Goal: Task Accomplishment & Management: Complete application form

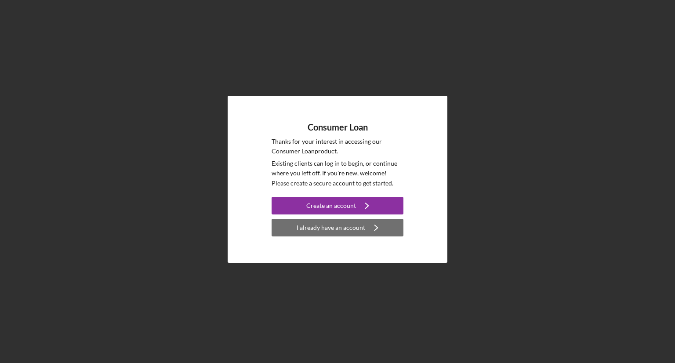
click at [320, 226] on div "I already have an account" at bounding box center [330, 228] width 69 height 18
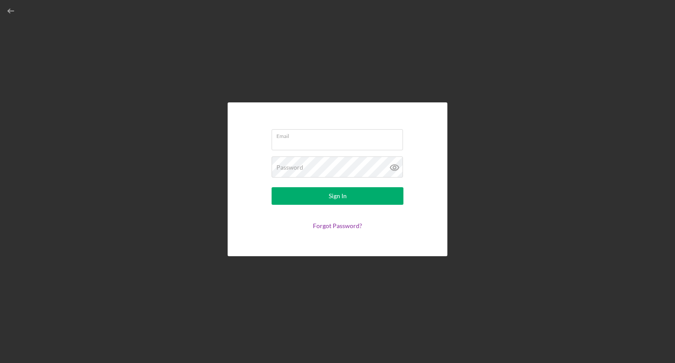
type input "[EMAIL_ADDRESS][DOMAIN_NAME]"
click at [393, 166] on icon at bounding box center [394, 167] width 3 height 3
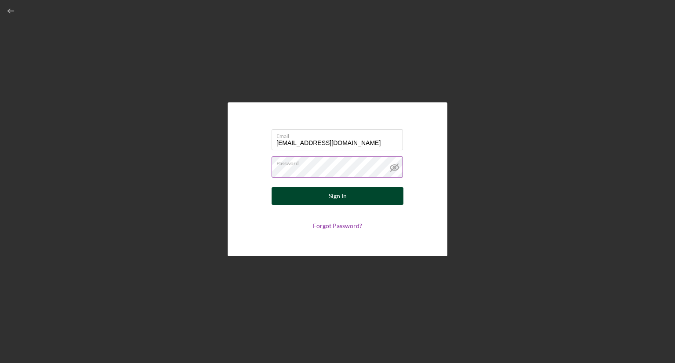
click at [321, 195] on button "Sign In" at bounding box center [337, 196] width 132 height 18
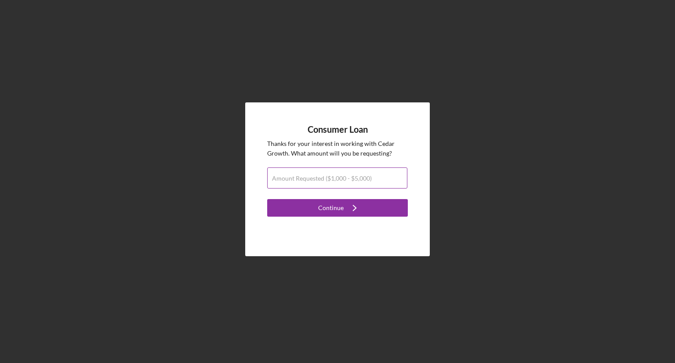
click at [285, 178] on label "Amount Requested ($1,000 - $5,000)" at bounding box center [322, 178] width 100 height 7
click at [285, 178] on input "Amount Requested ($1,000 - $5,000)" at bounding box center [337, 177] width 140 height 21
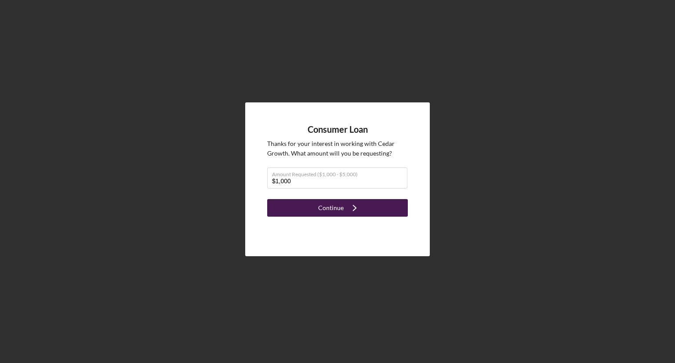
click at [342, 209] on div "Continue" at bounding box center [330, 208] width 25 height 18
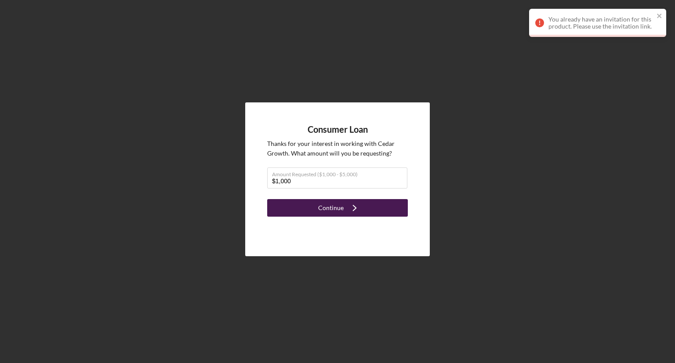
click at [367, 205] on button "Continue Icon/Navigate" at bounding box center [337, 208] width 141 height 18
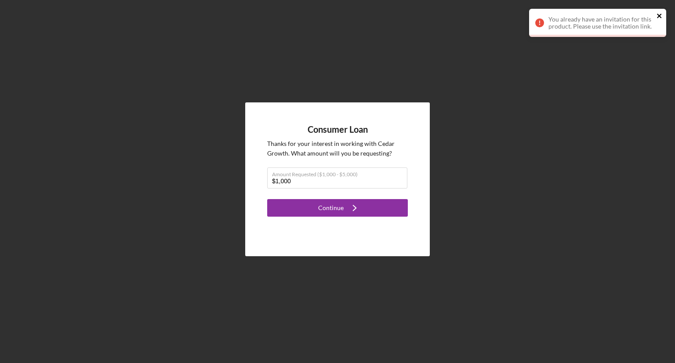
click at [657, 16] on icon "close" at bounding box center [659, 15] width 6 height 7
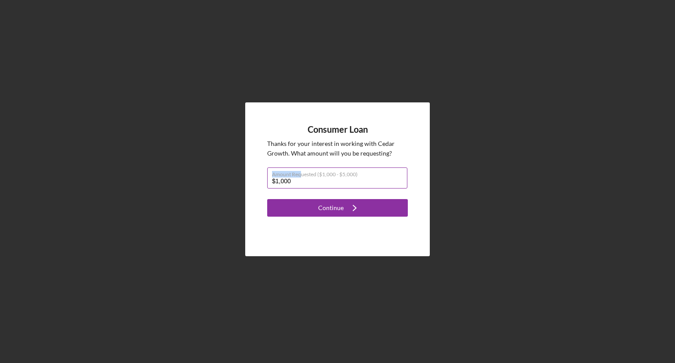
click at [299, 177] on div "Amount Requested ($1,000 - $5,000) $1,000" at bounding box center [337, 178] width 141 height 22
click at [379, 173] on label "Amount Requested ($1,000 - $5,000)" at bounding box center [339, 173] width 135 height 10
click at [379, 173] on input "$1,000" at bounding box center [337, 177] width 140 height 21
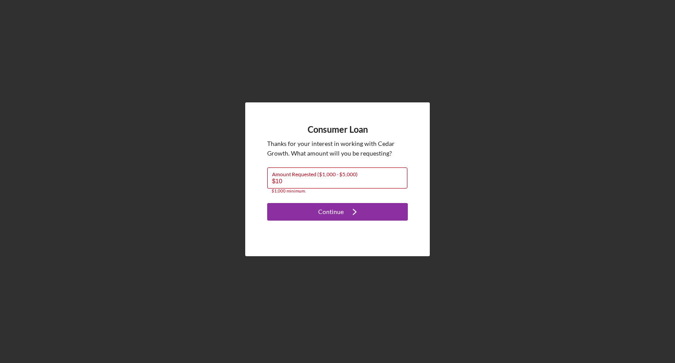
type input "$1"
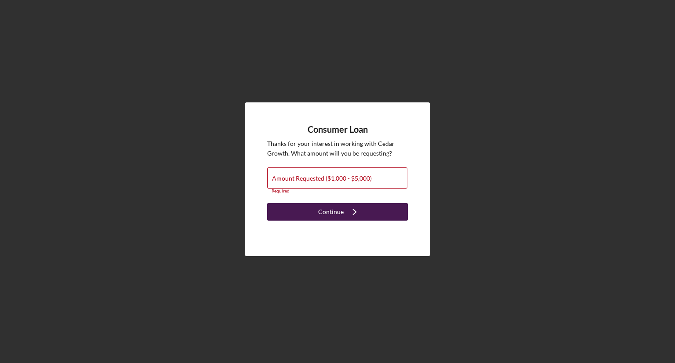
click at [319, 216] on div "Continue" at bounding box center [330, 212] width 25 height 18
click at [321, 208] on div "Continue" at bounding box center [330, 212] width 25 height 18
click at [394, 92] on div "Consumer Loan Thanks for your interest in working with Cedar Growth . What amou…" at bounding box center [337, 179] width 666 height 358
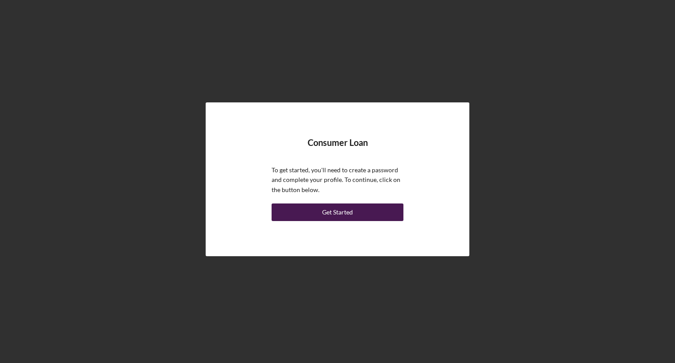
click at [289, 211] on button "Get Started" at bounding box center [337, 212] width 132 height 18
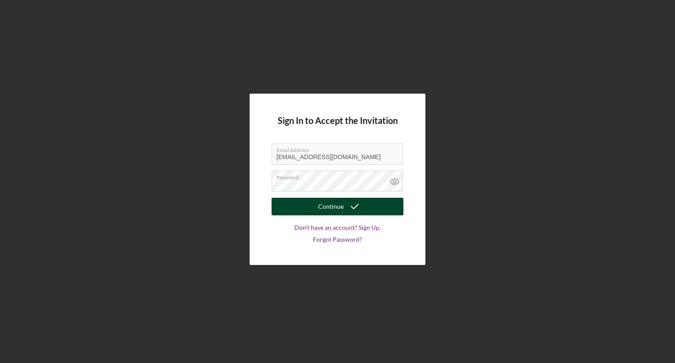
click at [325, 207] on div "Continue" at bounding box center [330, 207] width 25 height 18
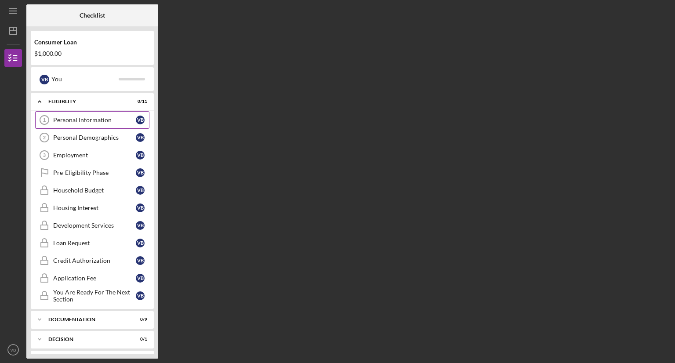
click at [86, 117] on div "Personal Information" at bounding box center [94, 119] width 83 height 7
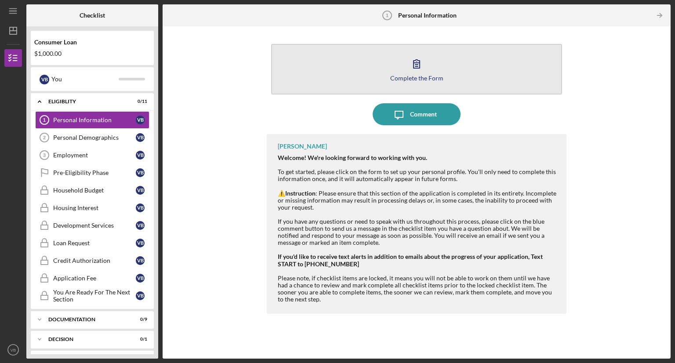
click at [416, 58] on icon "button" at bounding box center [416, 64] width 22 height 22
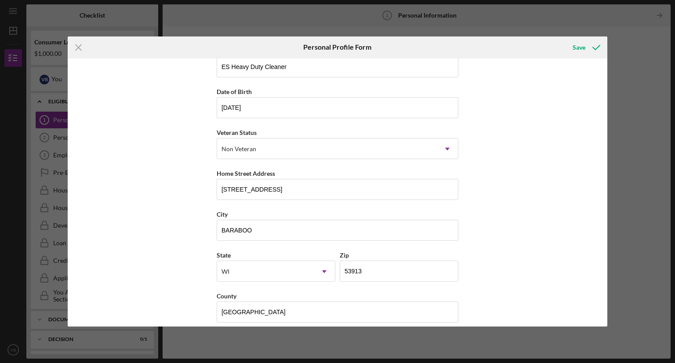
scroll to position [66, 0]
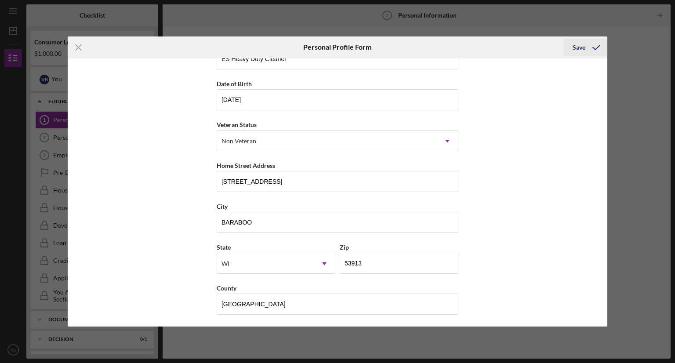
click at [580, 46] on div "Save" at bounding box center [578, 48] width 13 height 18
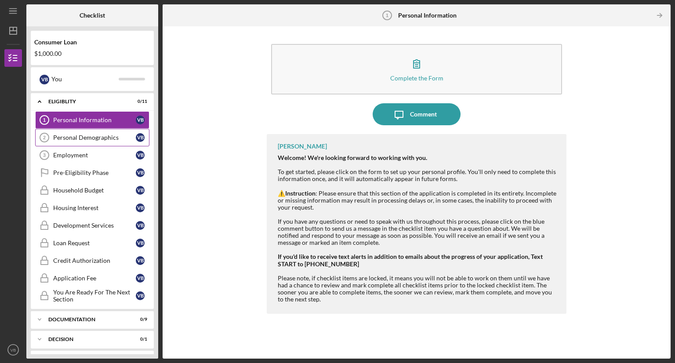
click at [62, 137] on div "Personal Demographics" at bounding box center [94, 137] width 83 height 7
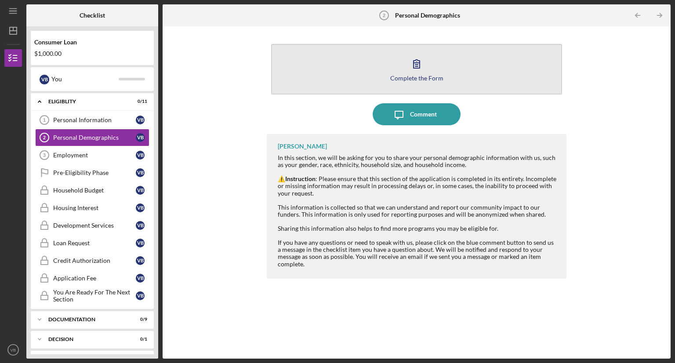
click at [406, 78] on div "Complete the Form" at bounding box center [416, 78] width 53 height 7
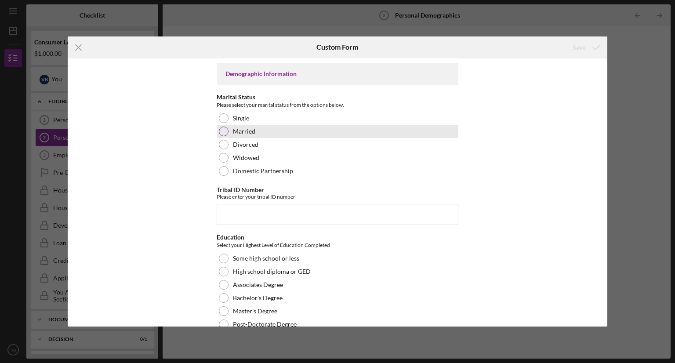
click at [223, 127] on div at bounding box center [224, 131] width 10 height 10
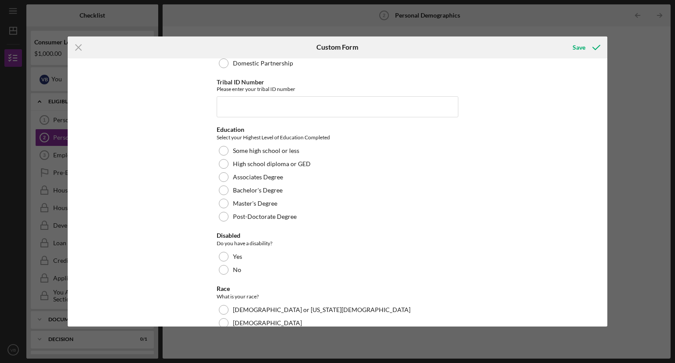
scroll to position [116, 0]
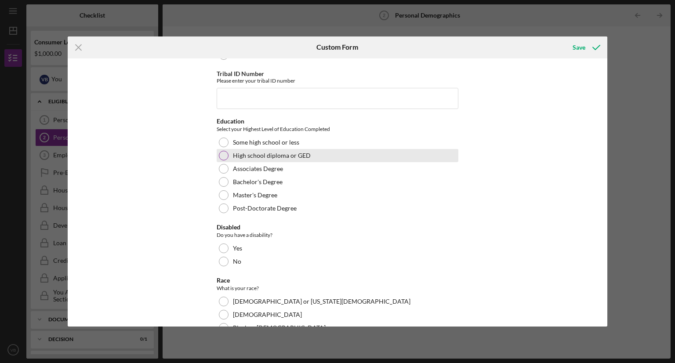
click at [221, 155] on div at bounding box center [224, 156] width 10 height 10
click at [608, 171] on div "Icon/Menu Close Custom Form Save Demographic Information Marital Status Please …" at bounding box center [337, 181] width 675 height 363
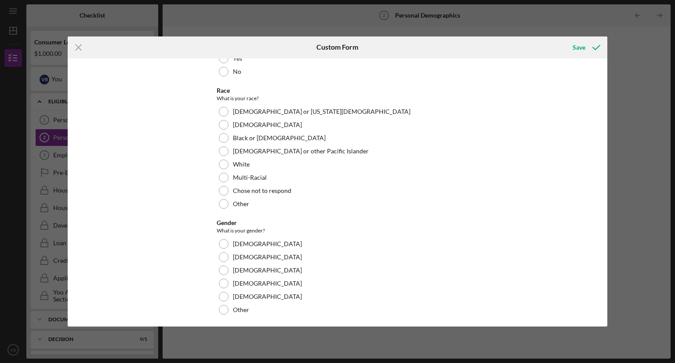
scroll to position [307, 0]
click at [220, 105] on div "[DEMOGRAPHIC_DATA] or [US_STATE][DEMOGRAPHIC_DATA]" at bounding box center [338, 110] width 242 height 13
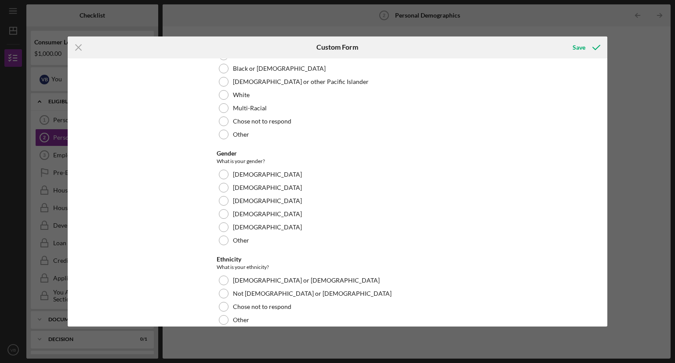
scroll to position [421, 0]
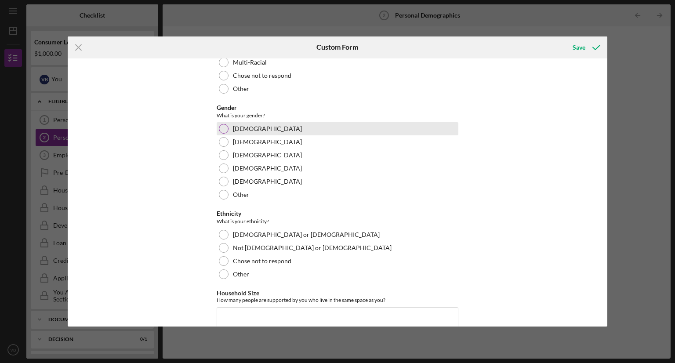
click at [221, 127] on div at bounding box center [224, 129] width 10 height 10
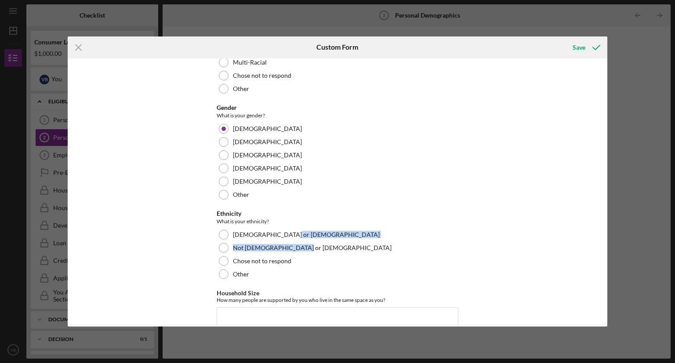
drag, startPoint x: 611, startPoint y: 237, endPoint x: 612, endPoint y: 252, distance: 14.5
click at [612, 252] on div "Icon/Menu Close Custom Form Save Demographic Information Marital Status Please …" at bounding box center [337, 181] width 675 height 363
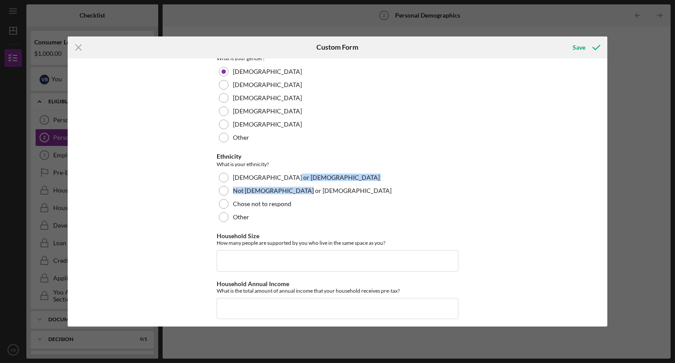
scroll to position [523, 0]
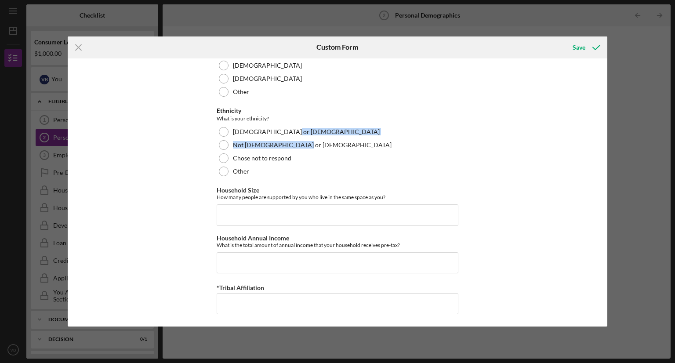
click at [492, 141] on div "Demographic Information Marital Status Please select your marital status from t…" at bounding box center [338, 192] width 540 height 268
click at [582, 44] on div "Save" at bounding box center [578, 48] width 13 height 18
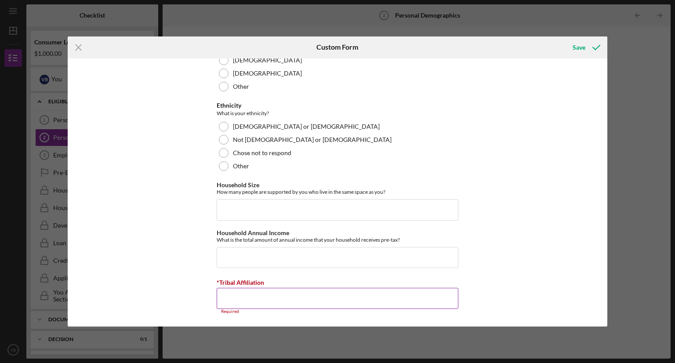
click at [249, 299] on input "*Tribal Affiliation" at bounding box center [338, 298] width 242 height 21
click at [79, 46] on line at bounding box center [79, 47] width 6 height 6
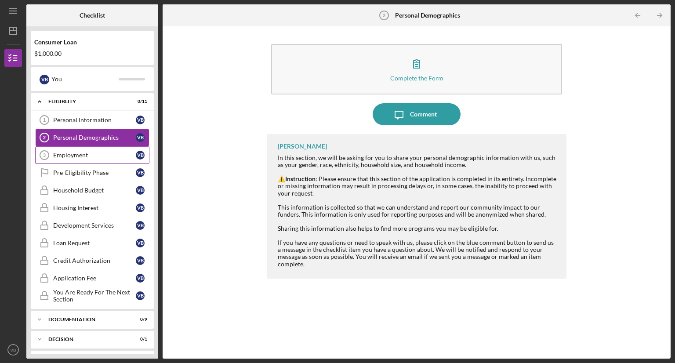
click at [134, 154] on div "Employment" at bounding box center [94, 155] width 83 height 7
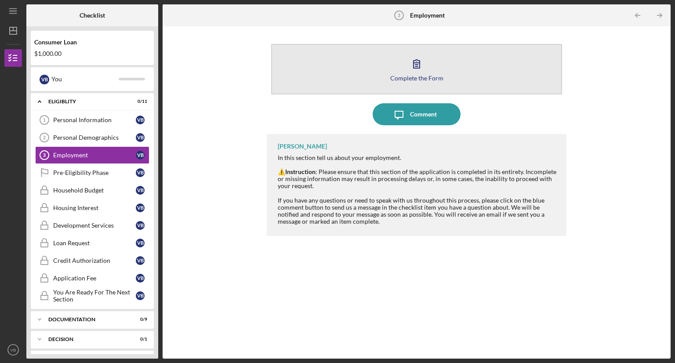
click at [368, 61] on button "Complete the Form Form" at bounding box center [416, 69] width 291 height 51
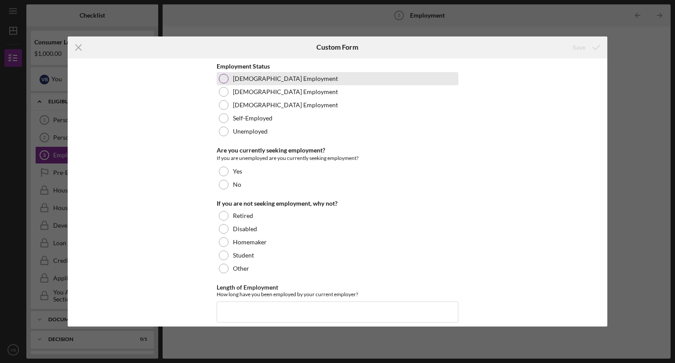
click at [222, 74] on div at bounding box center [224, 79] width 10 height 10
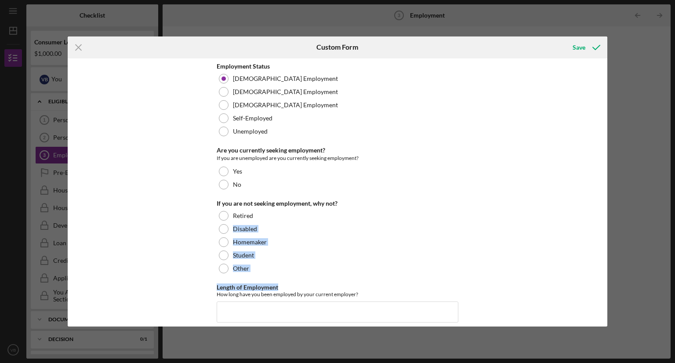
drag, startPoint x: 604, startPoint y: 220, endPoint x: 606, endPoint y: 276, distance: 55.4
click at [606, 276] on div "Employment Status Full-Time Employment Part-Time Employment Seasonal Employment…" at bounding box center [338, 192] width 540 height 268
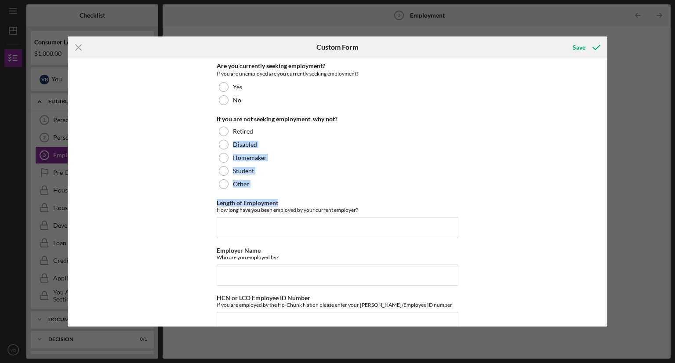
scroll to position [104, 0]
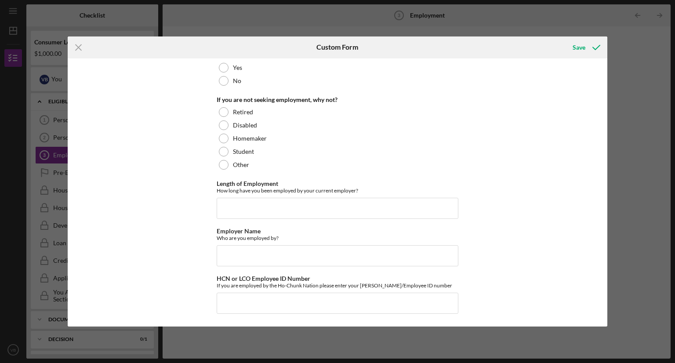
click at [126, 248] on div "Employment Status Full-Time Employment Part-Time Employment Seasonal Employment…" at bounding box center [338, 192] width 540 height 268
click at [238, 253] on input "Employer Name" at bounding box center [338, 255] width 242 height 21
type input "Ho-chunk Gaming [US_STATE] Dells"
click at [574, 44] on div "Save" at bounding box center [578, 48] width 13 height 18
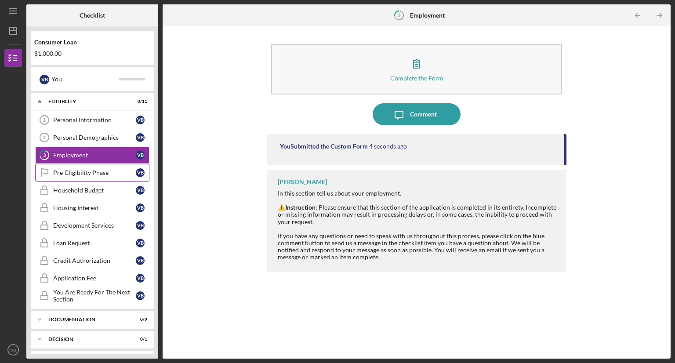
click at [84, 173] on div "Pre-Eligibility Phase" at bounding box center [94, 172] width 83 height 7
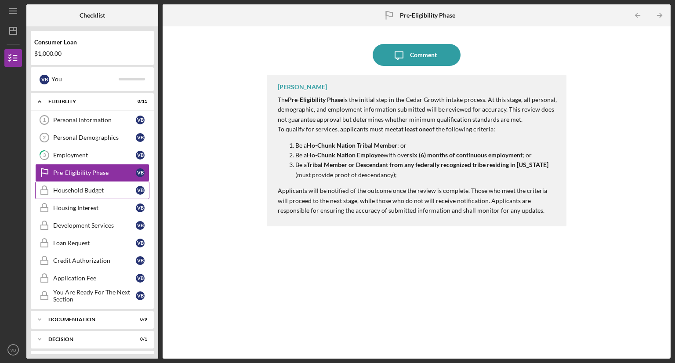
click at [76, 188] on div "Household Budget" at bounding box center [94, 190] width 83 height 7
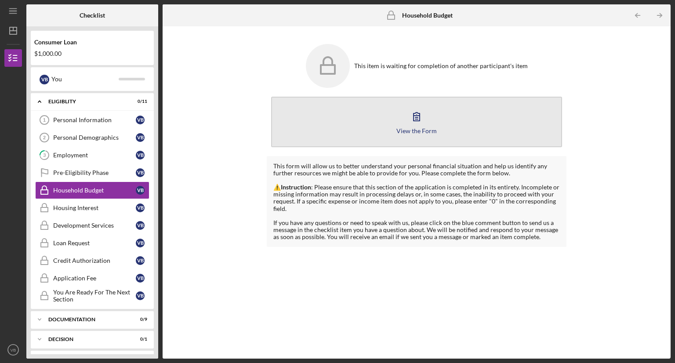
click at [404, 119] on button "View the Form Form" at bounding box center [416, 122] width 291 height 51
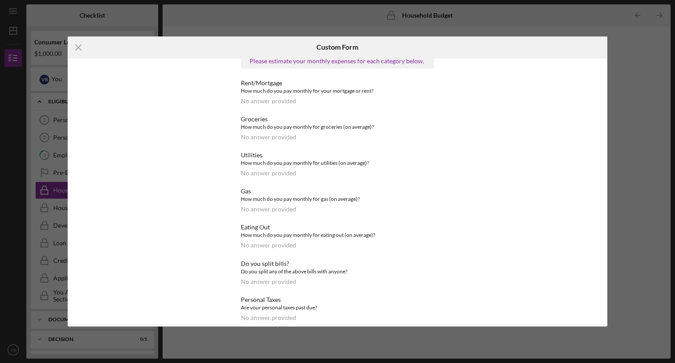
scroll to position [346, 0]
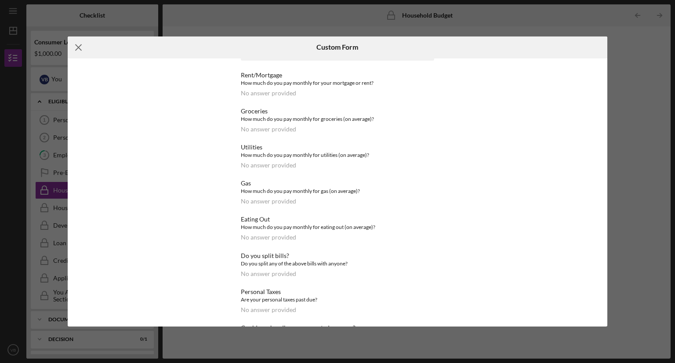
click at [77, 48] on icon "Icon/Menu Close" at bounding box center [79, 47] width 22 height 22
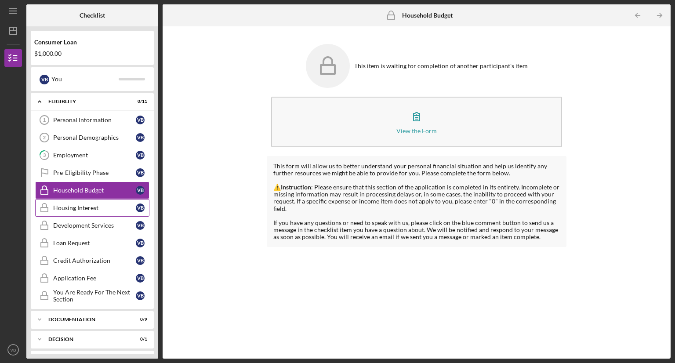
click at [65, 201] on link "Housing Interest Housing Interest V B" at bounding box center [92, 208] width 114 height 18
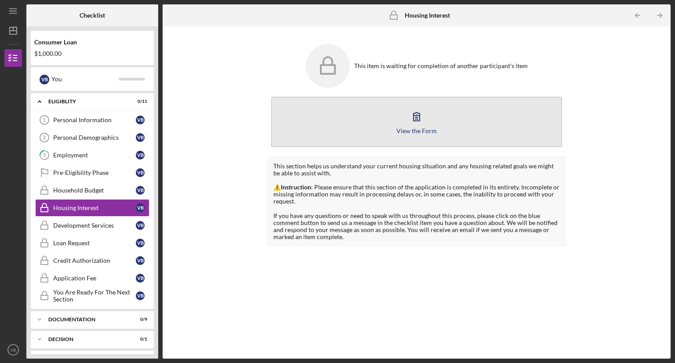
click at [419, 116] on icon "button" at bounding box center [416, 116] width 22 height 22
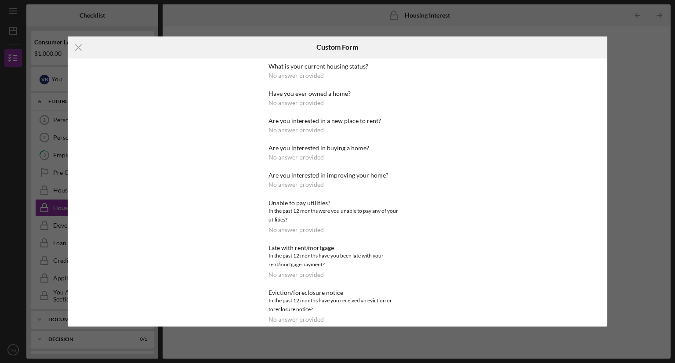
click at [346, 74] on div "What is your current housing status? No answer provided" at bounding box center [337, 71] width 138 height 16
click at [278, 74] on div "No answer provided" at bounding box center [295, 75] width 55 height 7
click at [76, 45] on line at bounding box center [79, 47] width 6 height 6
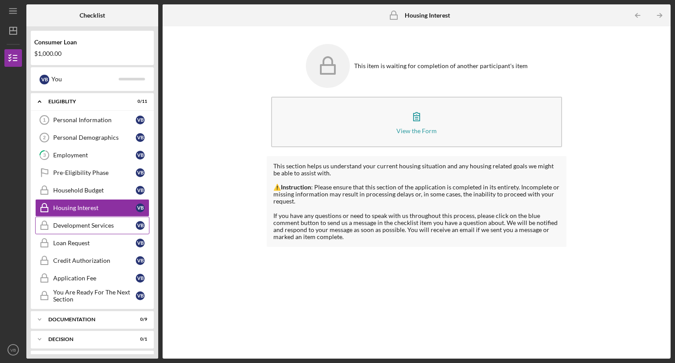
click at [116, 225] on div "Development Services" at bounding box center [94, 225] width 83 height 7
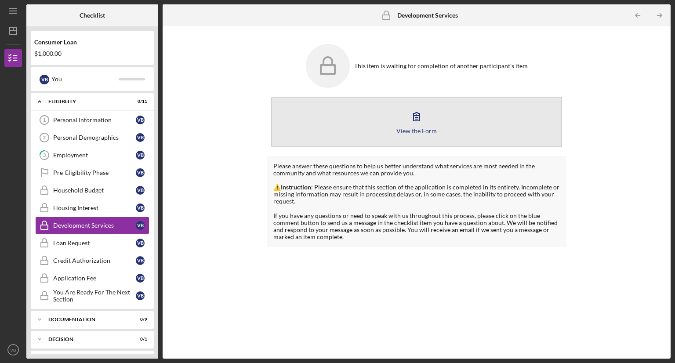
click at [411, 122] on icon "button" at bounding box center [416, 116] width 22 height 22
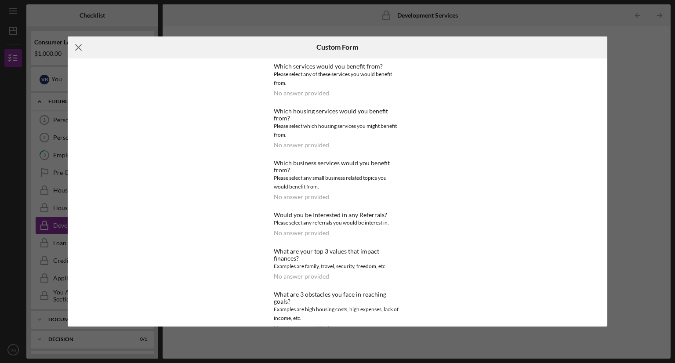
click at [77, 47] on line at bounding box center [79, 47] width 6 height 6
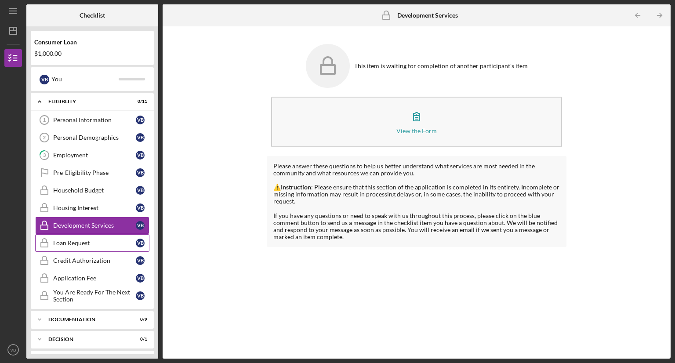
click at [62, 237] on link "Loan Request Loan Request V B" at bounding box center [92, 243] width 114 height 18
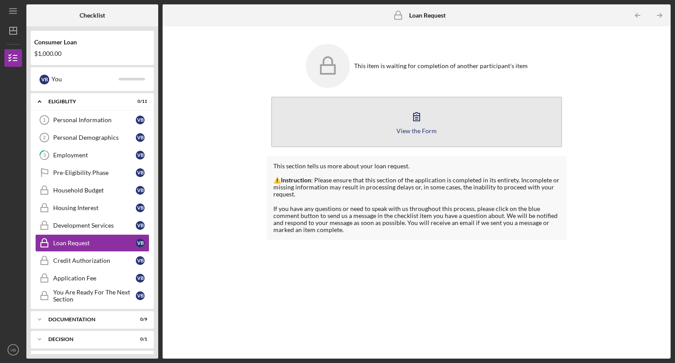
click at [404, 110] on button "View the Form Form" at bounding box center [416, 122] width 291 height 51
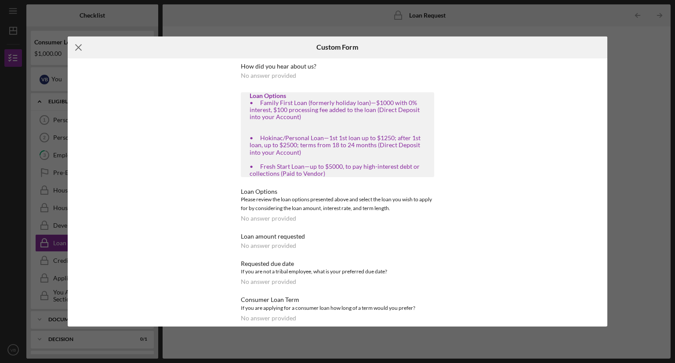
click at [76, 44] on line at bounding box center [79, 47] width 6 height 6
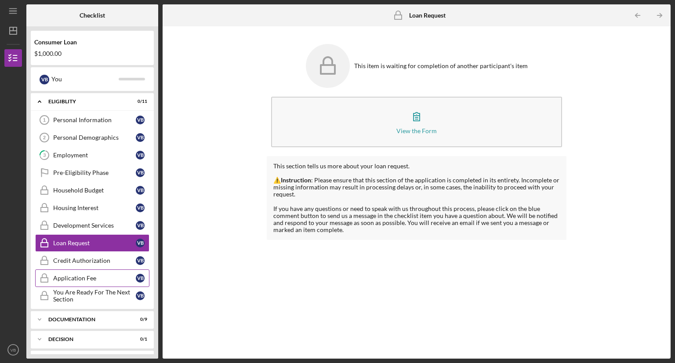
click at [79, 269] on link "Application Fee Application Fee V B" at bounding box center [92, 278] width 114 height 18
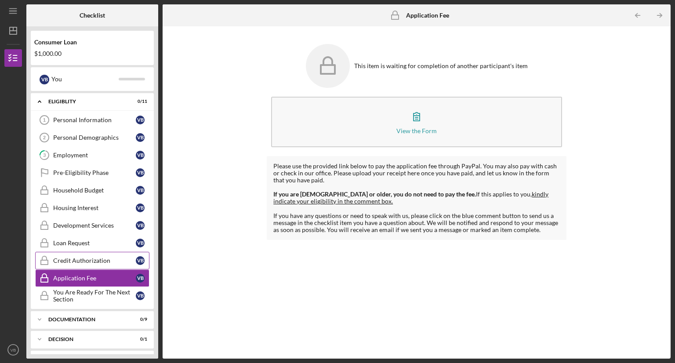
click at [74, 259] on div "Credit Authorization" at bounding box center [94, 260] width 83 height 7
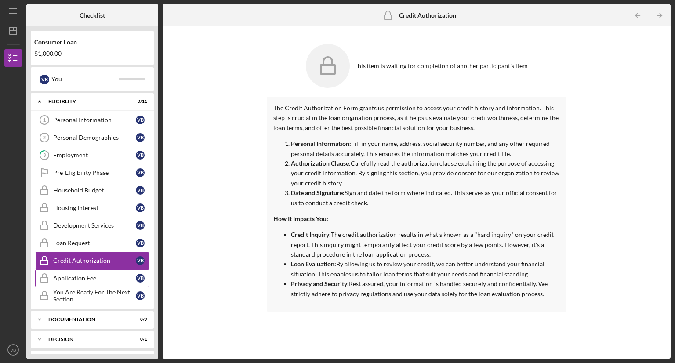
click at [61, 276] on div "Application Fee" at bounding box center [94, 277] width 83 height 7
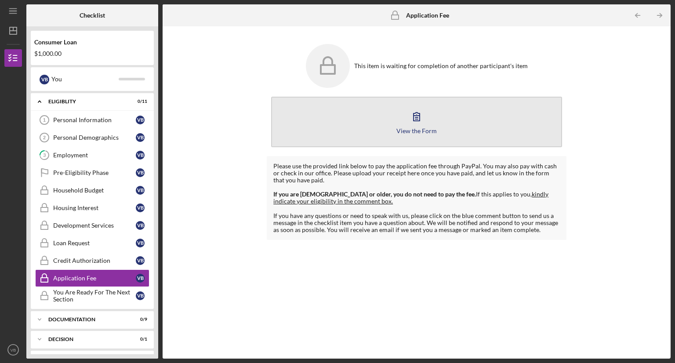
click at [399, 123] on button "View the Form Form" at bounding box center [416, 122] width 291 height 51
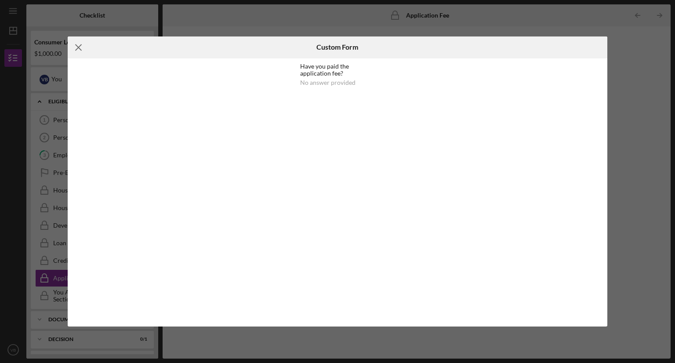
click at [78, 45] on icon "Icon/Menu Close" at bounding box center [79, 47] width 22 height 22
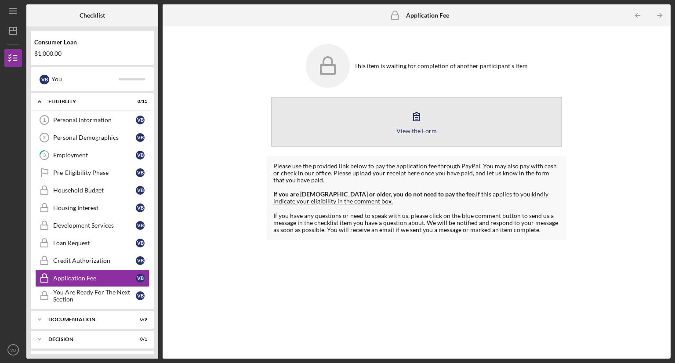
click at [415, 113] on icon "button" at bounding box center [416, 116] width 22 height 22
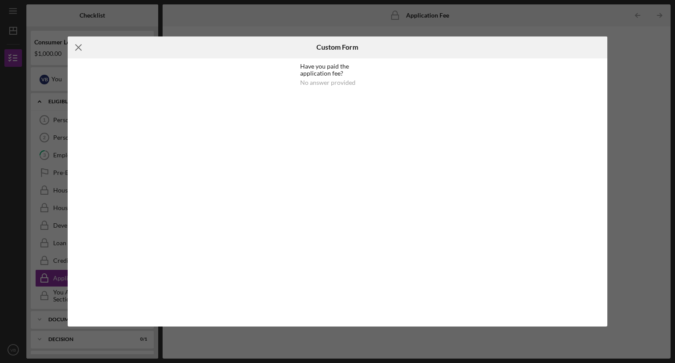
click at [79, 45] on icon "Icon/Menu Close" at bounding box center [79, 47] width 22 height 22
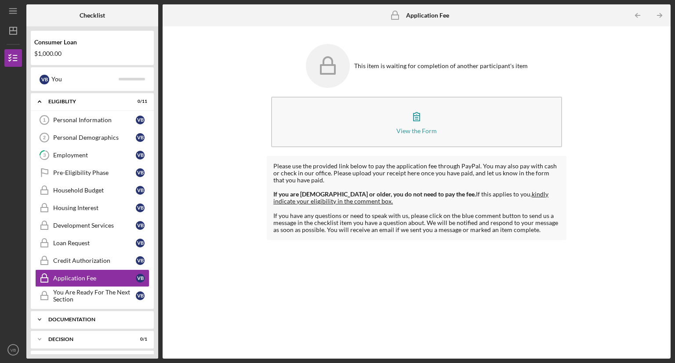
click at [71, 318] on div "Documentation" at bounding box center [95, 319] width 94 height 5
click at [77, 313] on div "Icon/Expander Documentation 0 / 9" at bounding box center [92, 319] width 123 height 18
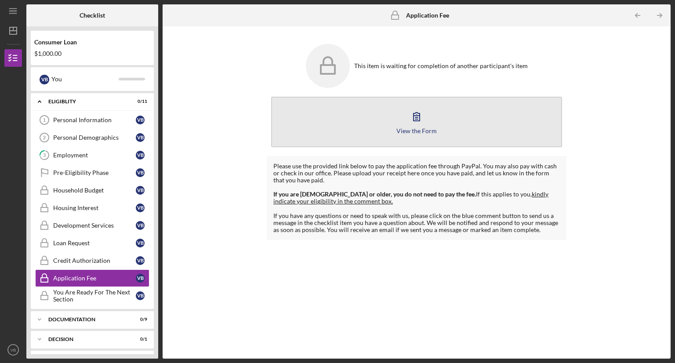
click at [404, 113] on button "View the Form Form" at bounding box center [416, 122] width 291 height 51
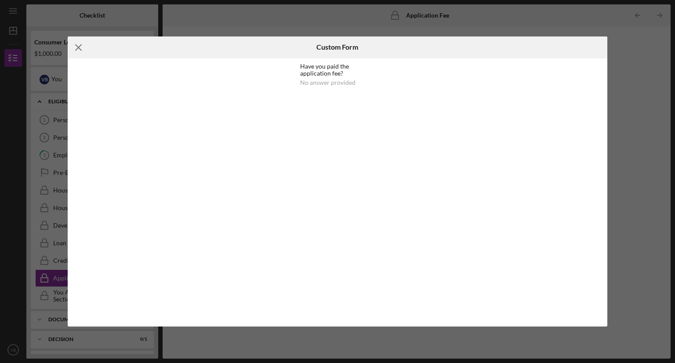
click at [81, 47] on icon "Icon/Menu Close" at bounding box center [79, 47] width 22 height 22
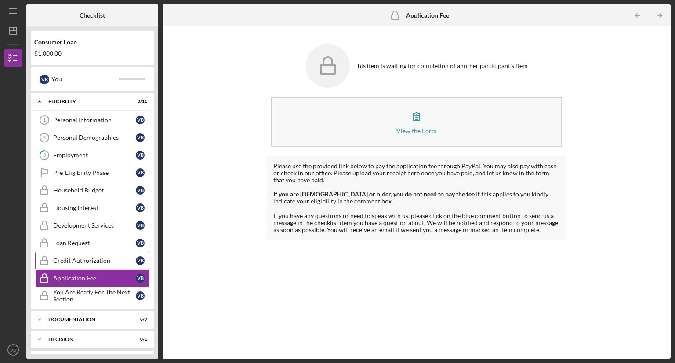
click at [100, 255] on link "Credit Authorization Credit Authorization V B" at bounding box center [92, 261] width 114 height 18
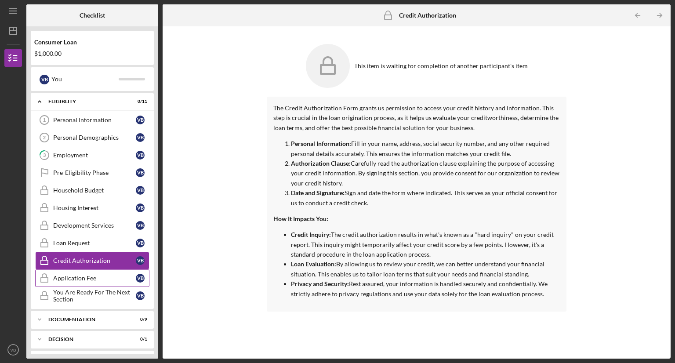
click at [127, 276] on div "Application Fee" at bounding box center [94, 277] width 83 height 7
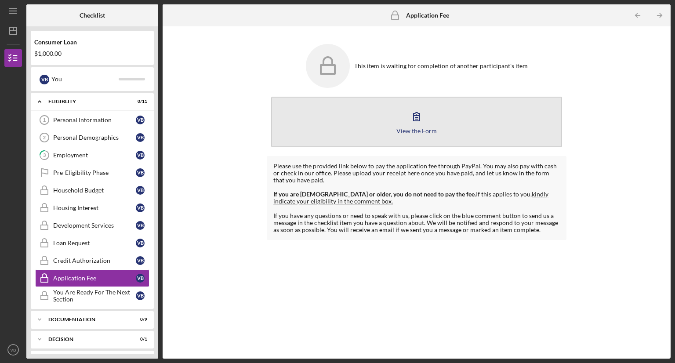
click at [439, 129] on button "View the Form Form" at bounding box center [416, 122] width 291 height 51
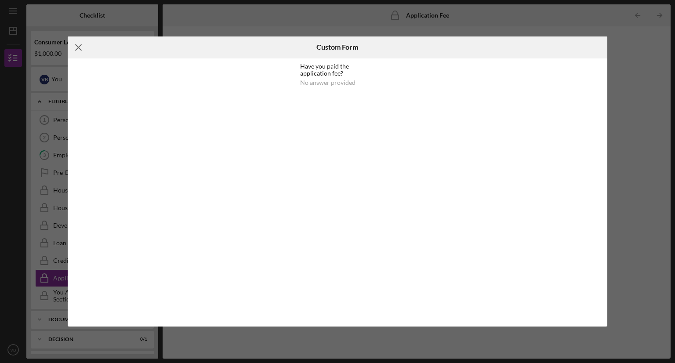
click at [78, 46] on icon "Icon/Menu Close" at bounding box center [79, 47] width 22 height 22
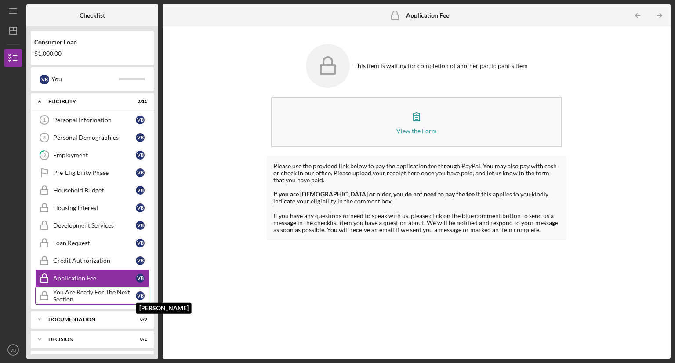
click at [139, 291] on div "V B" at bounding box center [140, 295] width 9 height 9
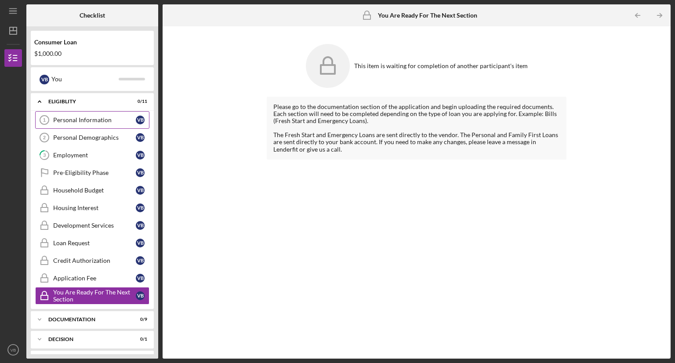
click at [65, 118] on div "Personal Information" at bounding box center [94, 119] width 83 height 7
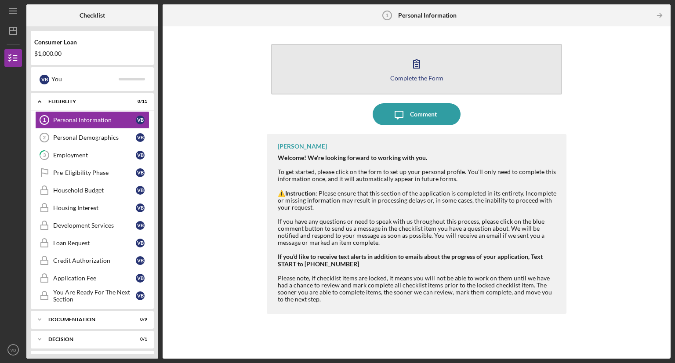
click at [429, 76] on div "Complete the Form" at bounding box center [416, 78] width 53 height 7
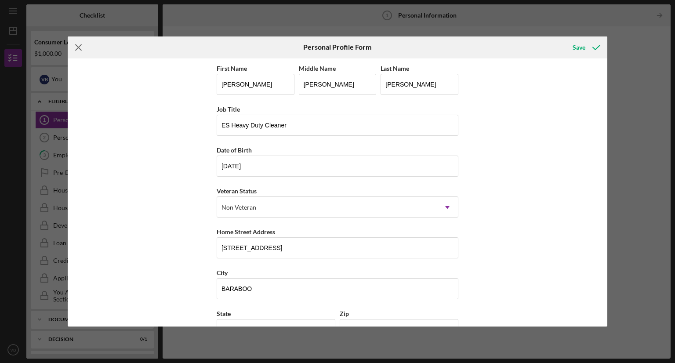
click at [79, 45] on icon "Icon/Menu Close" at bounding box center [79, 47] width 22 height 22
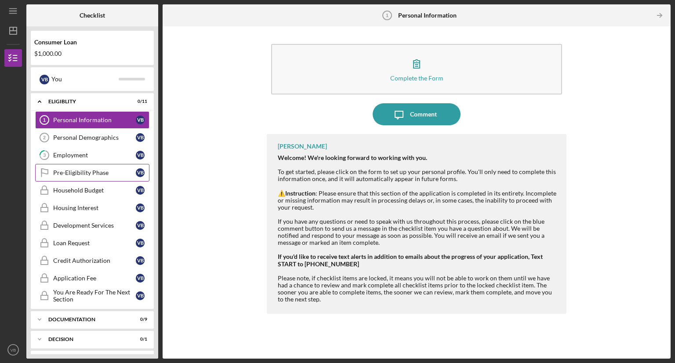
click at [69, 171] on div "Pre-Eligibility Phase" at bounding box center [94, 172] width 83 height 7
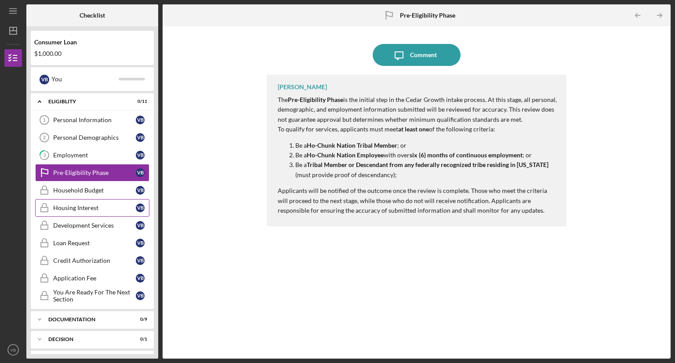
click at [79, 204] on div "Housing Interest" at bounding box center [94, 207] width 83 height 7
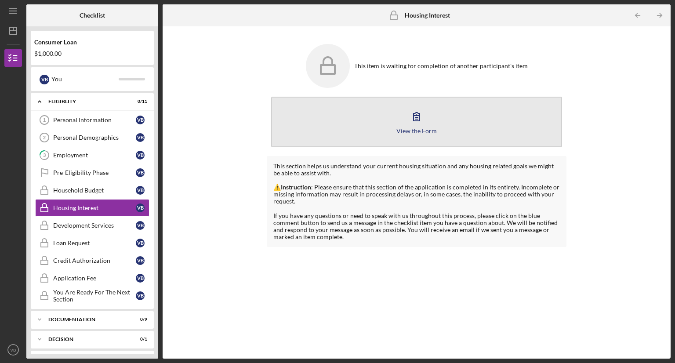
click at [350, 106] on button "View the Form Form" at bounding box center [416, 122] width 291 height 51
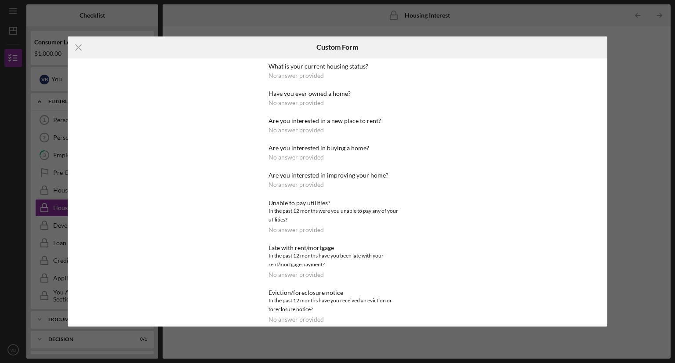
scroll to position [9, 0]
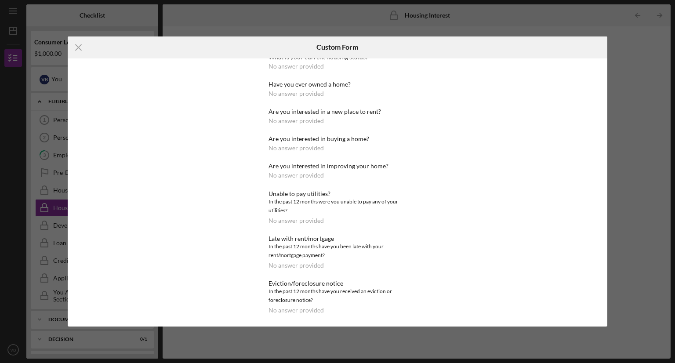
click at [313, 192] on div "Unable to pay utilities?" at bounding box center [337, 193] width 138 height 7
click at [298, 256] on div "In the past 12 months have you been late with your rent/mortgage payment?" at bounding box center [337, 251] width 138 height 18
click at [292, 262] on div "No answer provided" at bounding box center [295, 265] width 55 height 7
click at [77, 50] on icon "Icon/Menu Close" at bounding box center [79, 47] width 22 height 22
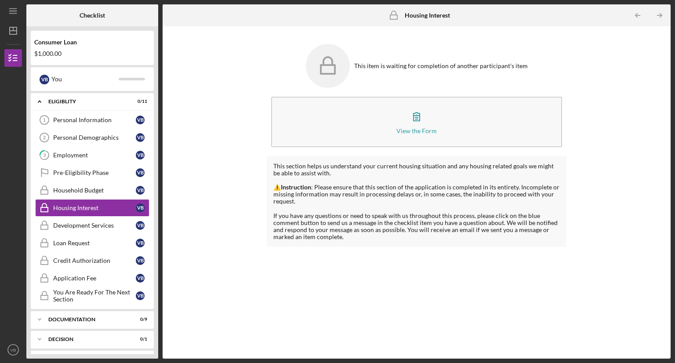
drag, startPoint x: 144, startPoint y: 342, endPoint x: 156, endPoint y: 368, distance: 29.7
click at [156, 362] on html "Icon/Menu Housing Interest Housing Interest Checklist Consumer Loan $1,000.00 V…" at bounding box center [337, 181] width 675 height 363
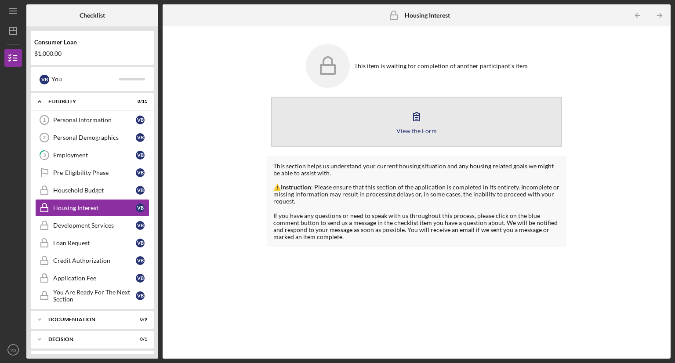
click at [411, 119] on icon "button" at bounding box center [416, 116] width 22 height 22
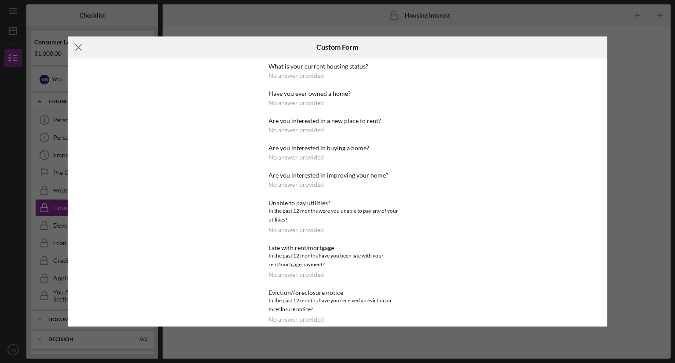
click at [74, 46] on icon "Icon/Menu Close" at bounding box center [79, 47] width 22 height 22
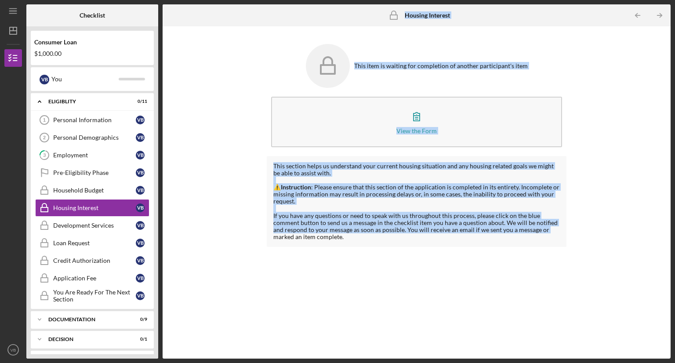
drag, startPoint x: 156, startPoint y: 318, endPoint x: 164, endPoint y: 378, distance: 60.2
click at [164, 362] on html "Icon/Menu Housing Interest Housing Interest Checklist Consumer Loan $1,000.00 V…" at bounding box center [337, 181] width 675 height 363
click at [65, 314] on div "Icon/Expander Documentation 0 / 9" at bounding box center [92, 319] width 123 height 18
click at [236, 231] on div "This item is waiting for completion of another participant's item View the Form…" at bounding box center [416, 192] width 499 height 323
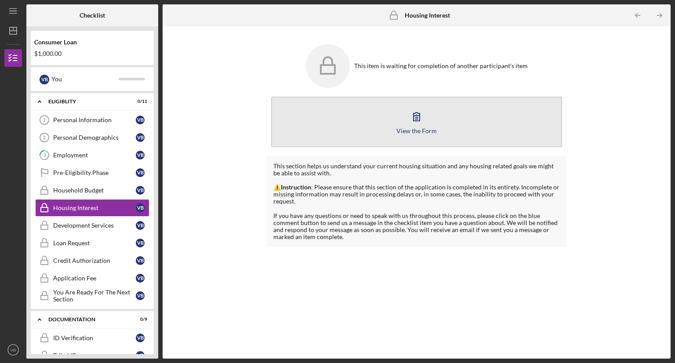
click at [423, 118] on icon "button" at bounding box center [416, 116] width 22 height 22
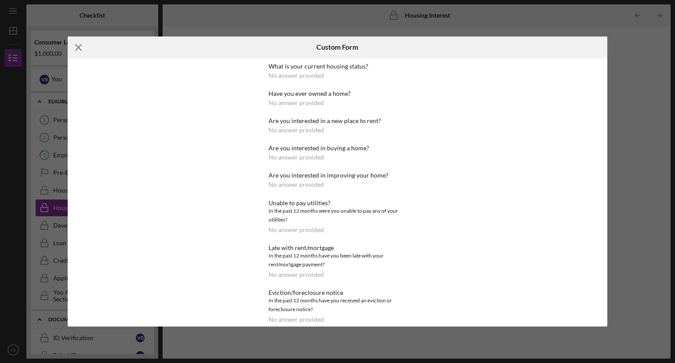
click at [74, 45] on icon "Icon/Menu Close" at bounding box center [79, 47] width 22 height 22
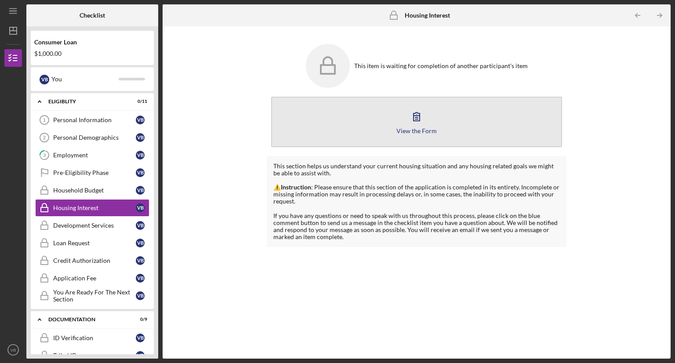
click at [397, 118] on button "View the Form Form" at bounding box center [416, 122] width 291 height 51
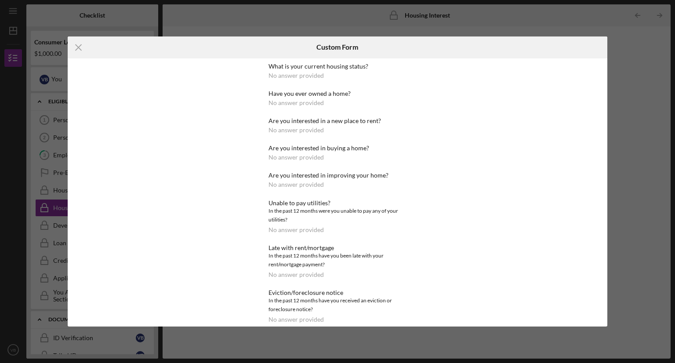
click at [329, 72] on div "What is your current housing status? No answer provided" at bounding box center [337, 71] width 138 height 16
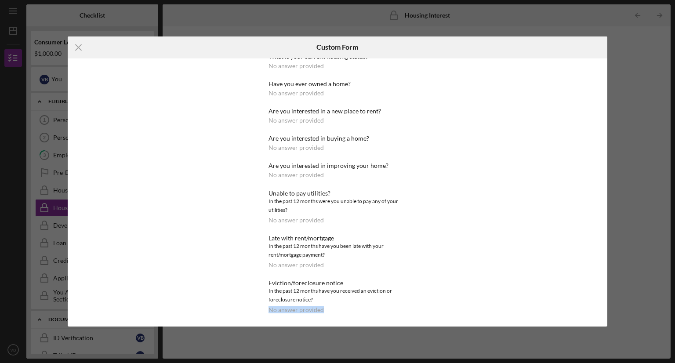
drag, startPoint x: 425, startPoint y: 312, endPoint x: 428, endPoint y: 366, distance: 54.1
click at [428, 362] on html "Icon/Menu Housing Interest Housing Interest Checklist Consumer Loan $1,000.00 V…" at bounding box center [337, 181] width 675 height 363
click at [84, 242] on div "What is your current housing status? No answer provided Have you ever owned a h…" at bounding box center [338, 192] width 540 height 268
click at [77, 42] on icon "Icon/Menu Close" at bounding box center [79, 47] width 22 height 22
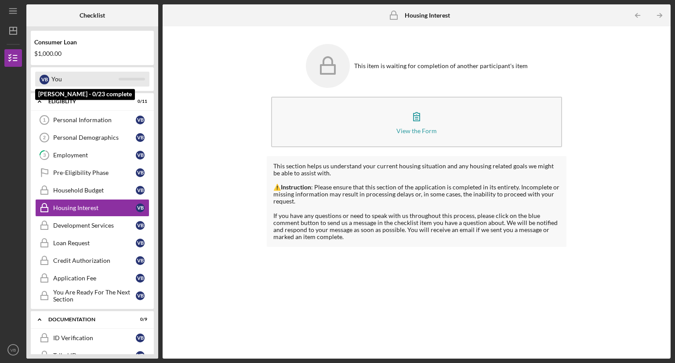
click at [128, 76] on div "V B You" at bounding box center [92, 79] width 114 height 15
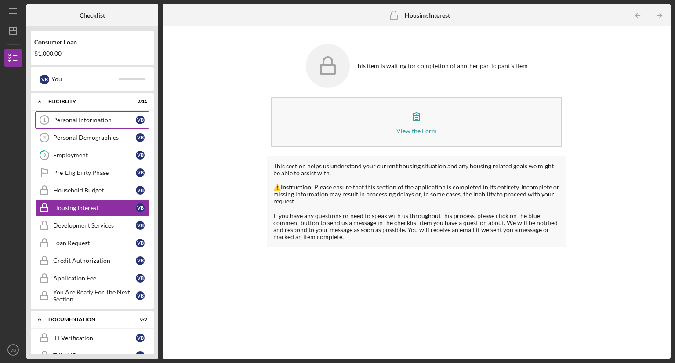
click at [84, 119] on div "Personal Information" at bounding box center [94, 119] width 83 height 7
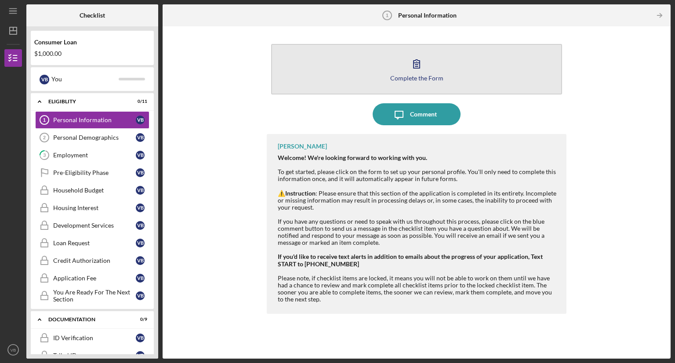
click at [405, 79] on div "Complete the Form" at bounding box center [416, 78] width 53 height 7
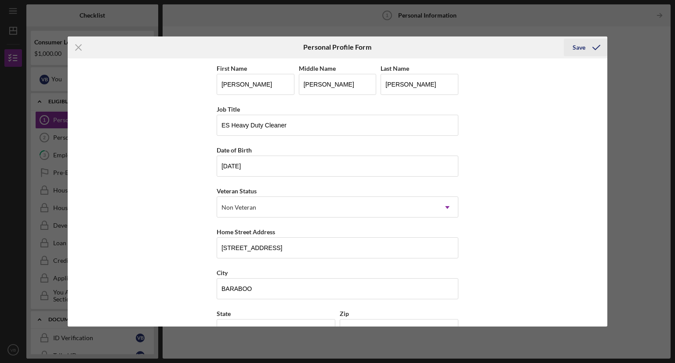
click at [592, 49] on icon "submit" at bounding box center [596, 47] width 22 height 22
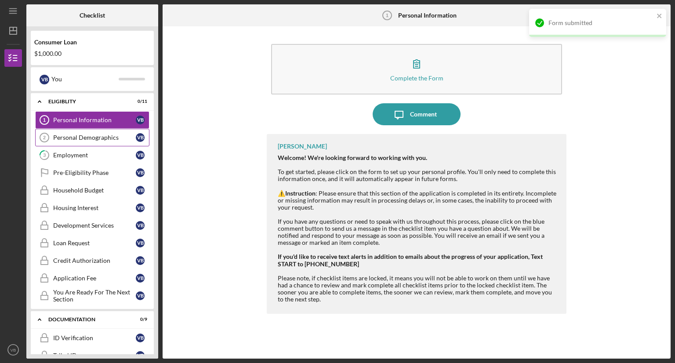
click at [67, 140] on div "Personal Demographics" at bounding box center [94, 137] width 83 height 7
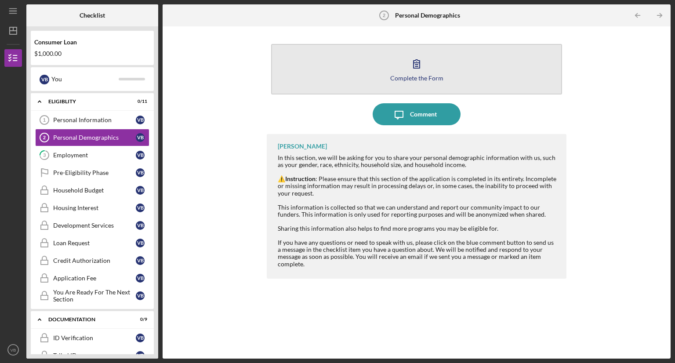
click at [457, 75] on button "Complete the Form Form" at bounding box center [416, 69] width 291 height 51
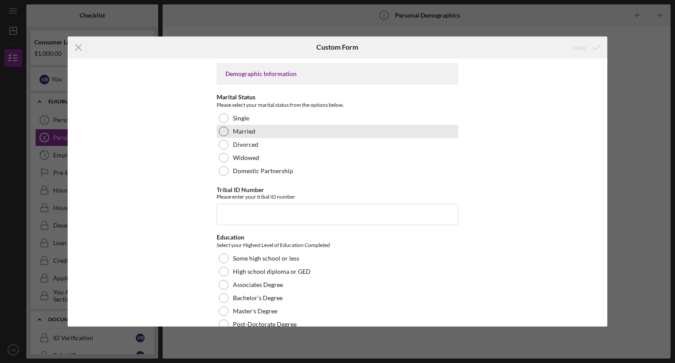
click at [219, 132] on div at bounding box center [224, 131] width 10 height 10
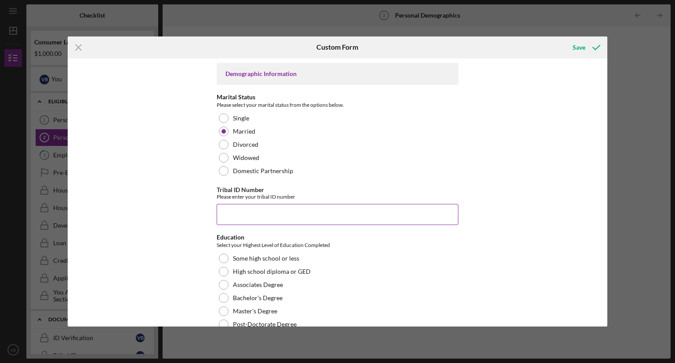
click at [234, 215] on input "Tribal ID Number" at bounding box center [338, 214] width 242 height 21
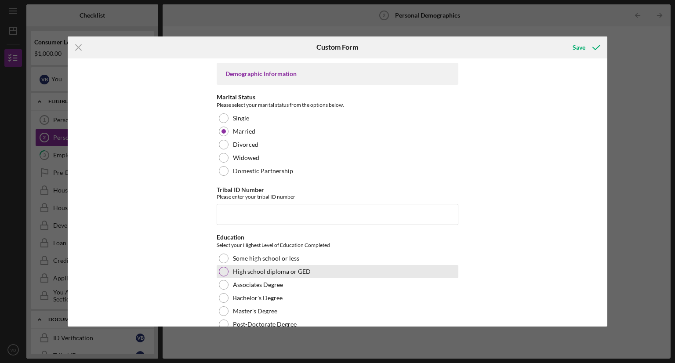
click at [220, 267] on div at bounding box center [224, 272] width 10 height 10
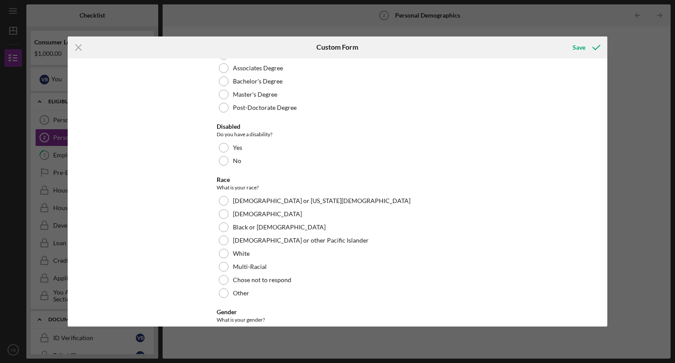
scroll to position [228, 0]
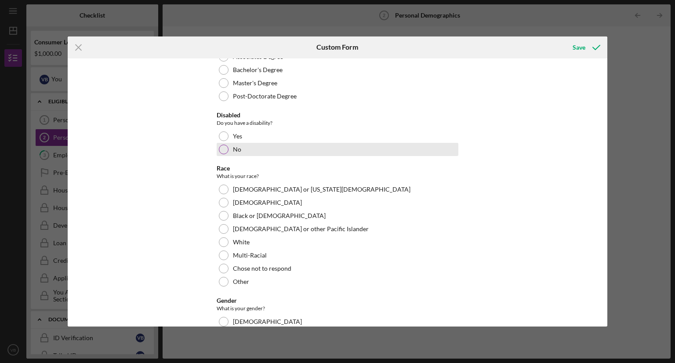
click at [221, 145] on div at bounding box center [224, 149] width 10 height 10
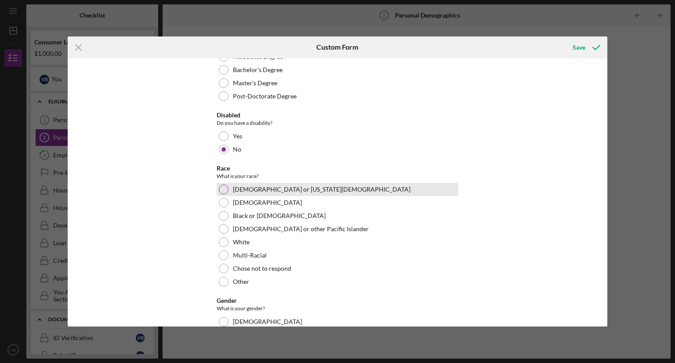
click at [224, 190] on div at bounding box center [224, 189] width 10 height 10
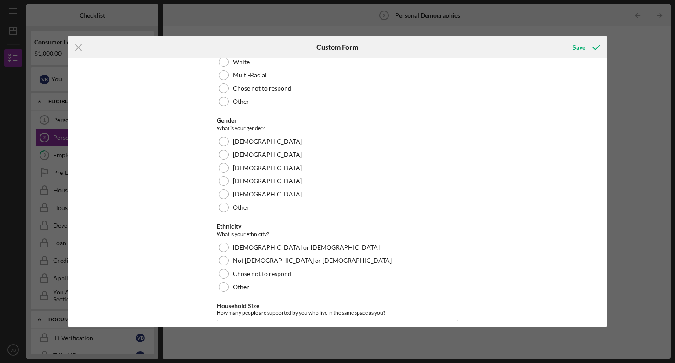
scroll to position [411, 0]
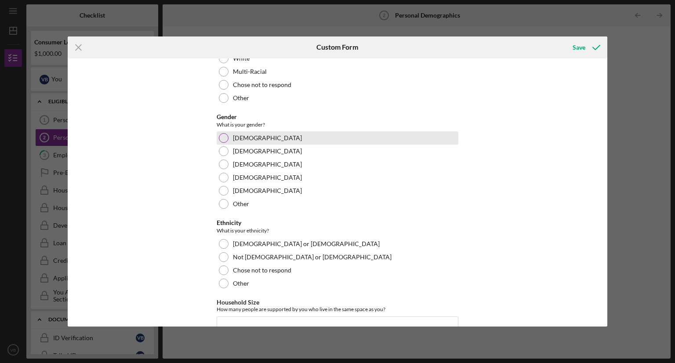
click at [220, 137] on div at bounding box center [224, 138] width 10 height 10
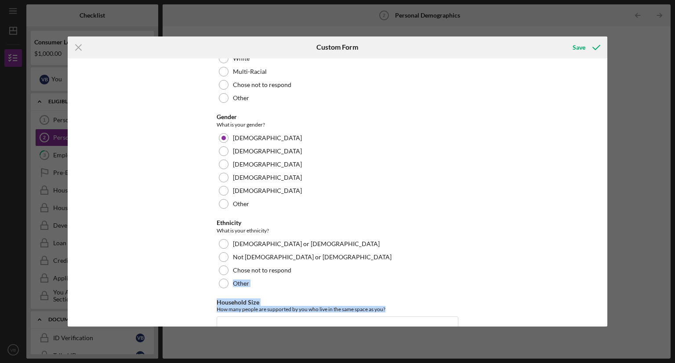
drag, startPoint x: 608, startPoint y: 270, endPoint x: 606, endPoint y: 310, distance: 39.6
click at [606, 310] on div "Icon/Menu Close Custom Form Save Demographic Information Marital Status Please …" at bounding box center [337, 181] width 675 height 363
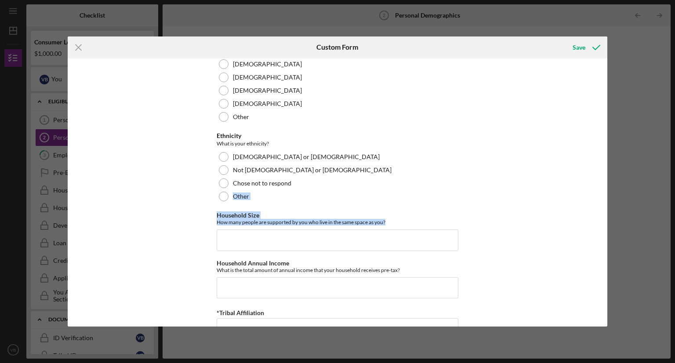
scroll to position [523, 0]
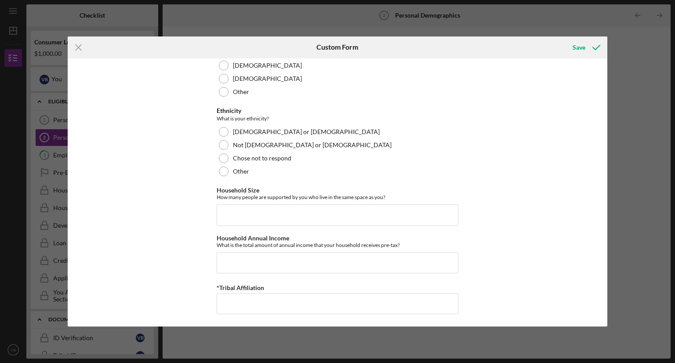
click at [577, 219] on div "Demographic Information Marital Status Please select your marital status from t…" at bounding box center [338, 192] width 540 height 268
click at [221, 296] on input "*Tribal Affiliation" at bounding box center [338, 303] width 242 height 21
click at [242, 301] on input "Winnegabo Tribe of Nebraska" at bounding box center [338, 303] width 242 height 21
type input "Winnebago Tribe of Nebraska"
click at [574, 48] on div "Save" at bounding box center [578, 48] width 13 height 18
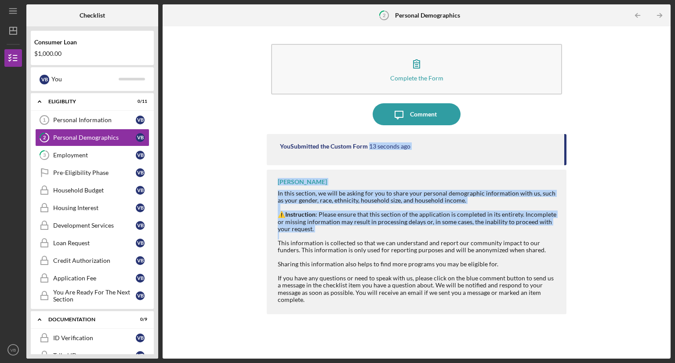
drag, startPoint x: 563, startPoint y: 157, endPoint x: 587, endPoint y: 178, distance: 31.4
click at [573, 231] on div "Complete the Form Form Icon/Message Comment You Submitted the Custom Form 13 se…" at bounding box center [416, 192] width 499 height 323
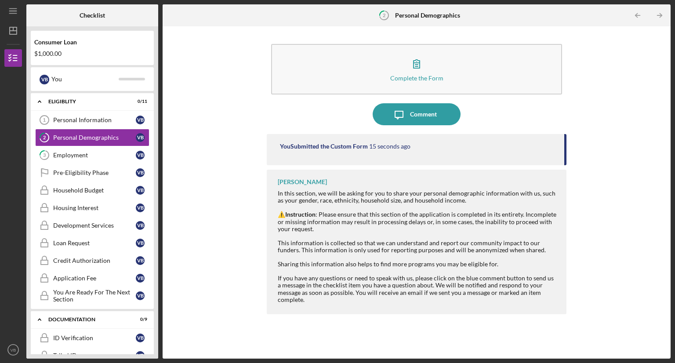
click at [206, 259] on div "Complete the Form Form Icon/Message Comment You Submitted the Custom Form 15 se…" at bounding box center [416, 192] width 499 height 323
click at [657, 14] on icon "Icon/Table Pagination Arrow" at bounding box center [659, 16] width 20 height 20
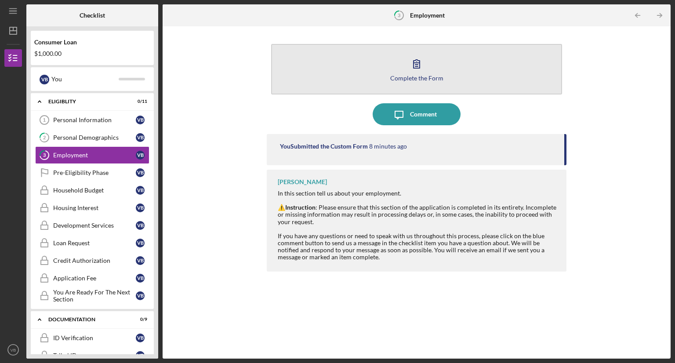
click at [426, 79] on div "Complete the Form" at bounding box center [416, 78] width 53 height 7
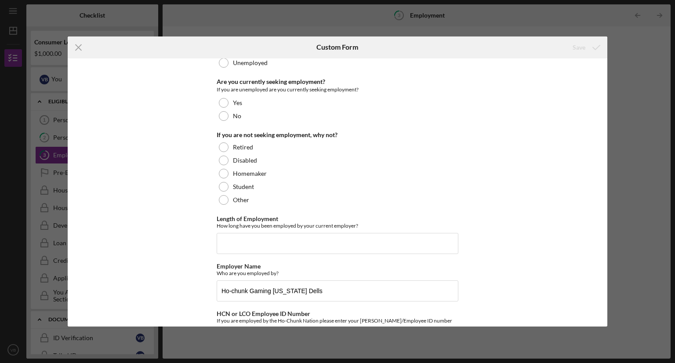
scroll to position [71, 0]
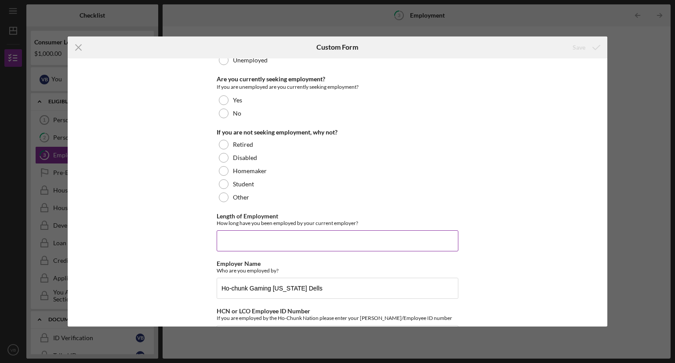
click at [236, 243] on input "Length of Employment" at bounding box center [338, 240] width 242 height 21
type input "1992"
drag, startPoint x: 607, startPoint y: 134, endPoint x: 610, endPoint y: 139, distance: 6.1
click at [610, 139] on div "Icon/Menu Close Custom Form Save Employment Status Full-Time Employment Part-Ti…" at bounding box center [337, 181] width 675 height 363
click at [646, 164] on div "Icon/Menu Close Custom Form Save Employment Status Full-Time Employment Part-Ti…" at bounding box center [337, 181] width 675 height 363
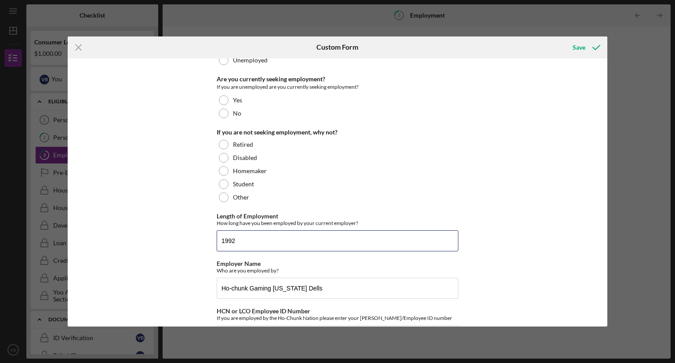
drag, startPoint x: 245, startPoint y: 241, endPoint x: 77, endPoint y: 262, distance: 169.5
click at [77, 262] on div "Employment Status Full-Time Employment Part-Time Employment Seasonal Employment…" at bounding box center [338, 192] width 540 height 268
type input "2018"
drag, startPoint x: 603, startPoint y: 231, endPoint x: 611, endPoint y: 278, distance: 48.6
click at [611, 275] on div "Icon/Menu Close Custom Form Save Employment Status Full-Time Employment Part-Ti…" at bounding box center [337, 181] width 675 height 363
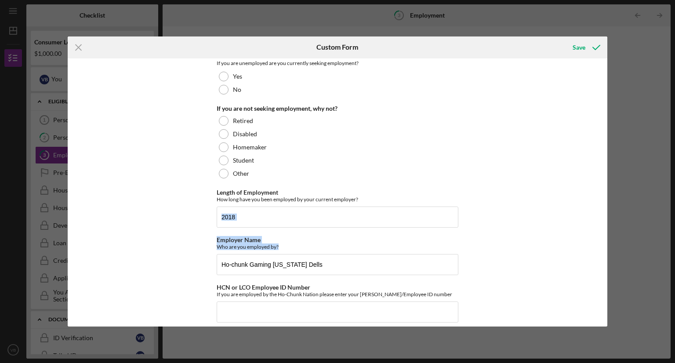
scroll to position [104, 0]
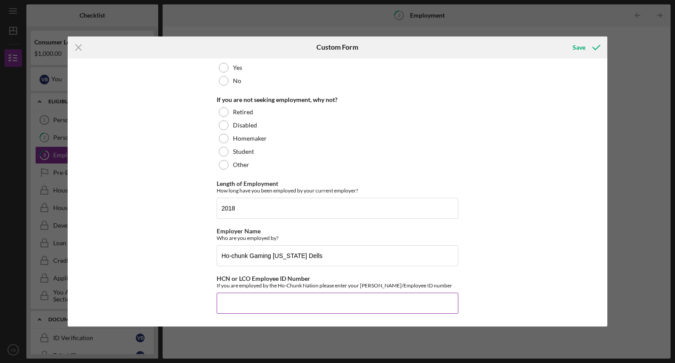
click at [226, 298] on input "HCN or LCO Employee ID Number" at bounding box center [338, 302] width 242 height 21
type input "278"
click at [586, 44] on icon "submit" at bounding box center [596, 47] width 22 height 22
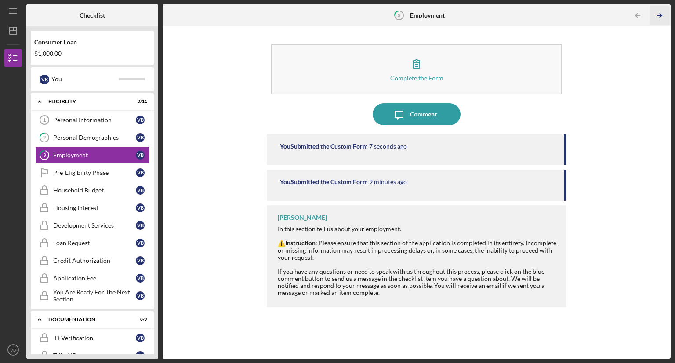
click at [660, 12] on icon "Icon/Table Pagination Arrow" at bounding box center [659, 16] width 20 height 20
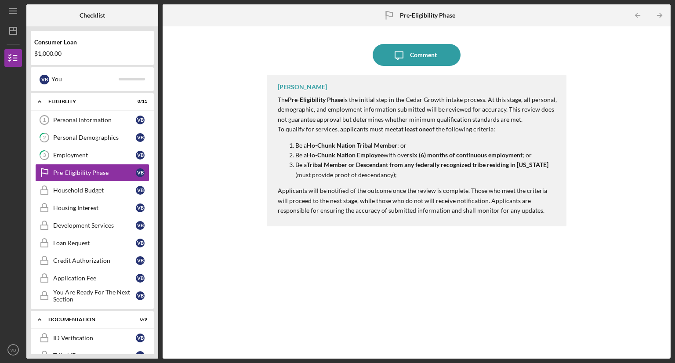
drag, startPoint x: 158, startPoint y: 249, endPoint x: 160, endPoint y: 321, distance: 72.9
click at [160, 316] on div "Checklist Consumer Loan $1,000.00 V B You Icon/Expander Eligiblity 0 / 11 Perso…" at bounding box center [348, 181] width 644 height 354
drag, startPoint x: 155, startPoint y: 206, endPoint x: 155, endPoint y: 212, distance: 5.7
click at [155, 212] on div "Consumer Loan $1,000.00 V B You Icon/Expander Eligiblity 0 / 11 Personal Inform…" at bounding box center [92, 192] width 132 height 332
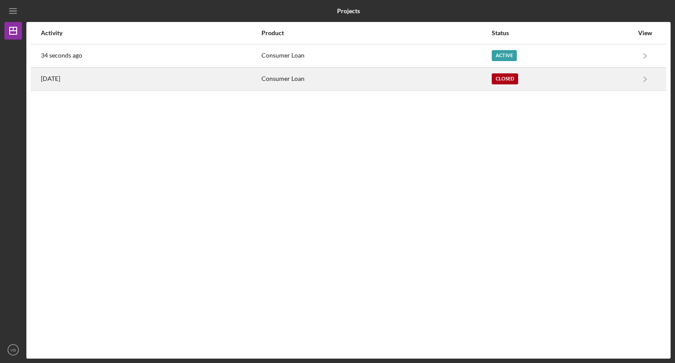
click at [283, 78] on div "Consumer Loan" at bounding box center [375, 79] width 229 height 22
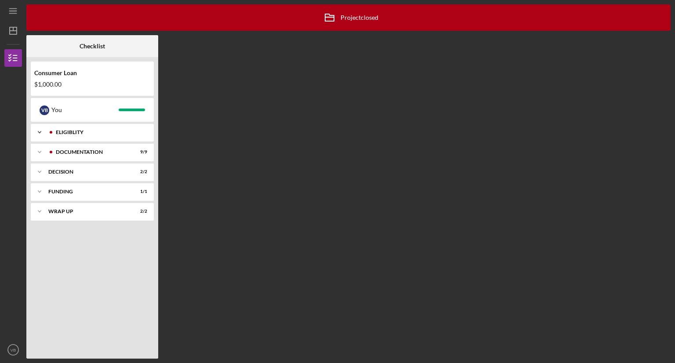
click at [95, 130] on div "Eligiblity" at bounding box center [99, 132] width 87 height 5
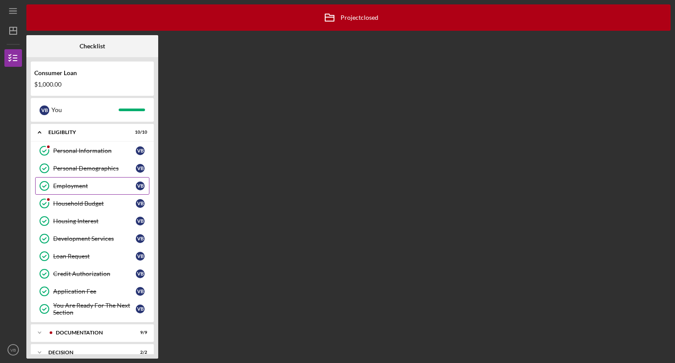
click at [72, 183] on div "Employment" at bounding box center [94, 185] width 83 height 7
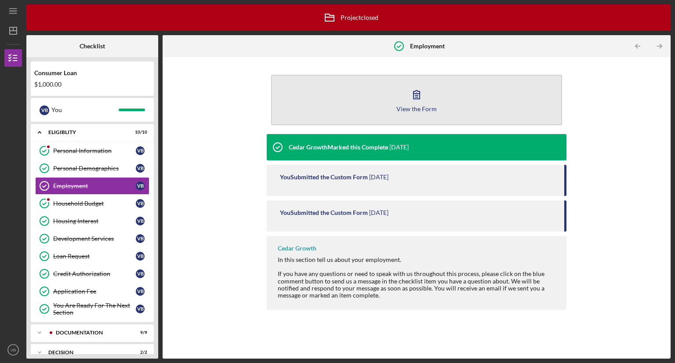
click at [382, 101] on button "View the Form Form" at bounding box center [416, 100] width 291 height 51
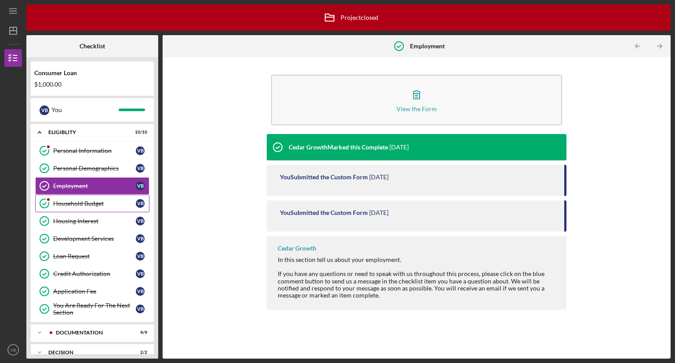
click at [79, 202] on div "Household Budget" at bounding box center [94, 203] width 83 height 7
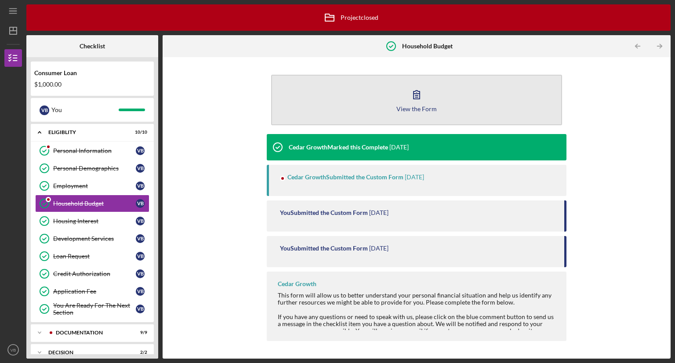
click at [381, 105] on button "View the Form Form" at bounding box center [416, 100] width 291 height 51
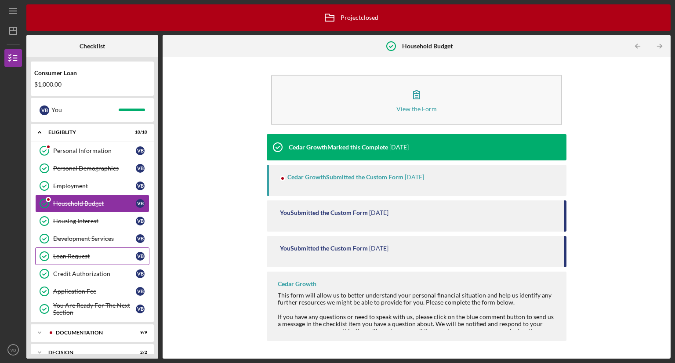
click at [77, 253] on div "Loan Request" at bounding box center [94, 256] width 83 height 7
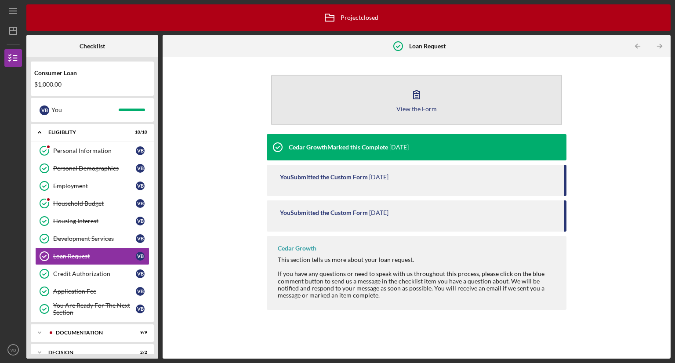
click at [299, 101] on button "View the Form Form" at bounding box center [416, 100] width 291 height 51
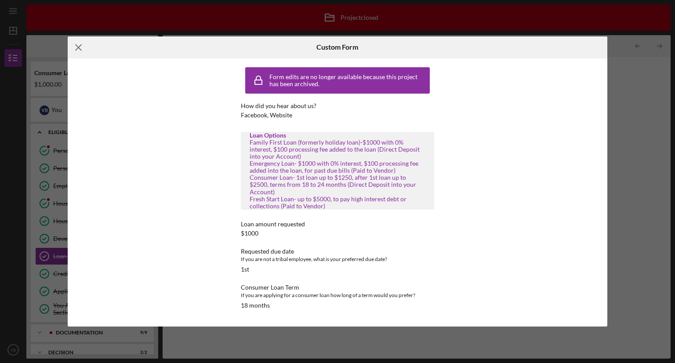
click at [76, 46] on line at bounding box center [79, 47] width 6 height 6
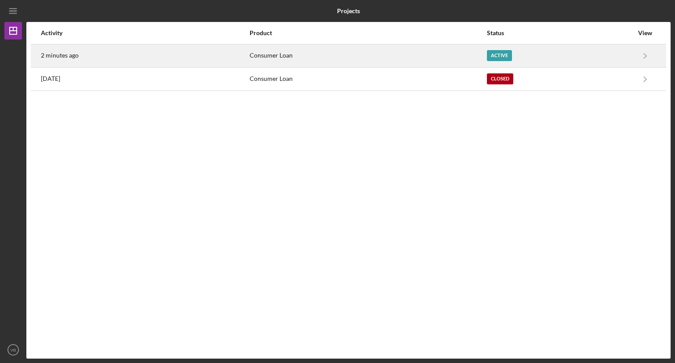
click at [263, 53] on div "Consumer Loan" at bounding box center [367, 56] width 236 height 22
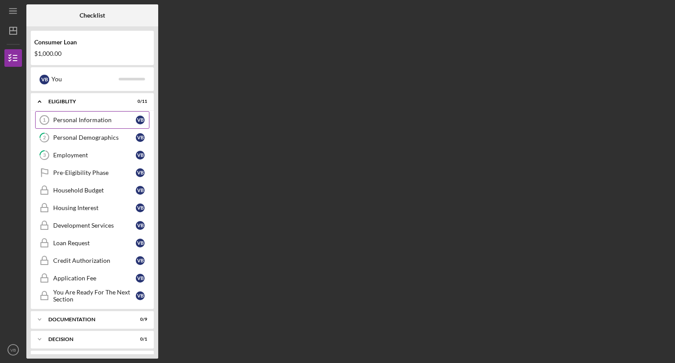
click at [94, 122] on div "Personal Information" at bounding box center [94, 119] width 83 height 7
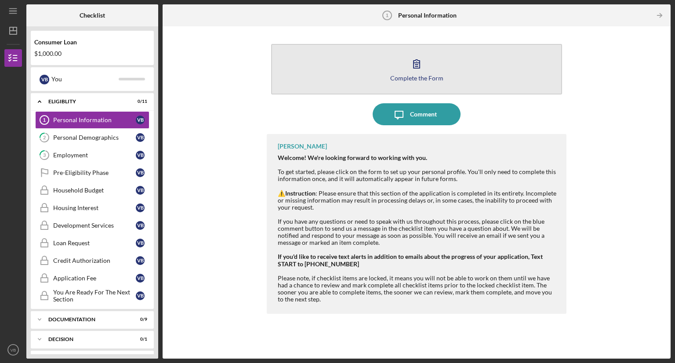
click at [368, 61] on button "Complete the Form Form" at bounding box center [416, 69] width 291 height 51
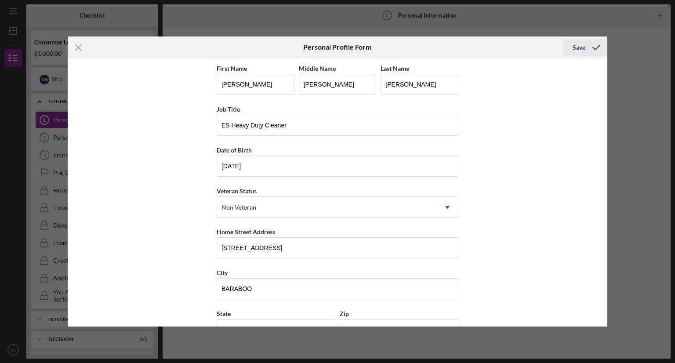
click at [574, 46] on div "Save" at bounding box center [578, 48] width 13 height 18
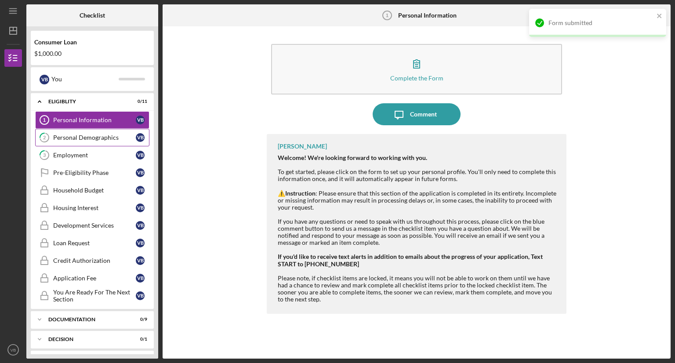
click at [60, 136] on div "Personal Demographics" at bounding box center [94, 137] width 83 height 7
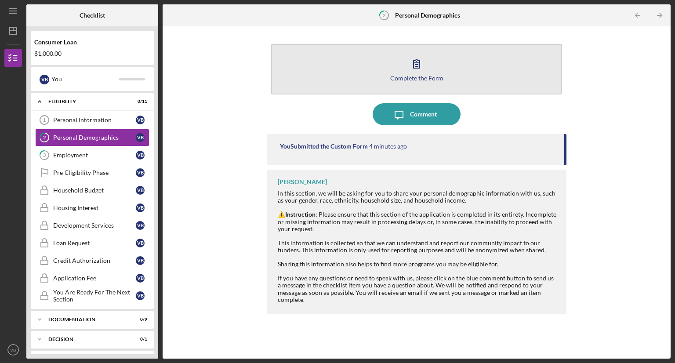
click at [402, 72] on button "Complete the Form Form" at bounding box center [416, 69] width 291 height 51
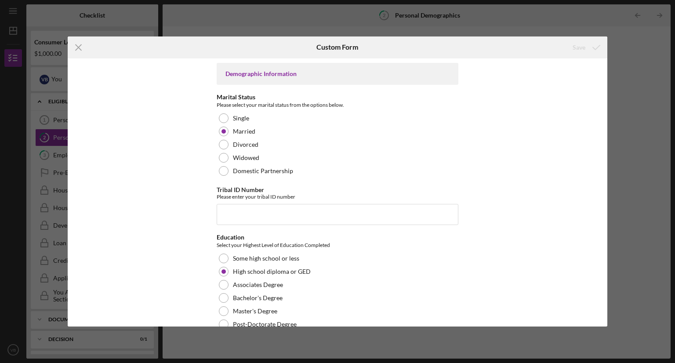
click at [534, 13] on div "Icon/Menu Close Custom Form Save Demographic Information Marital Status Please …" at bounding box center [337, 181] width 675 height 363
click at [79, 46] on icon "Icon/Menu Close" at bounding box center [79, 47] width 22 height 22
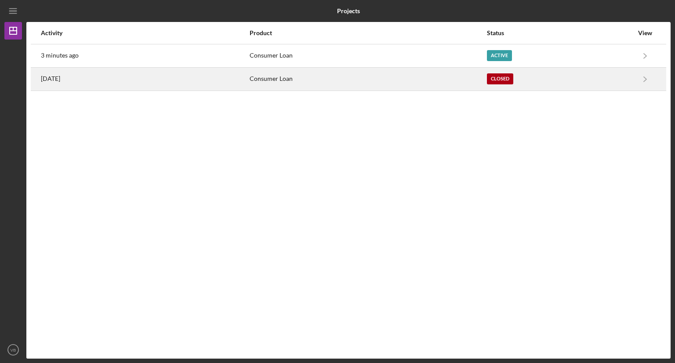
click at [267, 79] on div "Consumer Loan" at bounding box center [367, 79] width 236 height 22
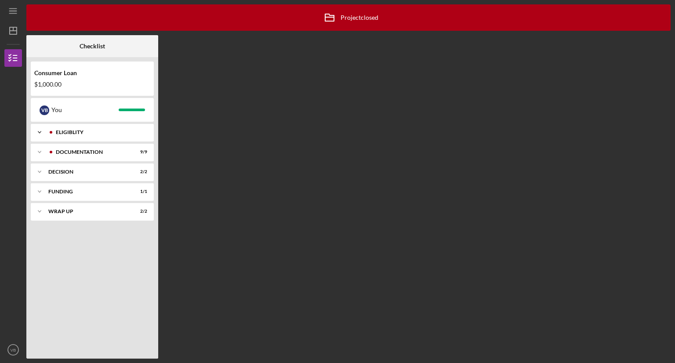
click at [81, 136] on div "Icon/Expander Eligiblity 10 / 10" at bounding box center [92, 132] width 123 height 18
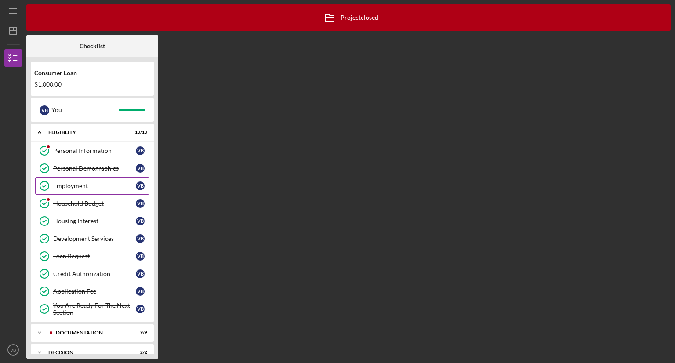
click at [76, 188] on div "Employment" at bounding box center [94, 185] width 83 height 7
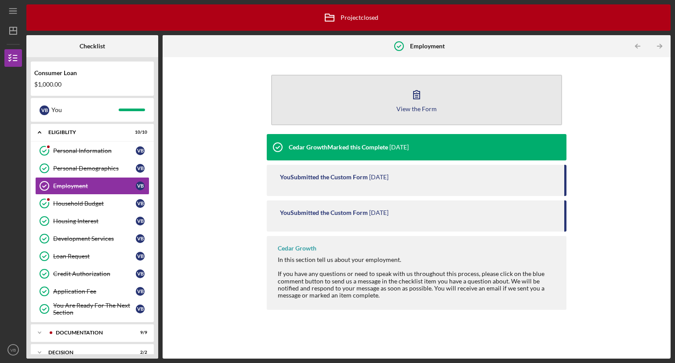
click at [405, 95] on button "View the Form Form" at bounding box center [416, 100] width 291 height 51
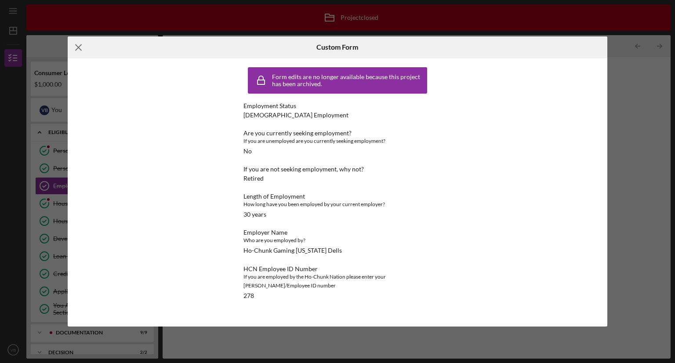
click at [81, 43] on icon "Icon/Menu Close" at bounding box center [79, 47] width 22 height 22
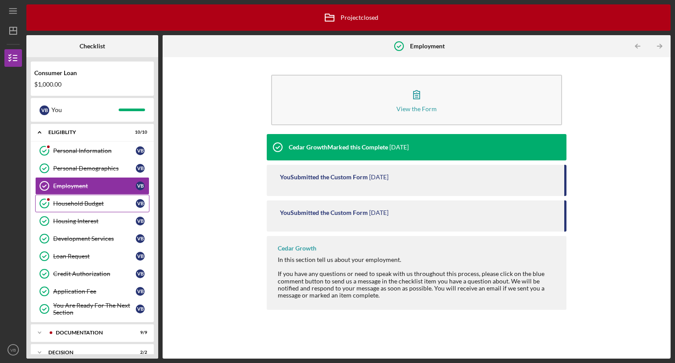
click at [66, 203] on div "Household Budget" at bounding box center [94, 203] width 83 height 7
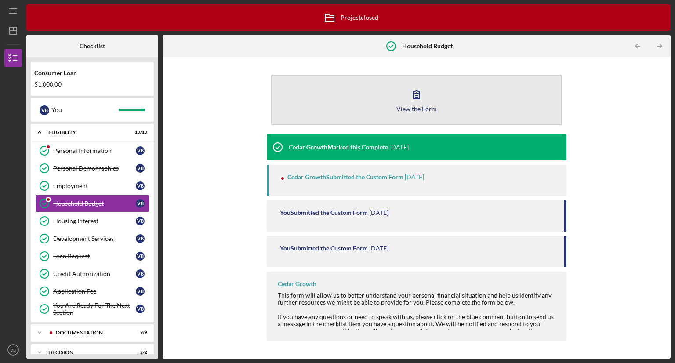
click at [303, 105] on button "View the Form Form" at bounding box center [416, 100] width 291 height 51
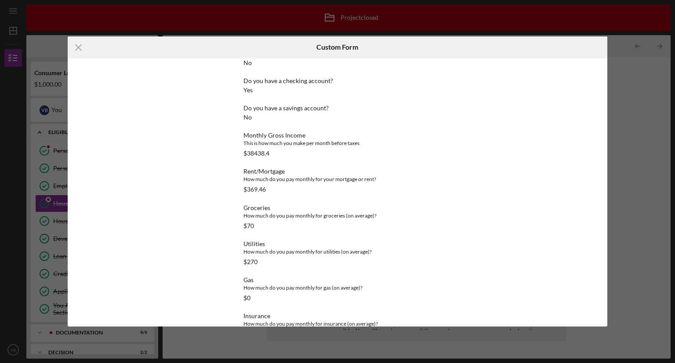
scroll to position [55, 0]
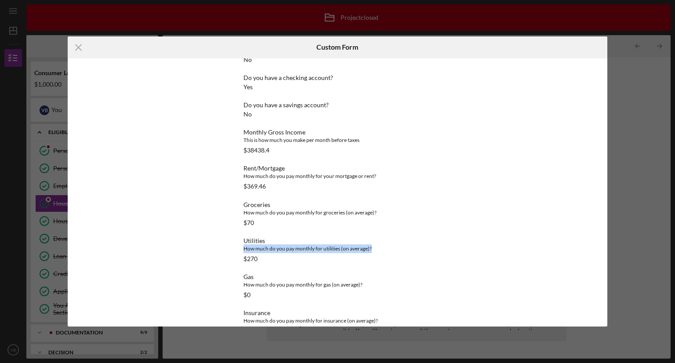
drag, startPoint x: 454, startPoint y: 230, endPoint x: 462, endPoint y: 232, distance: 8.8
click at [460, 243] on div "Form edits are no longer available because this project has been archived. Do y…" at bounding box center [338, 192] width 540 height 268
drag, startPoint x: 454, startPoint y: 227, endPoint x: 446, endPoint y: 310, distance: 82.5
click at [446, 310] on div "Form edits are no longer available because this project has been archived. Do y…" at bounding box center [338, 192] width 540 height 268
click at [505, 234] on div "Form edits are no longer available because this project has been archived. Do y…" at bounding box center [338, 192] width 540 height 268
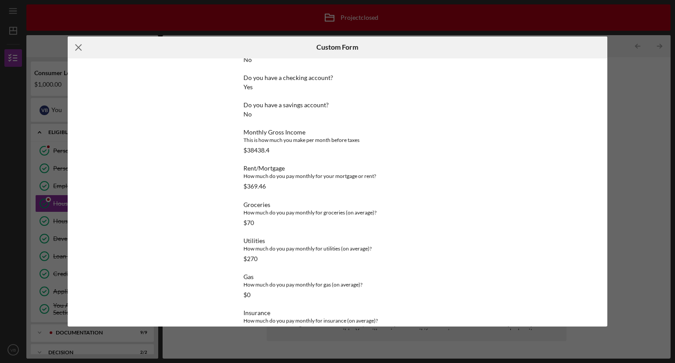
click at [73, 45] on icon "Icon/Menu Close" at bounding box center [79, 47] width 22 height 22
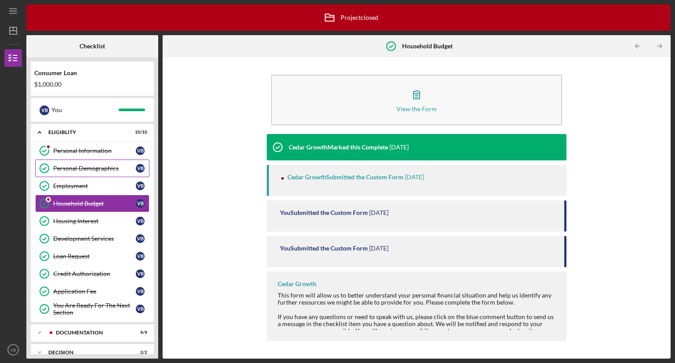
click at [72, 168] on div "Personal Demographics" at bounding box center [94, 168] width 83 height 7
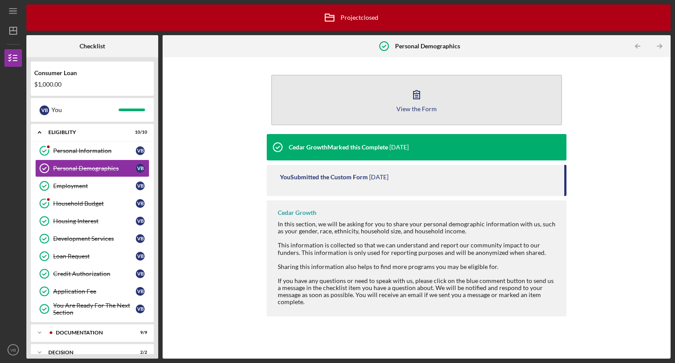
click at [326, 109] on button "View the Form Form" at bounding box center [416, 100] width 291 height 51
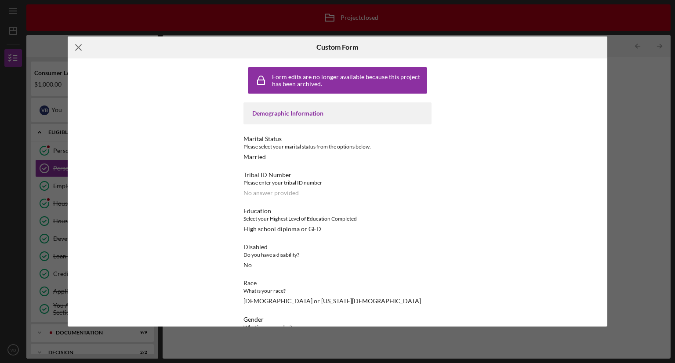
click at [72, 43] on icon "Icon/Menu Close" at bounding box center [79, 47] width 22 height 22
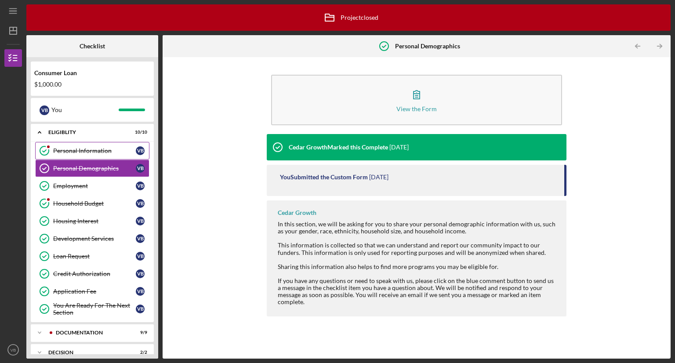
click at [65, 150] on div "Personal Information" at bounding box center [94, 150] width 83 height 7
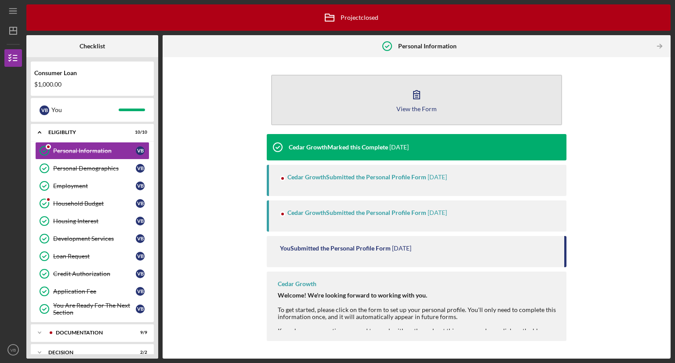
click at [376, 93] on button "View the Form Form" at bounding box center [416, 100] width 291 height 51
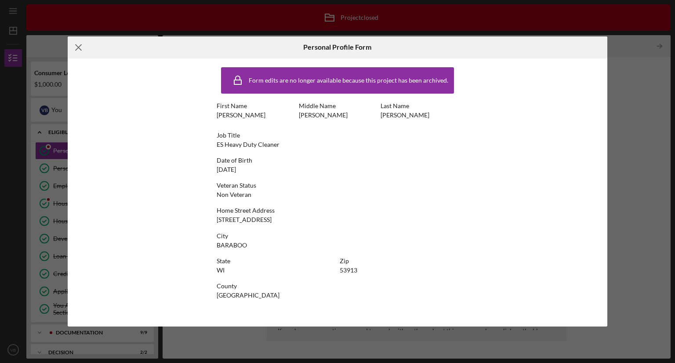
click at [75, 40] on icon "Icon/Menu Close" at bounding box center [79, 47] width 22 height 22
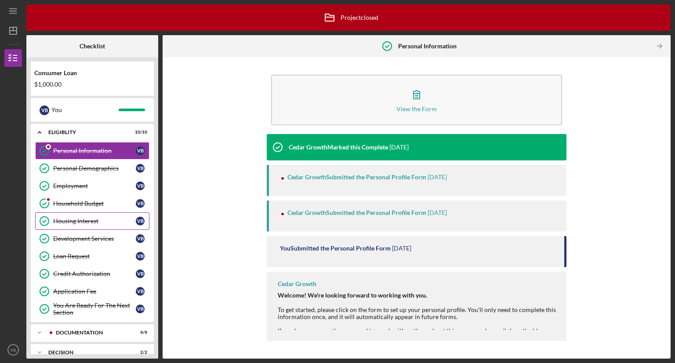
click at [64, 218] on div "Housing Interest" at bounding box center [94, 220] width 83 height 7
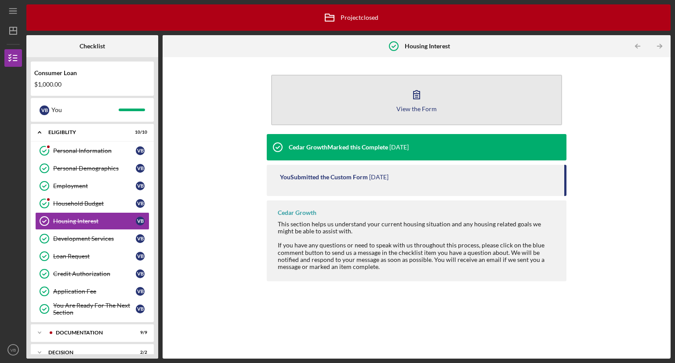
click at [394, 106] on button "View the Form Form" at bounding box center [416, 100] width 291 height 51
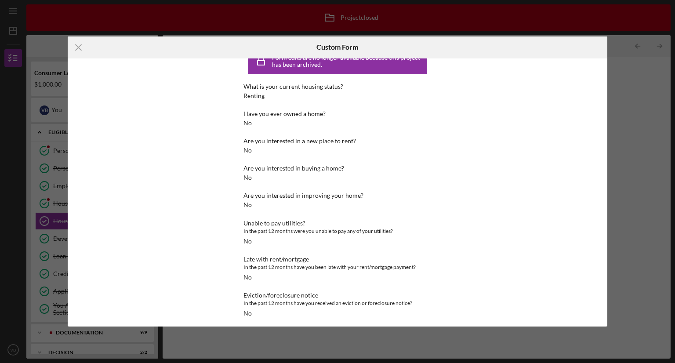
scroll to position [23, 0]
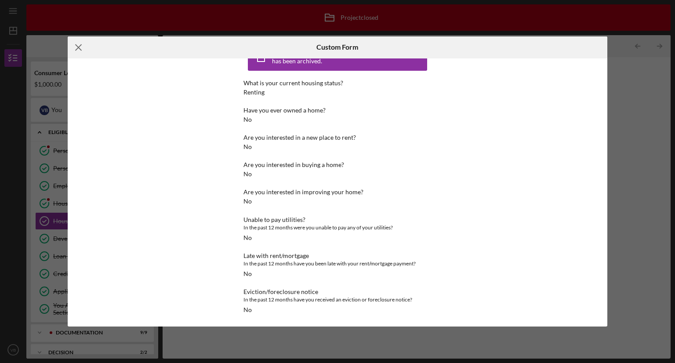
click at [81, 42] on icon "Icon/Menu Close" at bounding box center [79, 47] width 22 height 22
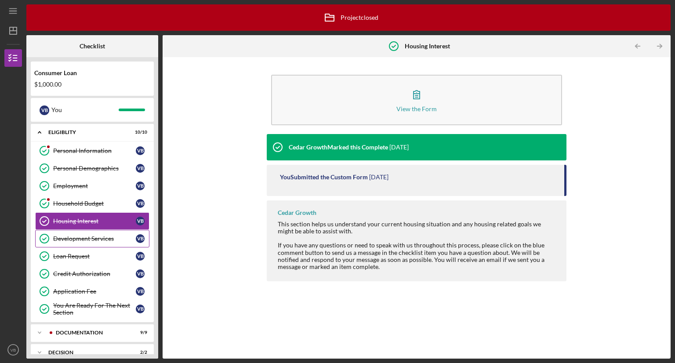
click at [88, 238] on div "Development Services" at bounding box center [94, 238] width 83 height 7
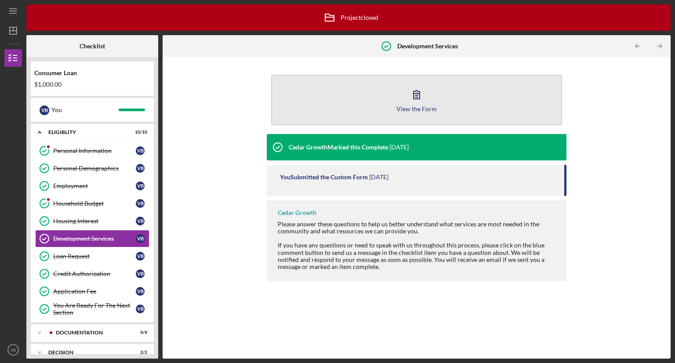
click at [364, 76] on button "View the Form Form" at bounding box center [416, 100] width 291 height 51
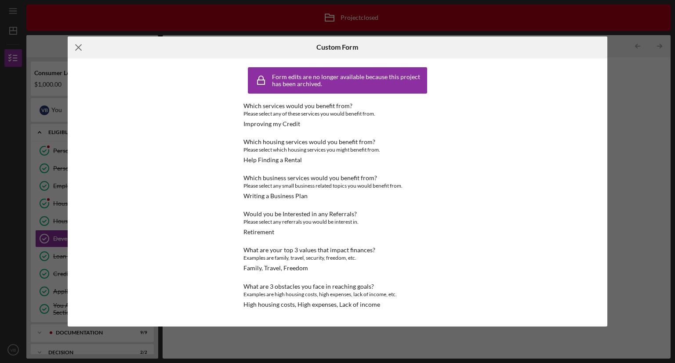
click at [80, 44] on icon "Icon/Menu Close" at bounding box center [79, 47] width 22 height 22
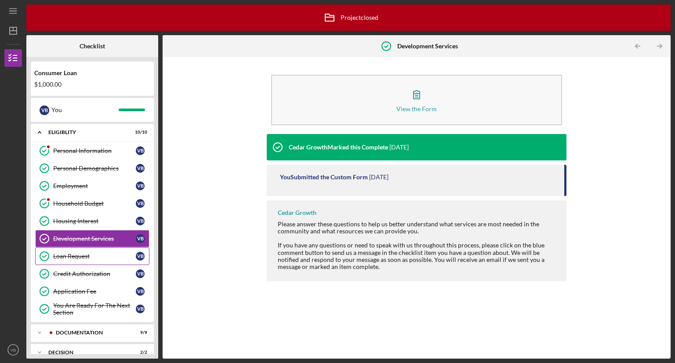
click at [91, 253] on div "Loan Request" at bounding box center [94, 256] width 83 height 7
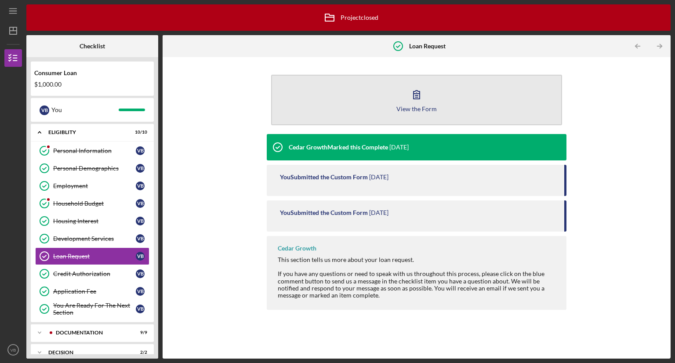
click at [336, 97] on button "View the Form Form" at bounding box center [416, 100] width 291 height 51
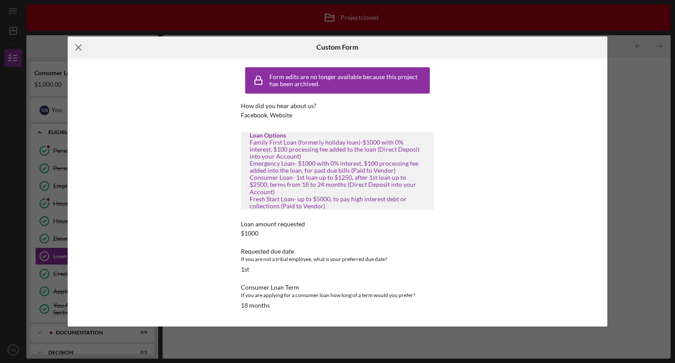
click at [76, 44] on icon "Icon/Menu Close" at bounding box center [79, 47] width 22 height 22
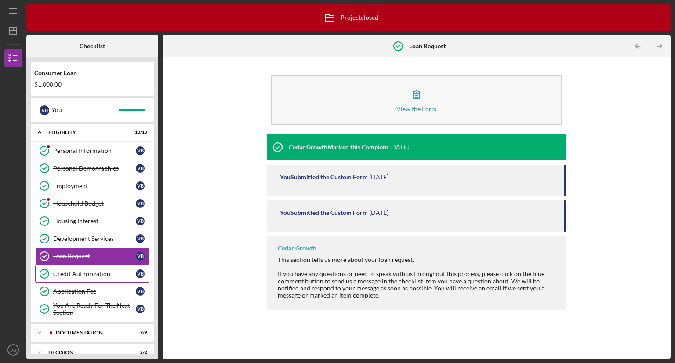
click at [54, 271] on div "Credit Authorization" at bounding box center [94, 273] width 83 height 7
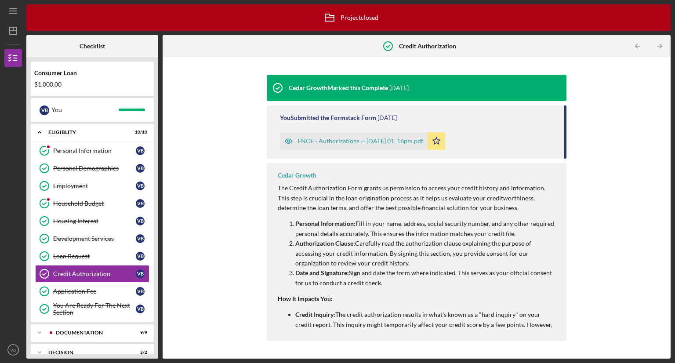
click at [251, 140] on div "Cedar Growth Marked this Complete 9 months ago You Submitted the Formstack Form…" at bounding box center [416, 207] width 499 height 292
click at [65, 285] on link "Application Fee Application Fee V B" at bounding box center [92, 291] width 114 height 18
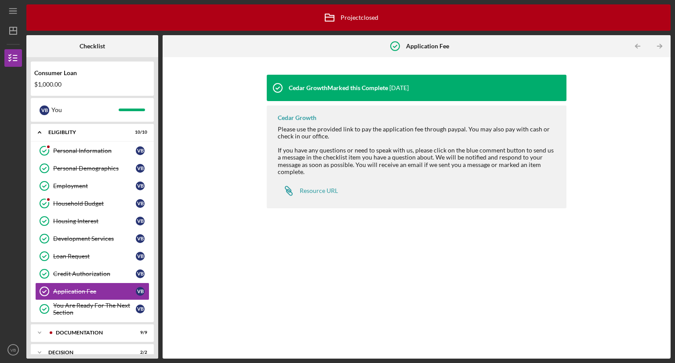
click at [227, 284] on div "Cedar Growth Marked this Complete 9 months ago Cedar Growth Please use the prov…" at bounding box center [416, 207] width 499 height 292
click at [74, 327] on div "Icon/Expander Documentation 9 / 9" at bounding box center [92, 333] width 123 height 18
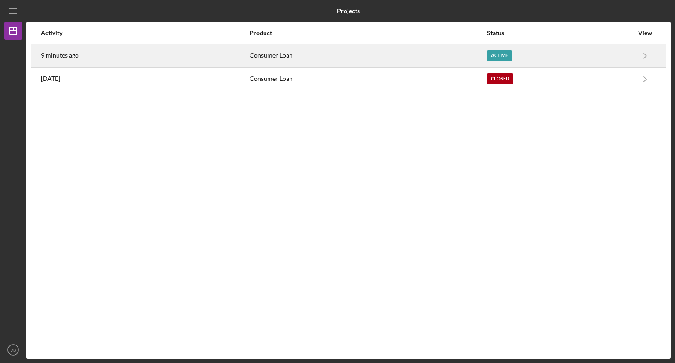
click at [262, 56] on div "Consumer Loan" at bounding box center [367, 56] width 236 height 22
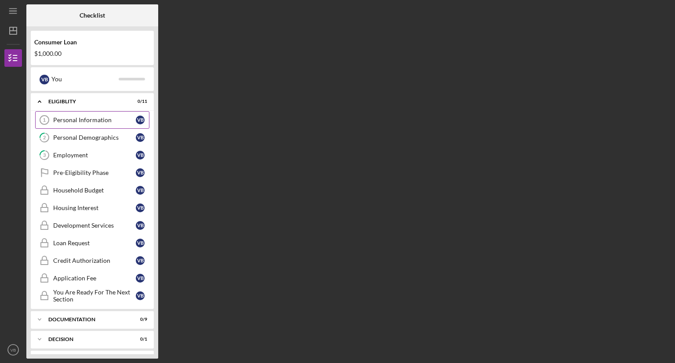
click at [65, 115] on link "Personal Information 1 Personal Information V B" at bounding box center [92, 120] width 114 height 18
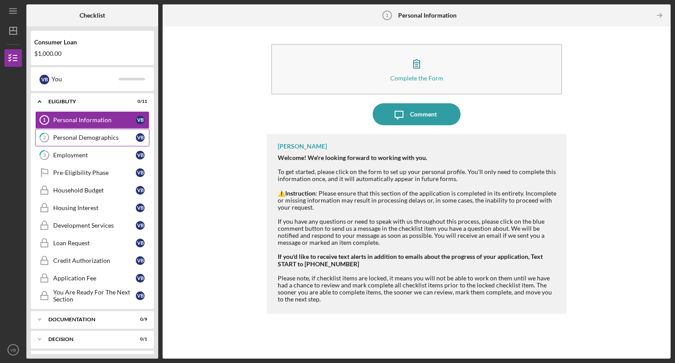
click at [59, 136] on div "Personal Demographics" at bounding box center [94, 137] width 83 height 7
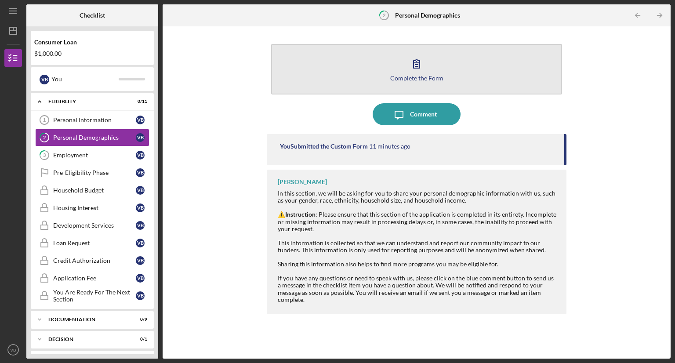
click at [411, 79] on div "Complete the Form" at bounding box center [416, 78] width 53 height 7
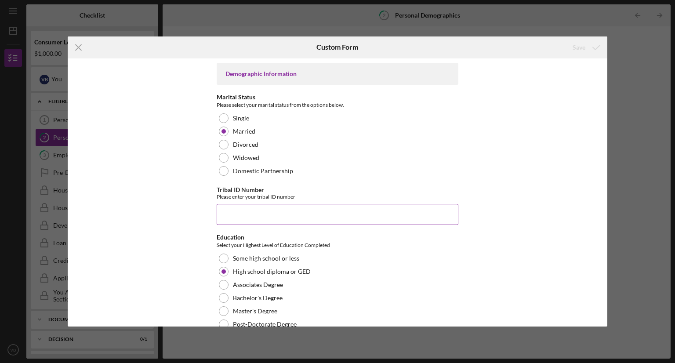
click at [226, 212] on input "Tribal ID Number" at bounding box center [338, 214] width 242 height 21
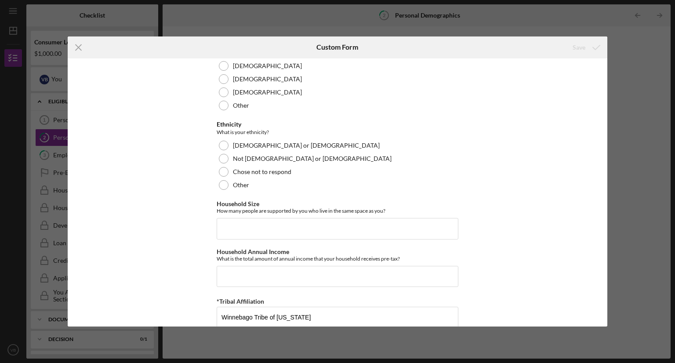
scroll to position [523, 0]
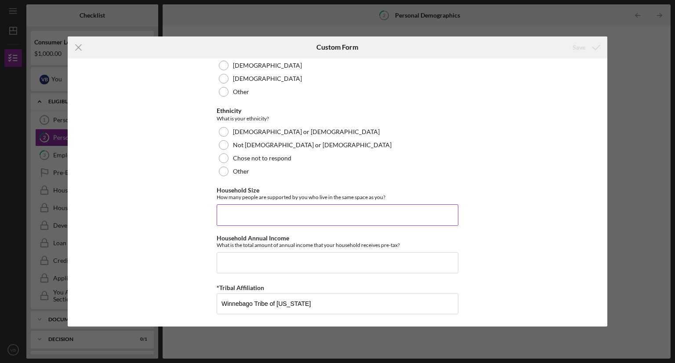
click at [232, 216] on input "Household Size" at bounding box center [338, 214] width 242 height 21
type input "1"
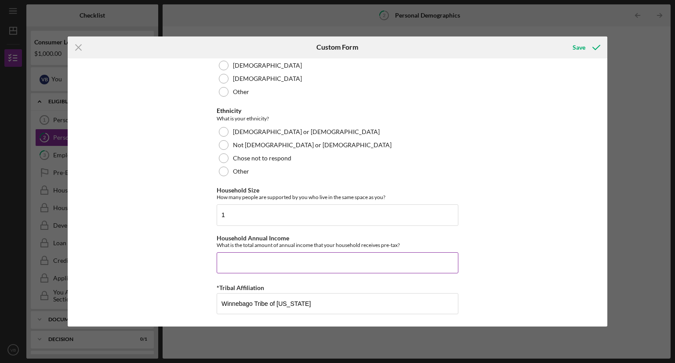
click at [248, 266] on input "Household Annual Income" at bounding box center [338, 262] width 242 height 21
click at [588, 47] on icon "submit" at bounding box center [596, 47] width 22 height 22
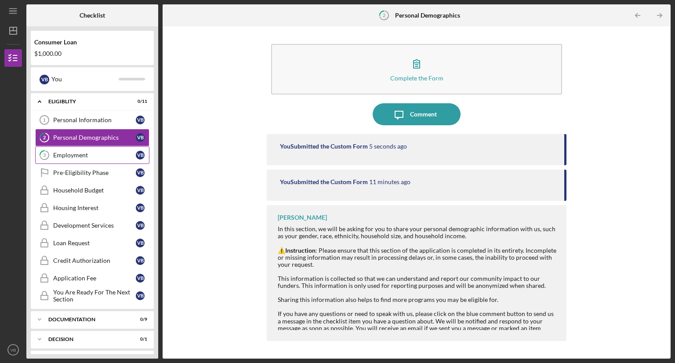
click at [58, 157] on div "Employment" at bounding box center [94, 155] width 83 height 7
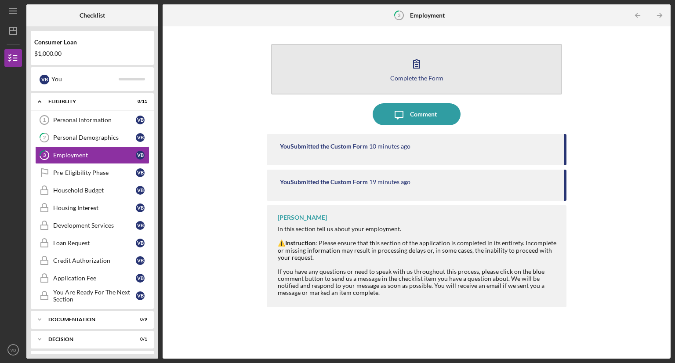
click at [370, 61] on button "Complete the Form Form" at bounding box center [416, 69] width 291 height 51
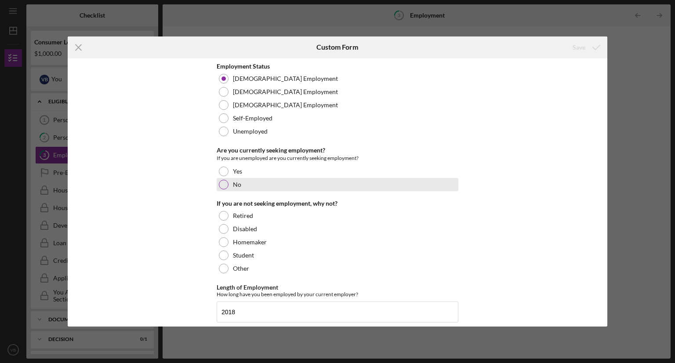
click at [220, 183] on div at bounding box center [224, 185] width 10 height 10
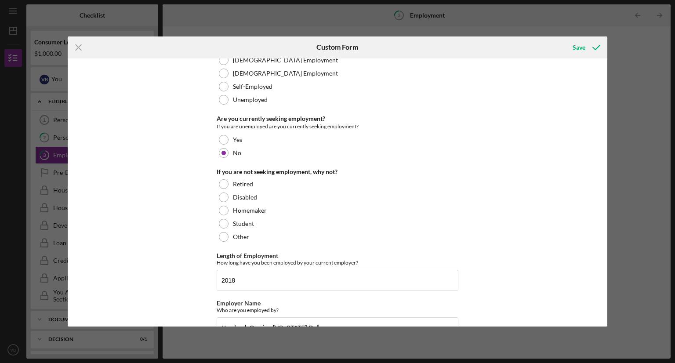
scroll to position [104, 0]
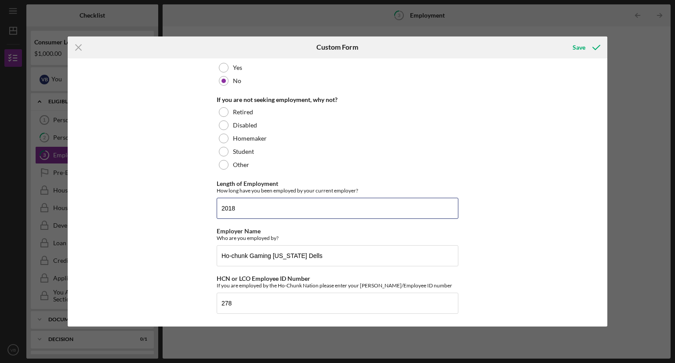
drag, startPoint x: 249, startPoint y: 213, endPoint x: 35, endPoint y: 215, distance: 213.9
click at [35, 215] on div "Icon/Menu Close Custom Form Save Employment Status Full-Time Employment Part-Ti…" at bounding box center [337, 181] width 675 height 363
type input "30 years"
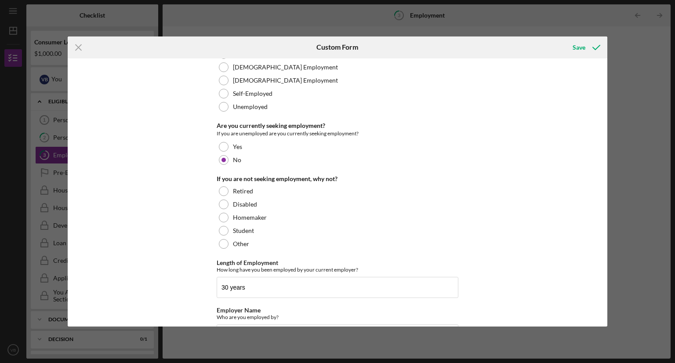
scroll to position [0, 0]
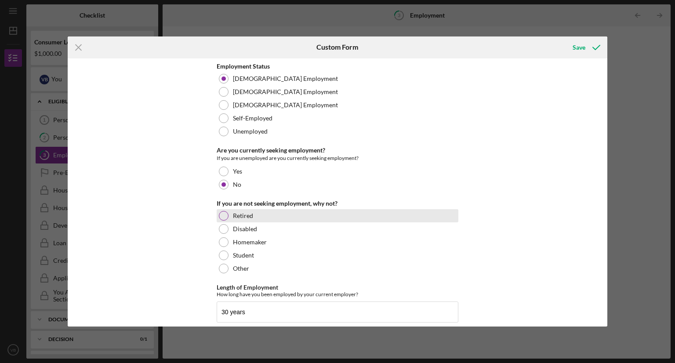
click at [221, 212] on div at bounding box center [224, 216] width 10 height 10
click at [74, 47] on icon "Icon/Menu Close" at bounding box center [79, 47] width 22 height 22
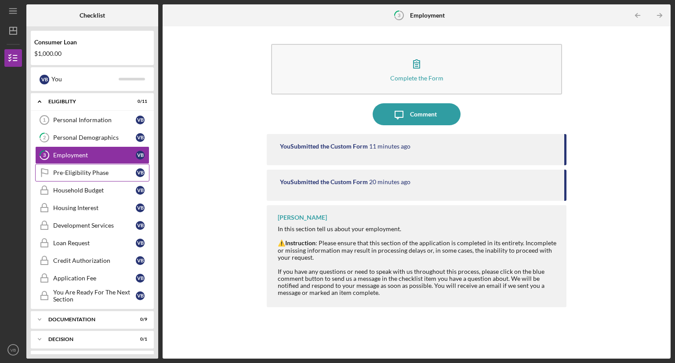
click at [68, 169] on div "Pre-Eligibility Phase" at bounding box center [94, 172] width 83 height 7
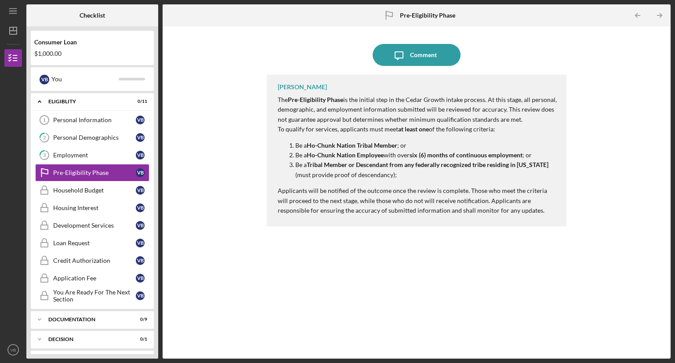
click at [240, 103] on div "Icon/Message Comment Julie Berry The Pre-Eligibility Phase is the initial step …" at bounding box center [416, 192] width 499 height 323
click at [417, 57] on div "Comment" at bounding box center [423, 55] width 27 height 22
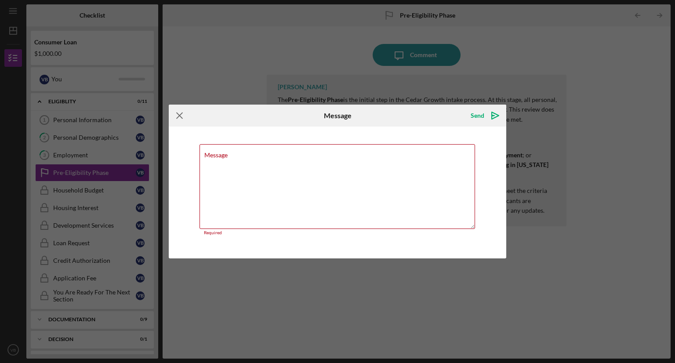
click at [185, 111] on icon "Icon/Menu Close" at bounding box center [180, 116] width 22 height 22
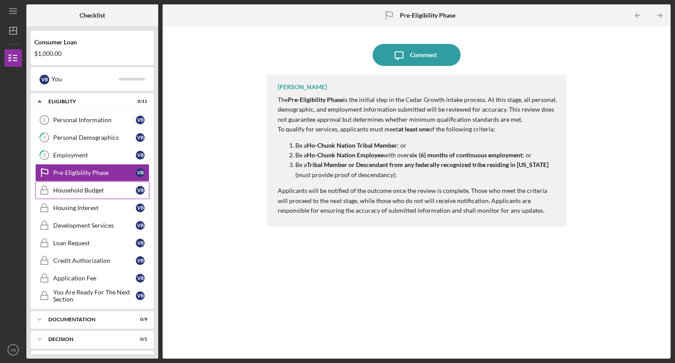
click at [72, 192] on div "Household Budget" at bounding box center [94, 190] width 83 height 7
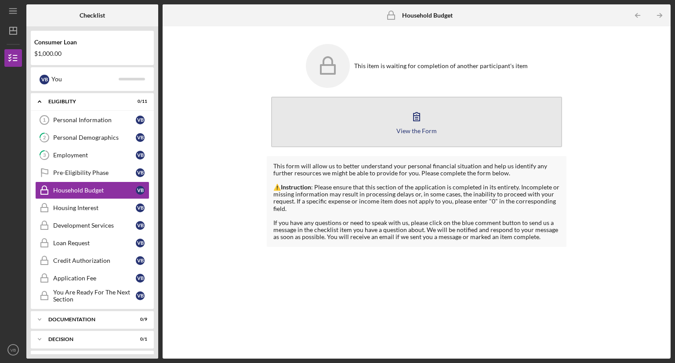
click at [397, 109] on button "View the Form Form" at bounding box center [416, 122] width 291 height 51
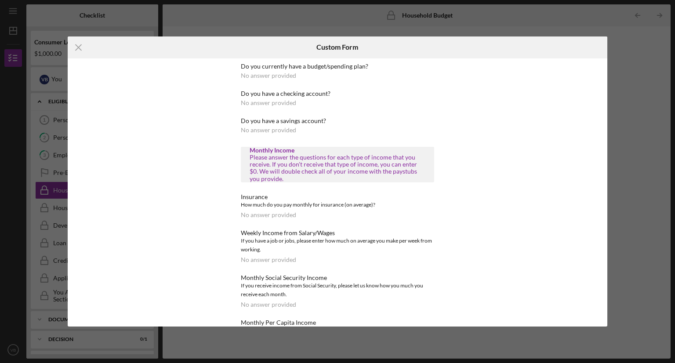
click at [267, 72] on div "No answer provided" at bounding box center [268, 75] width 55 height 7
click at [325, 76] on div "Do you currently have a budget/spending plan? No answer provided" at bounding box center [337, 71] width 193 height 16
drag, startPoint x: 309, startPoint y: 114, endPoint x: 302, endPoint y: 144, distance: 31.2
click at [279, 213] on div "No answer provided" at bounding box center [268, 214] width 55 height 7
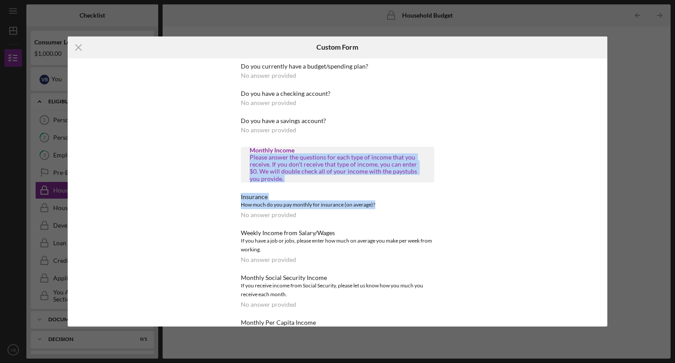
drag, startPoint x: 455, startPoint y: 150, endPoint x: 455, endPoint y: 206, distance: 56.7
click at [455, 206] on div "Do you currently have a budget/spending plan? No answer provided Do you have a …" at bounding box center [338, 192] width 242 height 268
drag, startPoint x: 62, startPoint y: 188, endPoint x: 87, endPoint y: 130, distance: 62.8
click at [62, 187] on div "Icon/Menu Close Custom Form Do you currently have a budget/spending plan? No an…" at bounding box center [337, 181] width 675 height 363
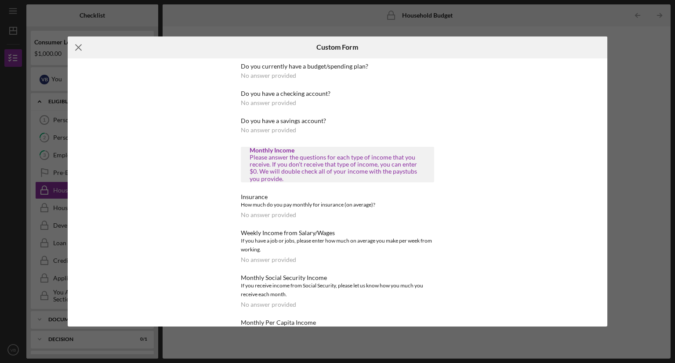
click at [75, 45] on icon "Icon/Menu Close" at bounding box center [79, 47] width 22 height 22
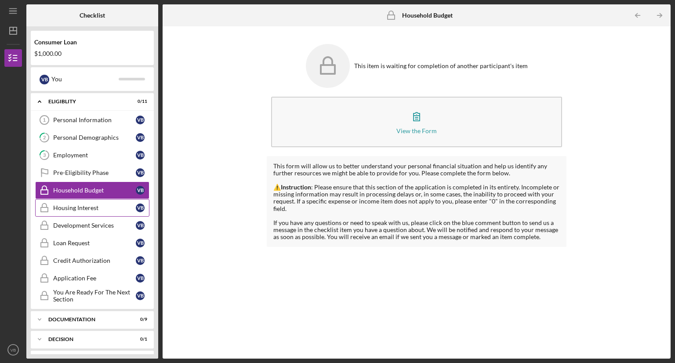
click at [66, 204] on div "Housing Interest" at bounding box center [94, 207] width 83 height 7
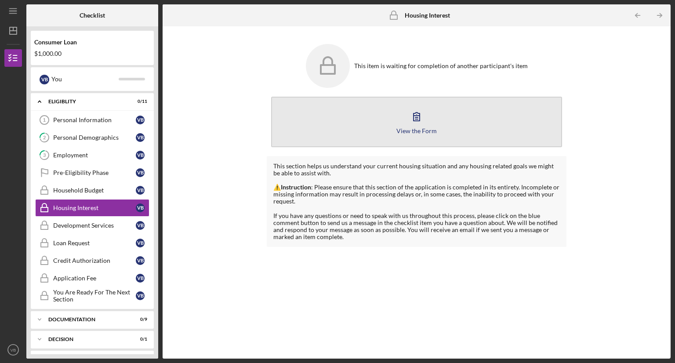
click at [368, 127] on button "View the Form Form" at bounding box center [416, 122] width 291 height 51
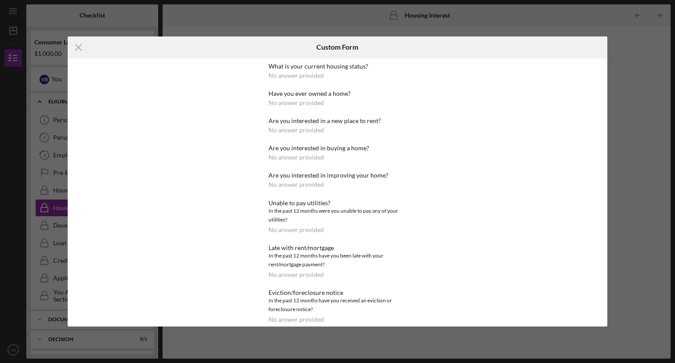
click at [319, 75] on div "No answer provided" at bounding box center [295, 75] width 55 height 7
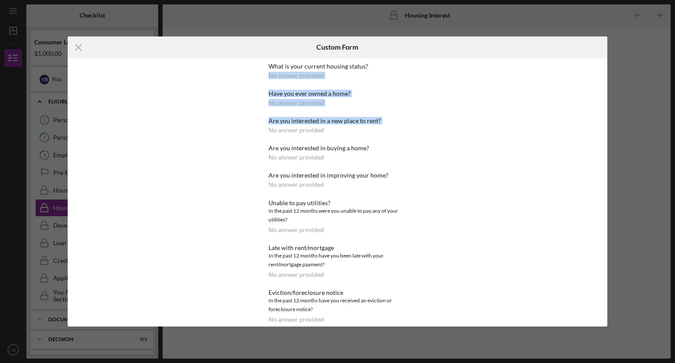
drag, startPoint x: 319, startPoint y: 75, endPoint x: 108, endPoint y: 108, distance: 213.1
click at [108, 108] on div "What is your current housing status? No answer provided Have you ever owned a h…" at bounding box center [338, 192] width 540 height 268
click at [220, 90] on div "What is your current housing status? No answer provided Have you ever owned a h…" at bounding box center [338, 192] width 540 height 268
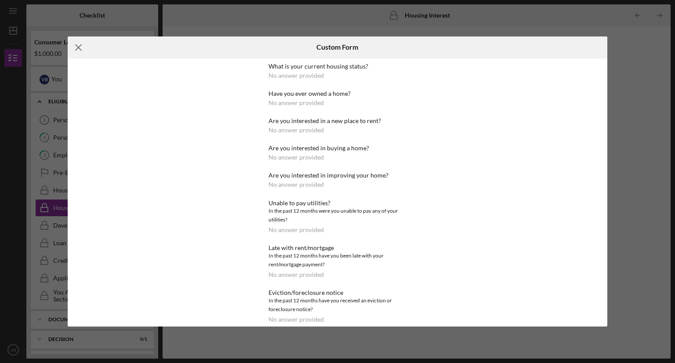
click at [73, 43] on icon "Icon/Menu Close" at bounding box center [79, 47] width 22 height 22
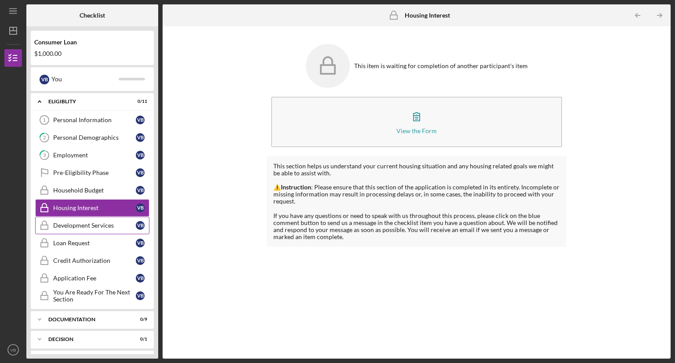
click at [75, 219] on link "Development Services Development Services V B" at bounding box center [92, 226] width 114 height 18
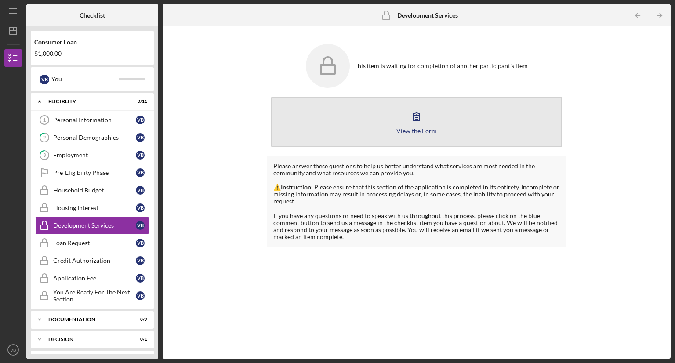
click at [366, 112] on button "View the Form Form" at bounding box center [416, 122] width 291 height 51
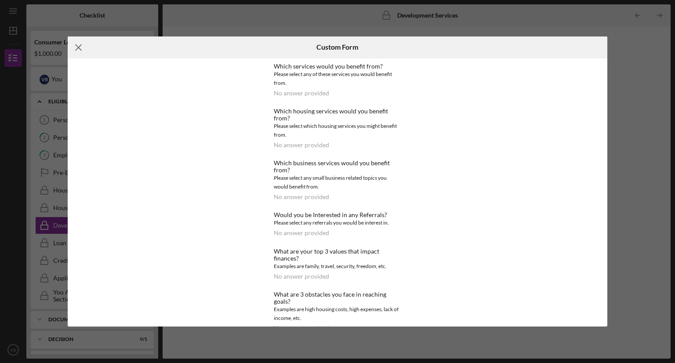
click at [79, 44] on icon "Icon/Menu Close" at bounding box center [79, 47] width 22 height 22
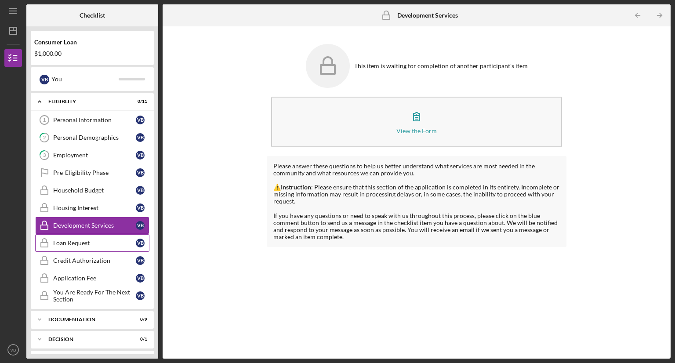
click at [63, 236] on link "Loan Request Loan Request V B" at bounding box center [92, 243] width 114 height 18
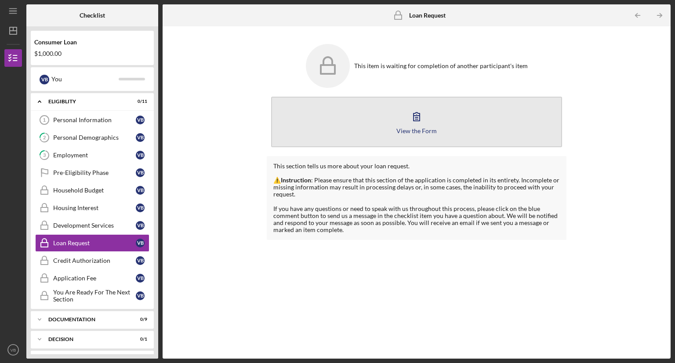
click at [401, 101] on button "View the Form Form" at bounding box center [416, 122] width 291 height 51
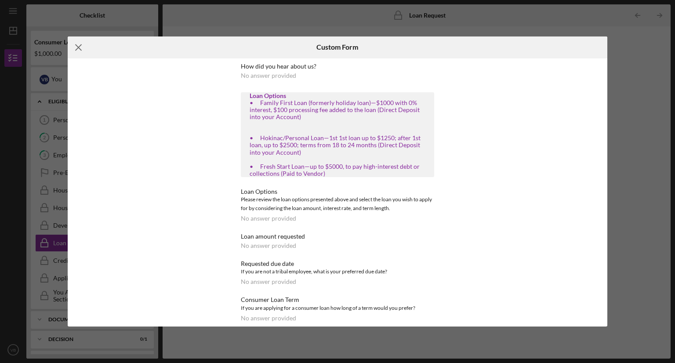
click at [83, 47] on icon "Icon/Menu Close" at bounding box center [79, 47] width 22 height 22
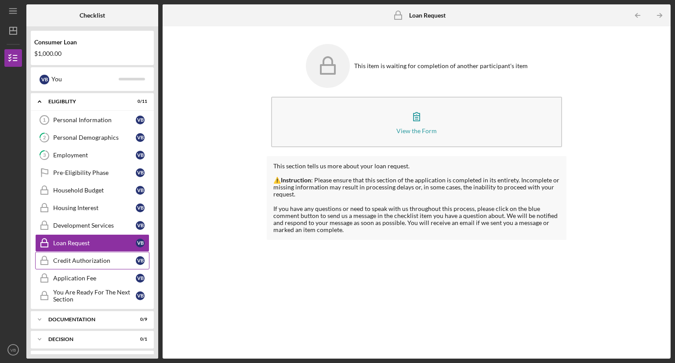
click at [62, 253] on link "Credit Authorization Credit Authorization V B" at bounding box center [92, 261] width 114 height 18
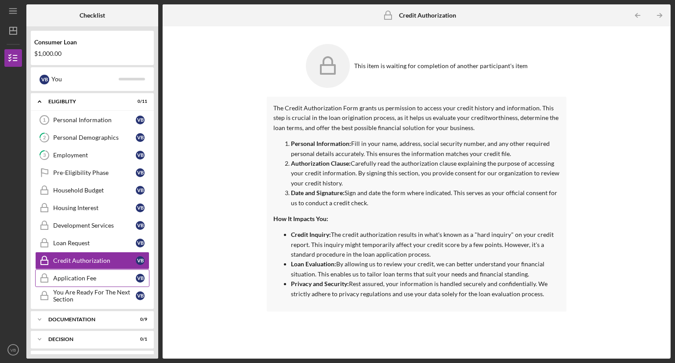
click at [62, 276] on div "Application Fee" at bounding box center [94, 277] width 83 height 7
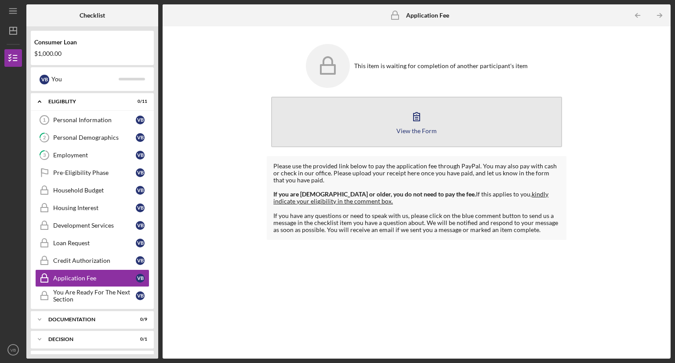
click at [355, 123] on button "View the Form Form" at bounding box center [416, 122] width 291 height 51
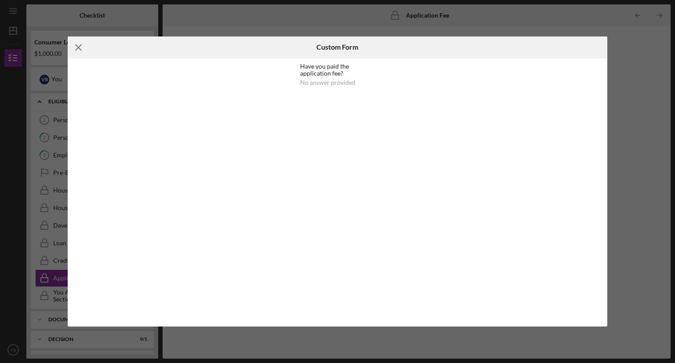
click at [84, 46] on icon "Icon/Menu Close" at bounding box center [79, 47] width 22 height 22
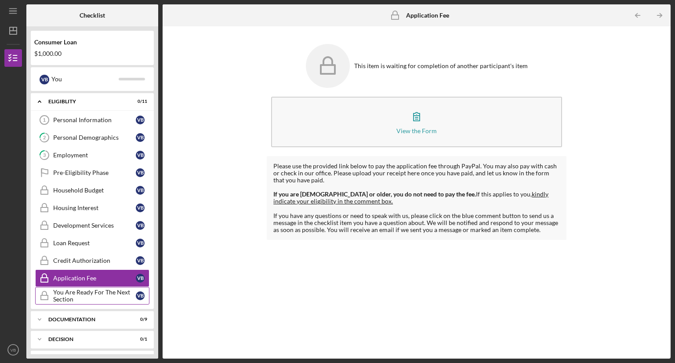
click at [94, 290] on div "You Are Ready For The Next Section" at bounding box center [94, 296] width 83 height 14
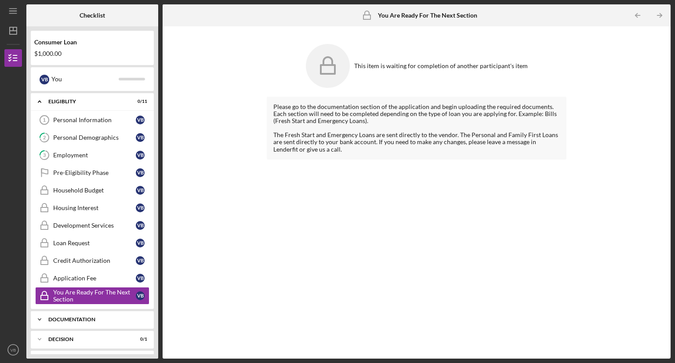
click at [93, 314] on div "Icon/Expander Documentation 0 / 9" at bounding box center [92, 319] width 123 height 18
click at [66, 335] on div "ID Verification" at bounding box center [94, 337] width 83 height 7
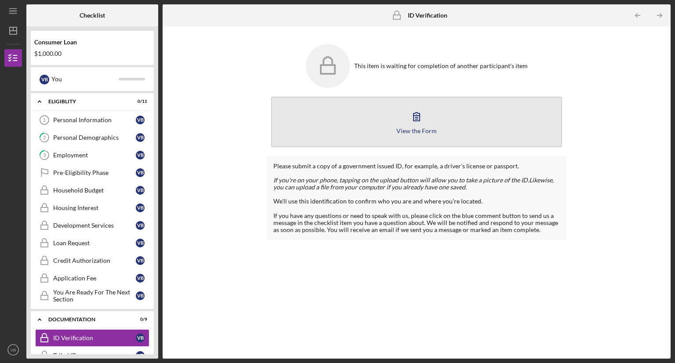
click at [390, 128] on button "View the Form Form" at bounding box center [416, 122] width 291 height 51
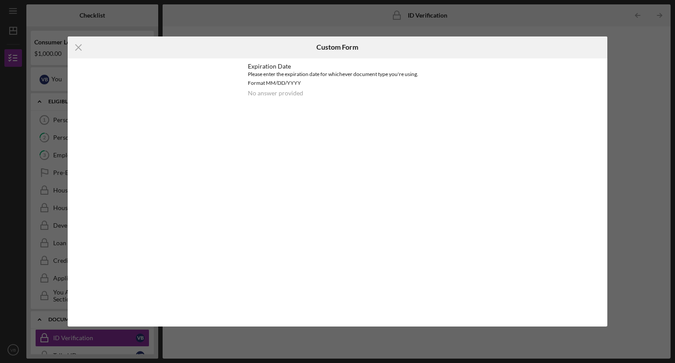
click at [260, 96] on div "No answer provided" at bounding box center [275, 93] width 55 height 7
click at [77, 47] on line at bounding box center [79, 47] width 6 height 6
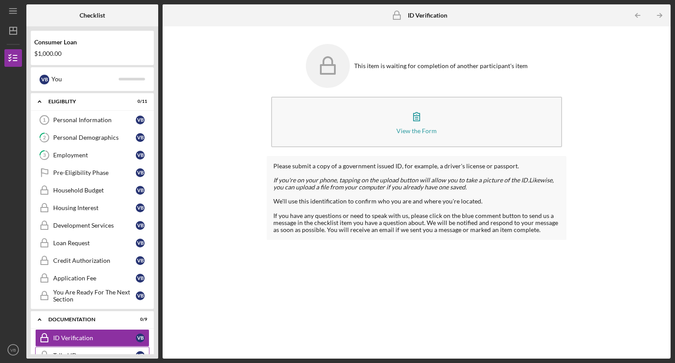
click at [54, 352] on div "Tribal ID" at bounding box center [94, 355] width 83 height 7
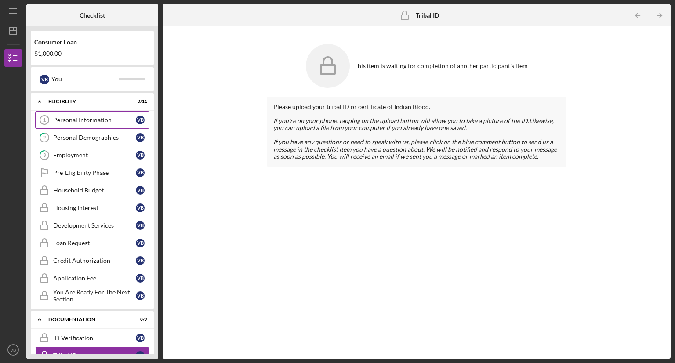
click at [92, 119] on div "Personal Information" at bounding box center [94, 119] width 83 height 7
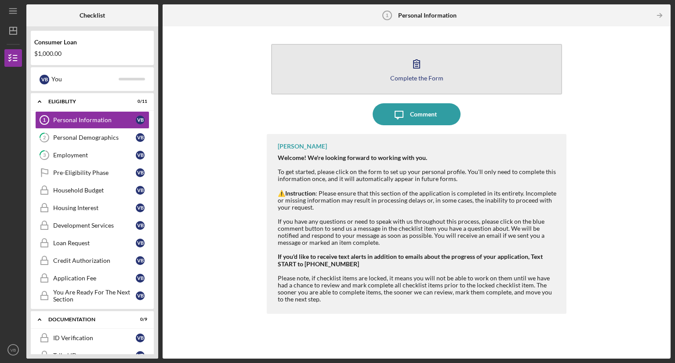
click at [418, 65] on icon "button" at bounding box center [416, 64] width 22 height 22
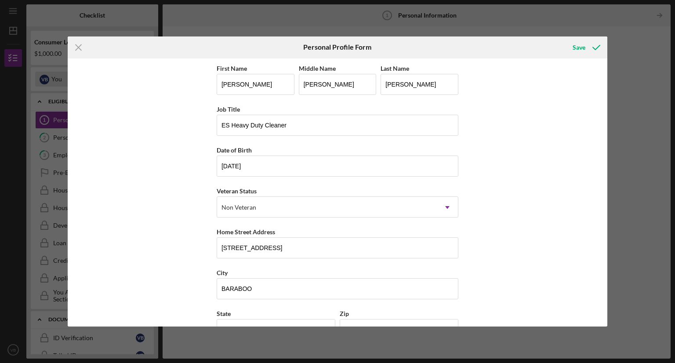
drag, startPoint x: 76, startPoint y: 43, endPoint x: 83, endPoint y: 75, distance: 33.2
click at [76, 43] on icon "Icon/Menu Close" at bounding box center [79, 47] width 22 height 22
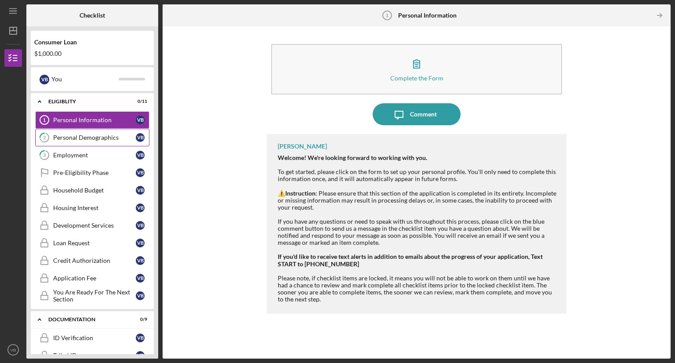
click at [72, 139] on div "Personal Demographics" at bounding box center [94, 137] width 83 height 7
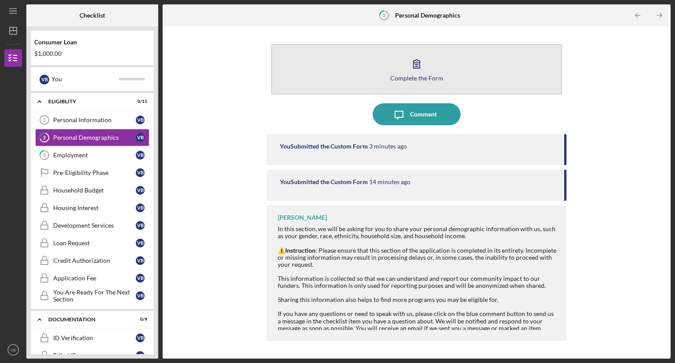
click at [383, 78] on button "Complete the Form Form" at bounding box center [416, 69] width 291 height 51
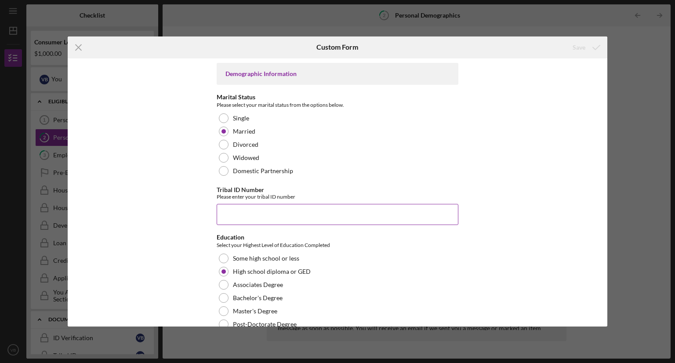
click at [227, 217] on input "Tribal ID Number" at bounding box center [338, 214] width 242 height 21
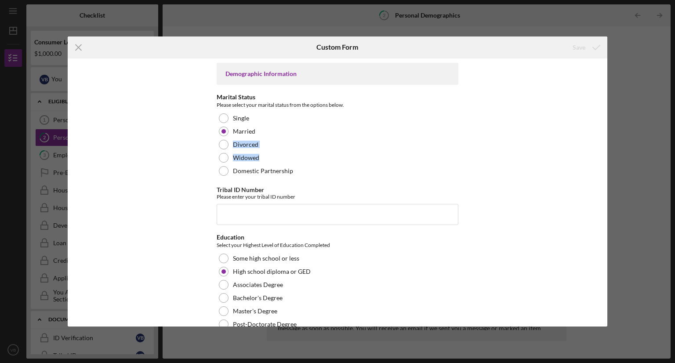
drag, startPoint x: 607, startPoint y: 126, endPoint x: 600, endPoint y: 151, distance: 26.5
click at [600, 151] on div "Icon/Menu Close Custom Form Save Demographic Information Marital Status Please …" at bounding box center [337, 181] width 675 height 363
click at [181, 146] on div "Demographic Information Marital Status Please select your marital status from t…" at bounding box center [338, 192] width 540 height 268
click at [74, 44] on icon "Icon/Menu Close" at bounding box center [79, 47] width 22 height 22
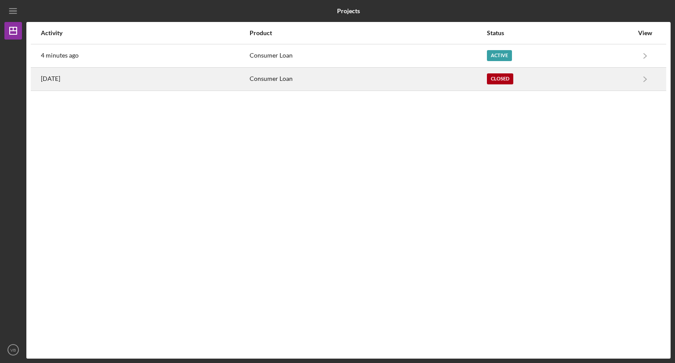
click at [54, 78] on time "[DATE]" at bounding box center [50, 78] width 19 height 7
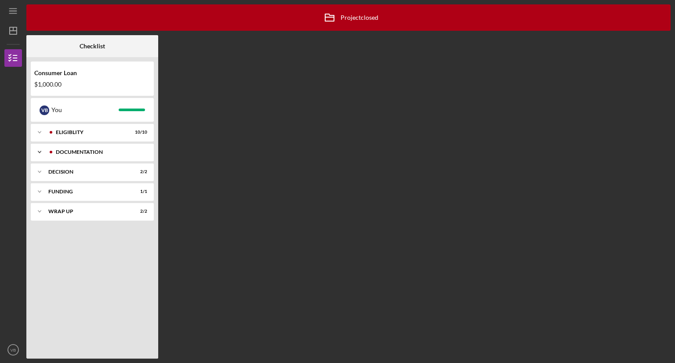
click at [56, 151] on div "Documentation" at bounding box center [99, 151] width 87 height 5
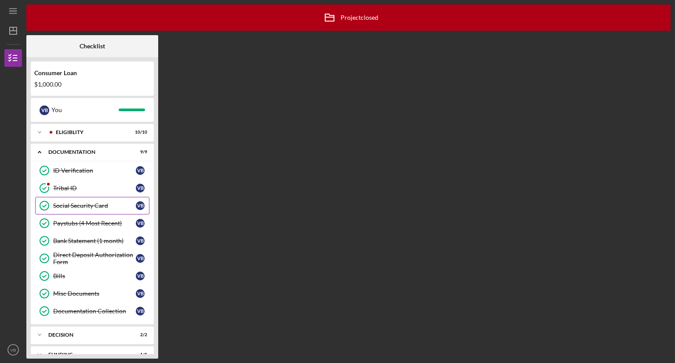
click at [91, 207] on div "Social Security Card" at bounding box center [94, 205] width 83 height 7
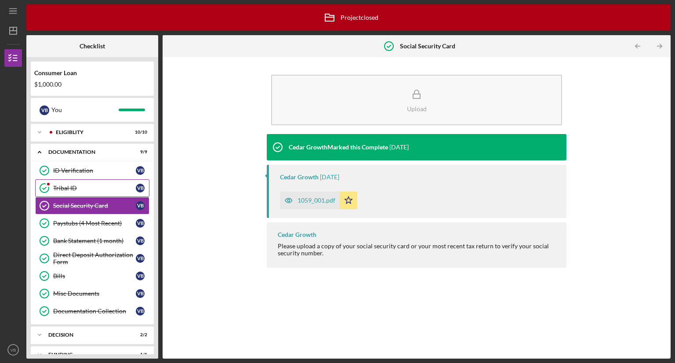
click at [65, 183] on link "Tribal ID Tribal ID V B" at bounding box center [92, 188] width 114 height 18
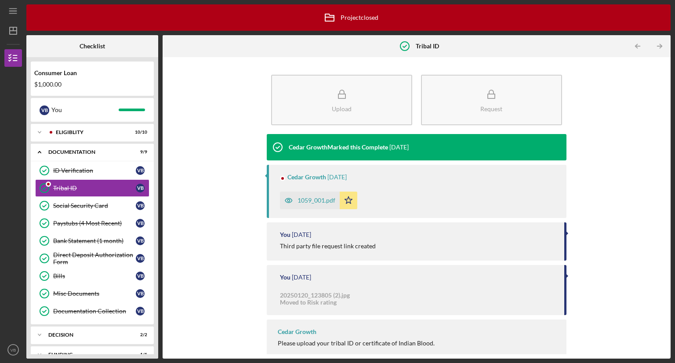
drag, startPoint x: 674, startPoint y: 128, endPoint x: 674, endPoint y: 170, distance: 42.2
click at [674, 170] on div "Icon/Menu Tribal ID Tribal ID Icon/Archived Project closed Icon/Info Checklist …" at bounding box center [337, 181] width 675 height 363
click at [44, 171] on polyline at bounding box center [45, 171] width 4 height 2
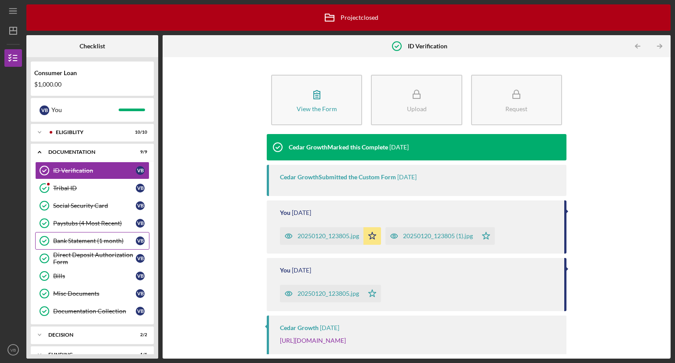
click at [67, 241] on div "Bank Statement (1 month)" at bounding box center [94, 240] width 83 height 7
click at [70, 186] on div "Tribal ID" at bounding box center [94, 187] width 83 height 7
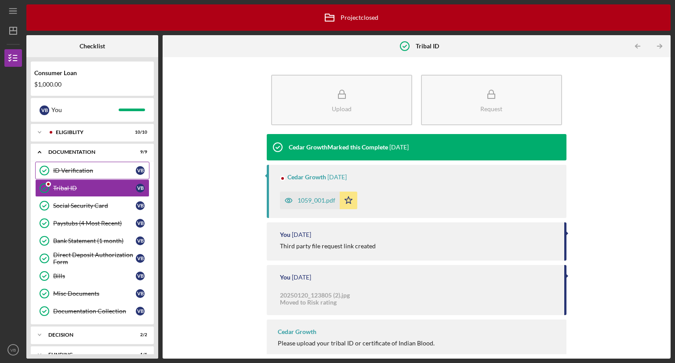
click at [61, 166] on link "ID Verification ID Verification V B" at bounding box center [92, 171] width 114 height 18
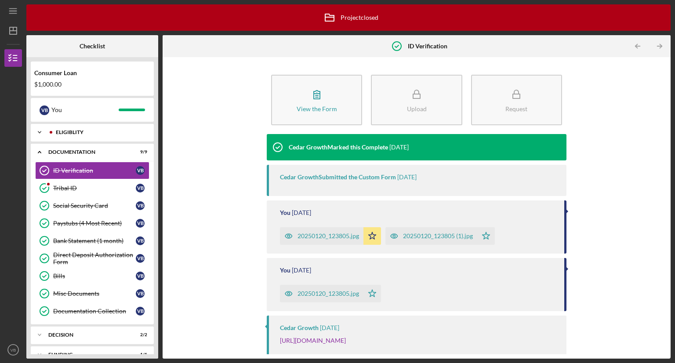
click at [66, 130] on div "Eligiblity" at bounding box center [99, 132] width 87 height 5
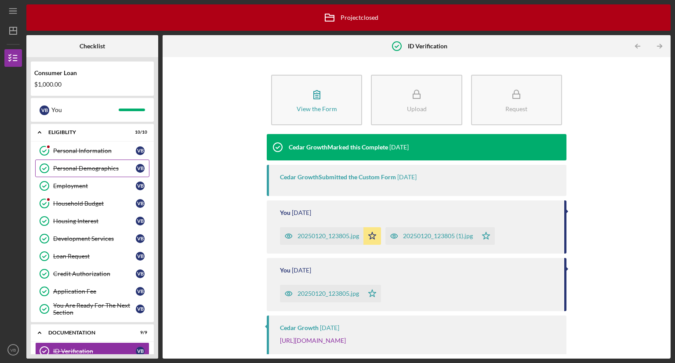
click at [74, 168] on div "Personal Demographics" at bounding box center [94, 168] width 83 height 7
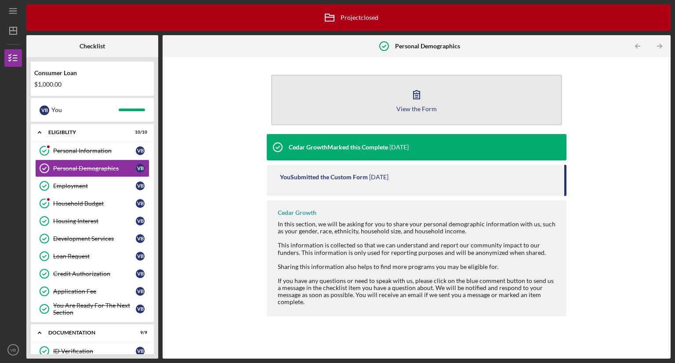
click at [311, 94] on button "View the Form Form" at bounding box center [416, 100] width 291 height 51
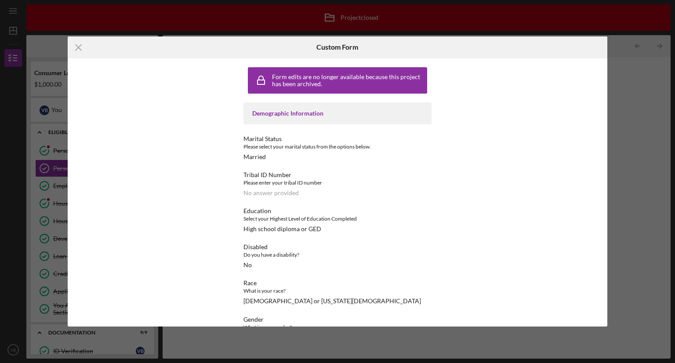
click at [453, 212] on div "Form edits are no longer available because this project has been archived. Demo…" at bounding box center [337, 192] width 235 height 268
click at [74, 44] on icon "Icon/Menu Close" at bounding box center [79, 47] width 22 height 22
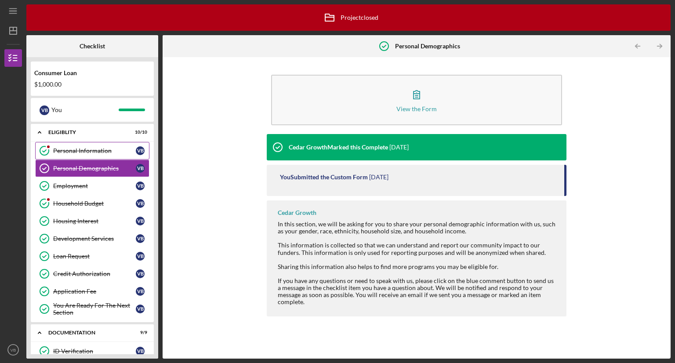
click at [62, 149] on div "Personal Information" at bounding box center [94, 150] width 83 height 7
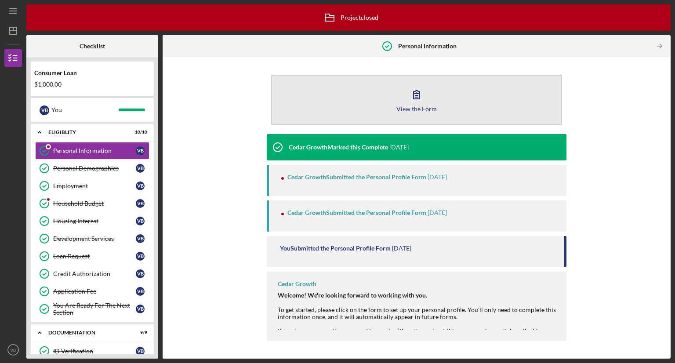
click at [278, 98] on div "View the Form Form" at bounding box center [417, 99] width 300 height 59
click at [292, 97] on button "View the Form Form" at bounding box center [416, 100] width 291 height 51
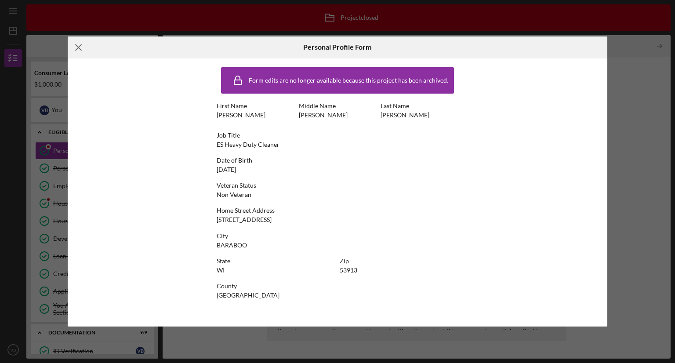
click at [77, 43] on icon "Icon/Menu Close" at bounding box center [79, 47] width 22 height 22
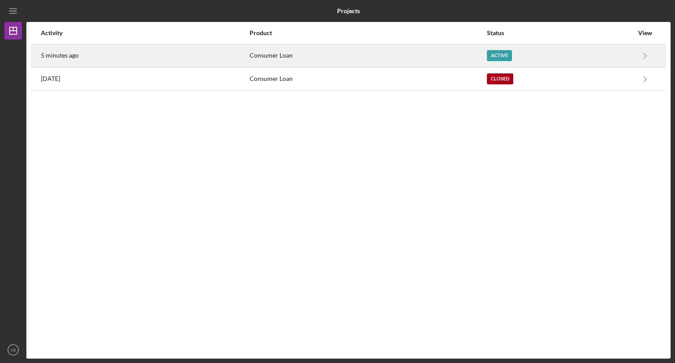
click at [496, 52] on div "Active" at bounding box center [499, 55] width 25 height 11
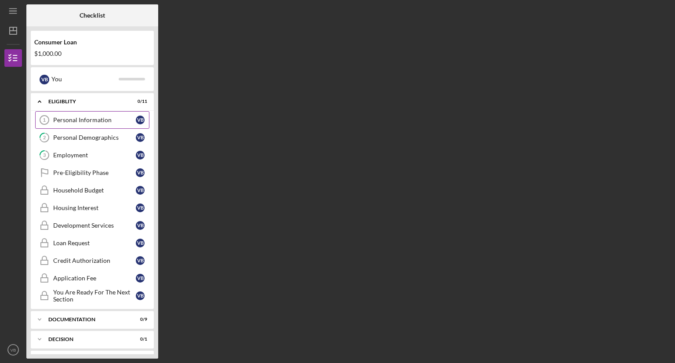
click at [63, 122] on div "Personal Information" at bounding box center [94, 119] width 83 height 7
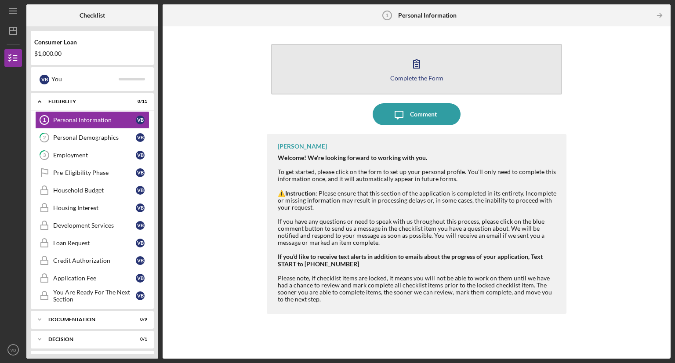
click at [313, 75] on button "Complete the Form Form" at bounding box center [416, 69] width 291 height 51
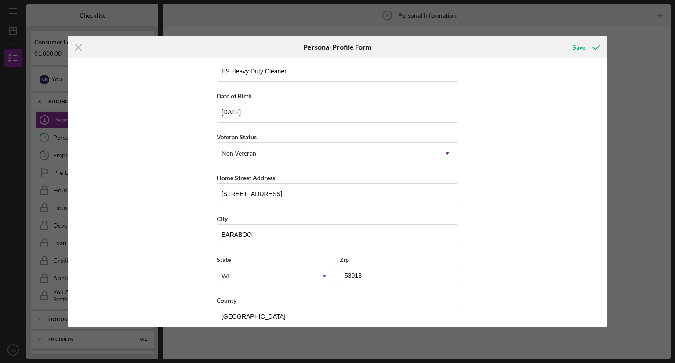
scroll to position [66, 0]
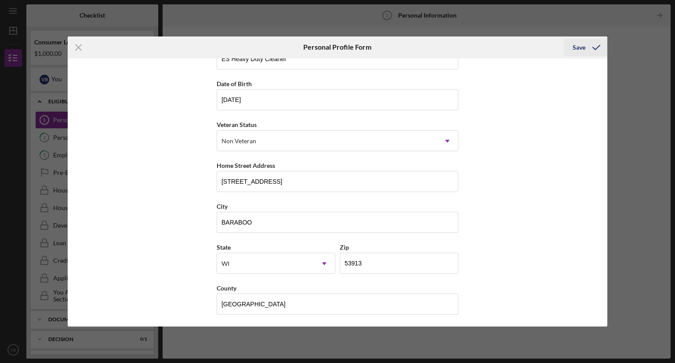
click at [578, 47] on div "Save" at bounding box center [578, 48] width 13 height 18
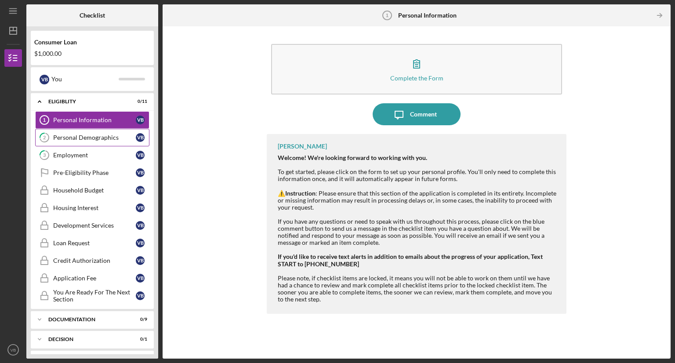
click at [61, 134] on div "Personal Demographics" at bounding box center [94, 137] width 83 height 7
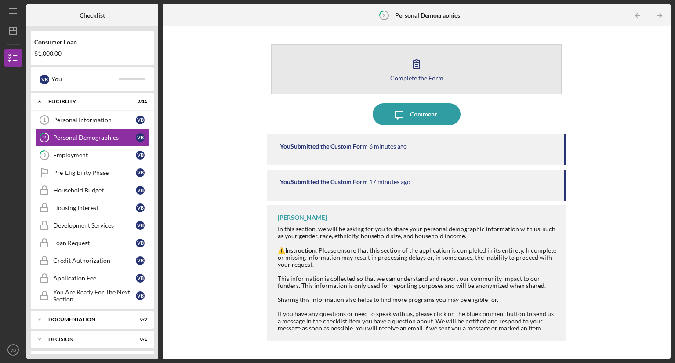
click at [354, 73] on button "Complete the Form Form" at bounding box center [416, 69] width 291 height 51
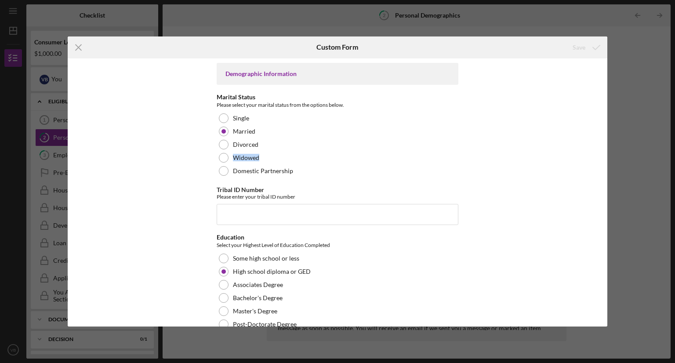
drag, startPoint x: 599, startPoint y: 143, endPoint x: 599, endPoint y: 157, distance: 14.1
click at [599, 157] on div "Demographic Information Marital Status Please select your marital status from t…" at bounding box center [338, 192] width 540 height 268
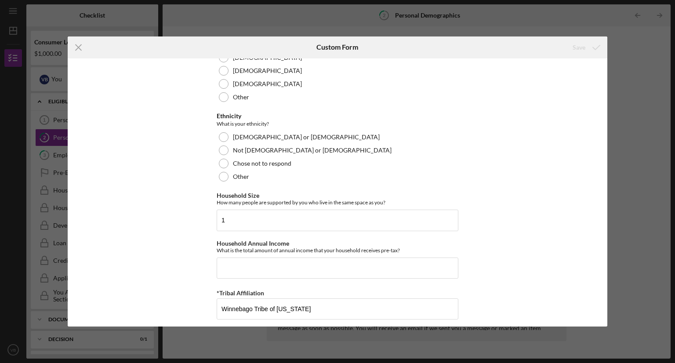
scroll to position [523, 0]
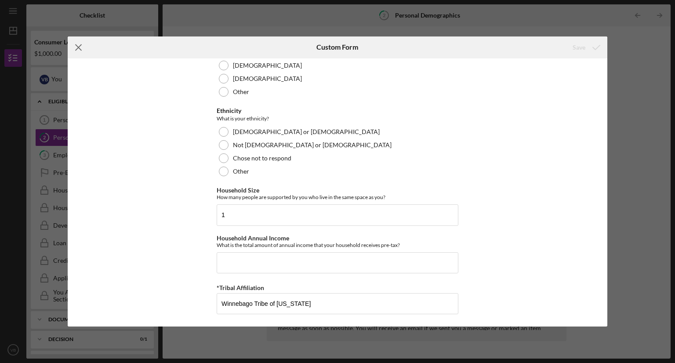
click at [73, 46] on icon "Icon/Menu Close" at bounding box center [79, 47] width 22 height 22
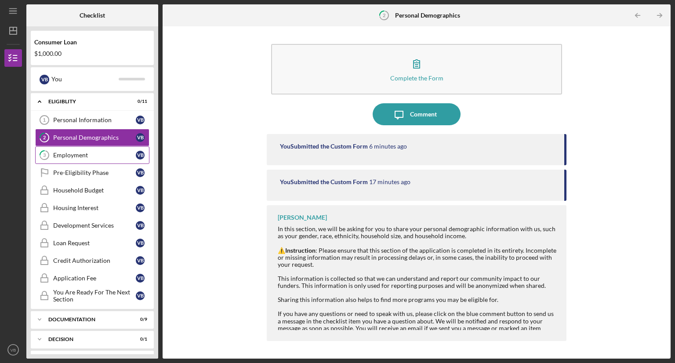
click at [67, 159] on link "3 Employment V B" at bounding box center [92, 155] width 114 height 18
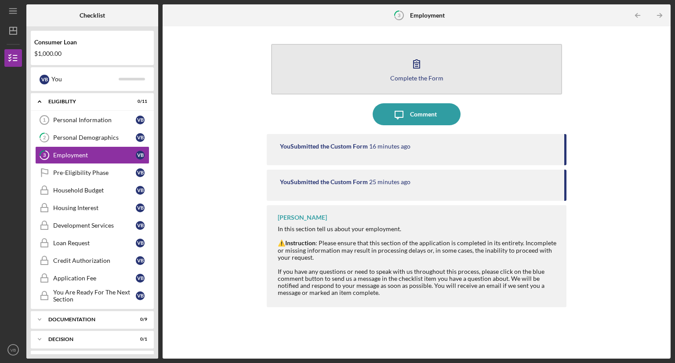
click at [305, 69] on button "Complete the Form Form" at bounding box center [416, 69] width 291 height 51
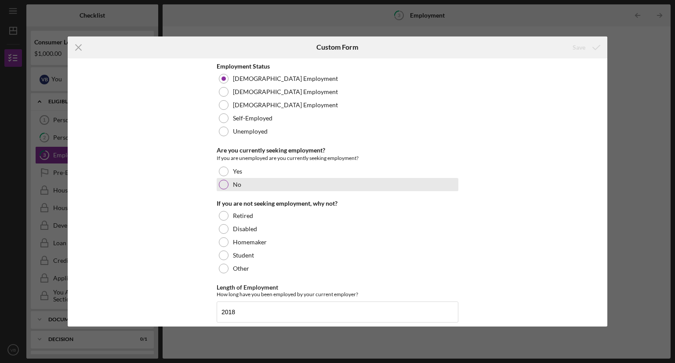
click at [227, 181] on div "No" at bounding box center [338, 184] width 242 height 13
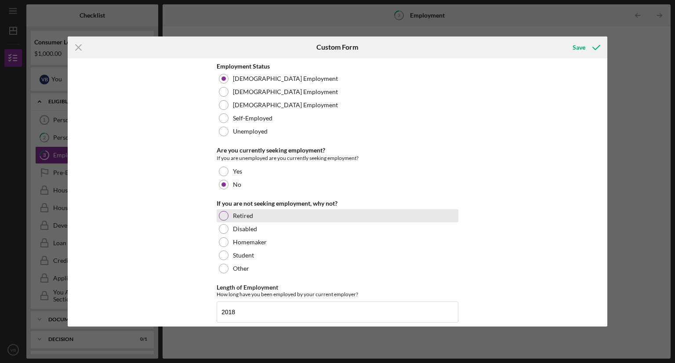
click at [223, 217] on div at bounding box center [224, 216] width 10 height 10
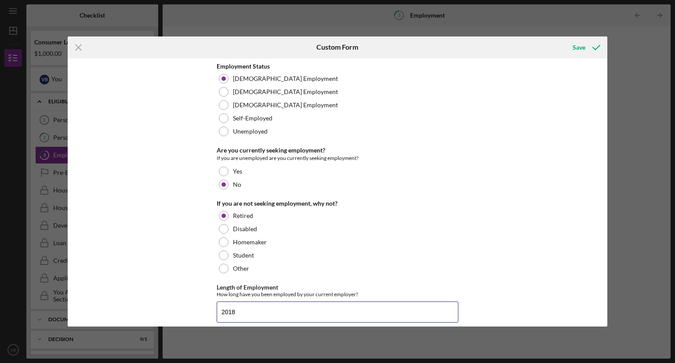
drag, startPoint x: 249, startPoint y: 310, endPoint x: 37, endPoint y: 296, distance: 213.0
click at [37, 296] on div "Icon/Menu Close Custom Form Save Employment Status Full-Time Employment Part-Ti…" at bounding box center [337, 181] width 675 height 363
type input "+"
type input "30 years"
drag, startPoint x: 609, startPoint y: 243, endPoint x: 610, endPoint y: 264, distance: 21.5
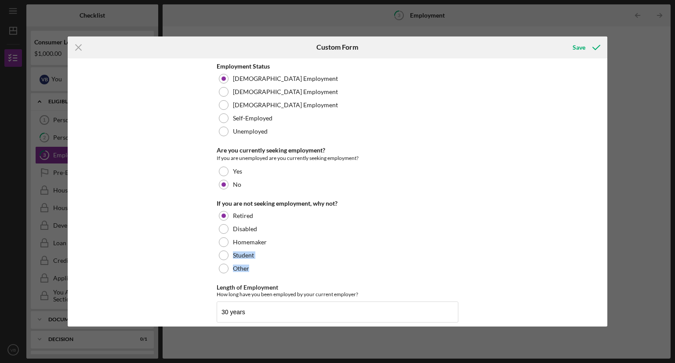
click at [610, 264] on div "Icon/Menu Close Custom Form Save Employment Status Full-Time Employment Part-Ti…" at bounding box center [337, 181] width 675 height 363
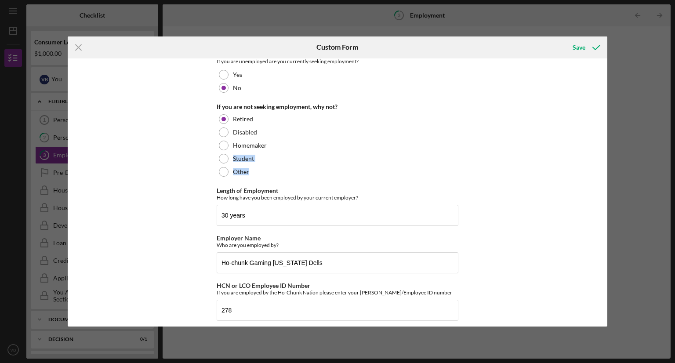
scroll to position [104, 0]
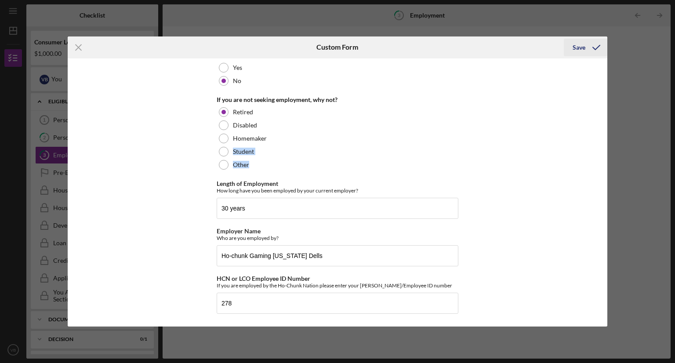
click at [574, 41] on div "Save" at bounding box center [578, 48] width 13 height 18
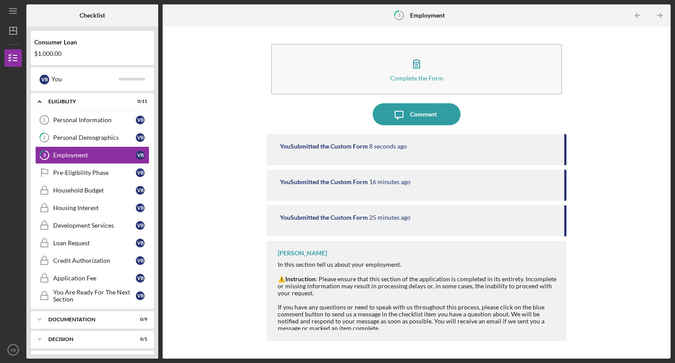
click at [323, 151] on div "You Submitted the Custom Form 8 seconds ago" at bounding box center [417, 149] width 300 height 31
click at [326, 144] on div "You Submitted the Custom Form" at bounding box center [324, 146] width 88 height 7
click at [312, 179] on div "You Submitted the Custom Form" at bounding box center [324, 181] width 88 height 7
click at [314, 217] on div "You Submitted the Custom Form" at bounding box center [324, 217] width 88 height 7
click at [70, 166] on link "Pre-Eligibility Phase Pre-Eligibility Phase V B" at bounding box center [92, 173] width 114 height 18
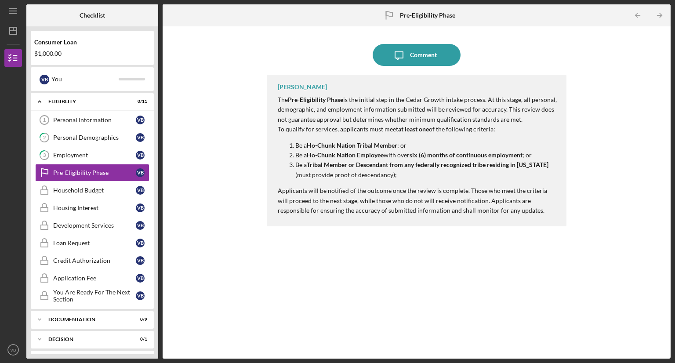
click at [395, 14] on icon "Pre-Eligibility Phase" at bounding box center [389, 15] width 22 height 22
click at [90, 313] on div "Icon/Expander Documentation 0 / 9" at bounding box center [92, 319] width 123 height 18
click at [91, 334] on div "ID Verification" at bounding box center [94, 337] width 83 height 7
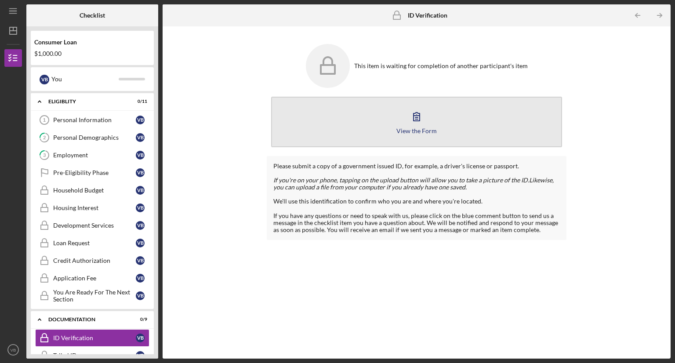
click at [340, 119] on button "View the Form Form" at bounding box center [416, 122] width 291 height 51
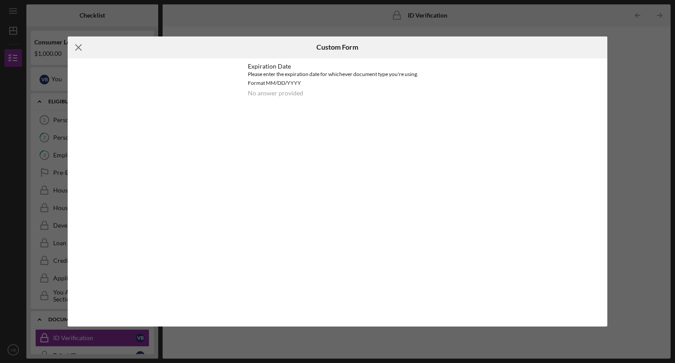
click at [77, 48] on line at bounding box center [79, 47] width 6 height 6
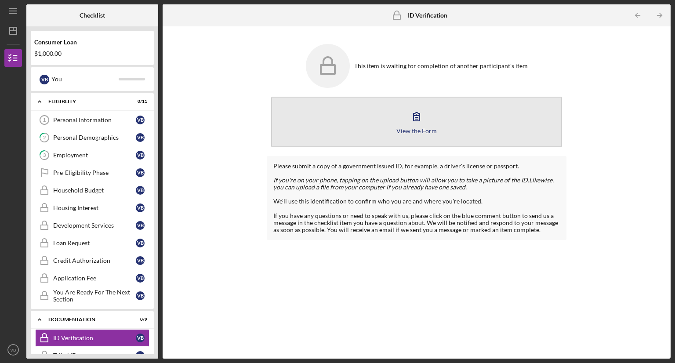
click at [411, 127] on div "View the Form" at bounding box center [416, 130] width 40 height 7
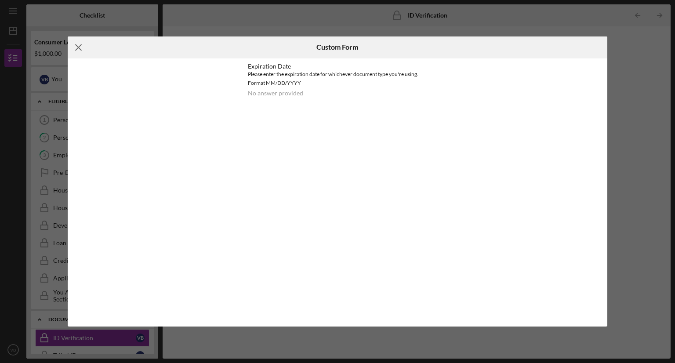
click at [81, 50] on line at bounding box center [79, 47] width 6 height 6
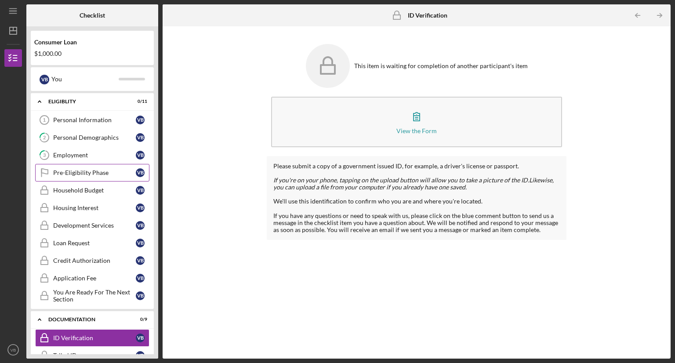
click at [74, 175] on div "Pre-Eligibility Phase" at bounding box center [94, 172] width 83 height 7
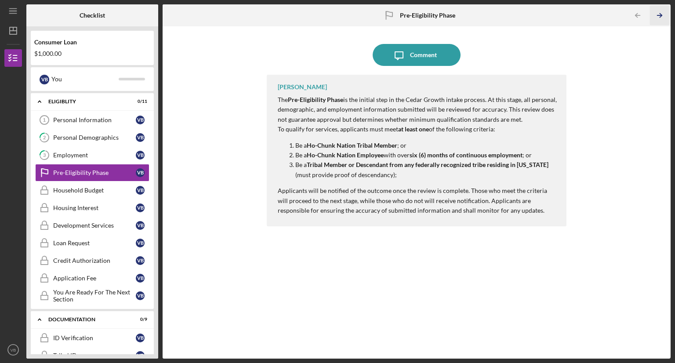
click at [658, 16] on icon "Icon/Table Pagination Arrow" at bounding box center [659, 16] width 20 height 20
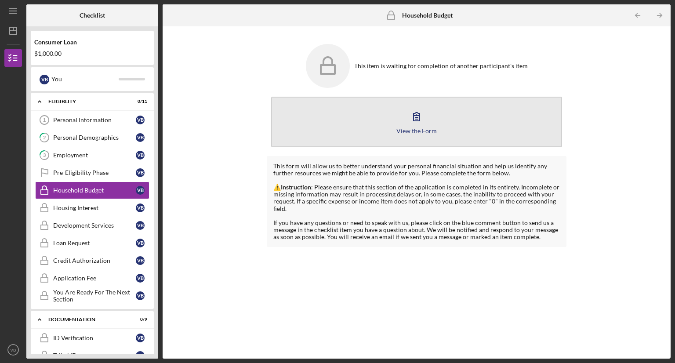
click at [407, 124] on icon "button" at bounding box center [416, 116] width 22 height 22
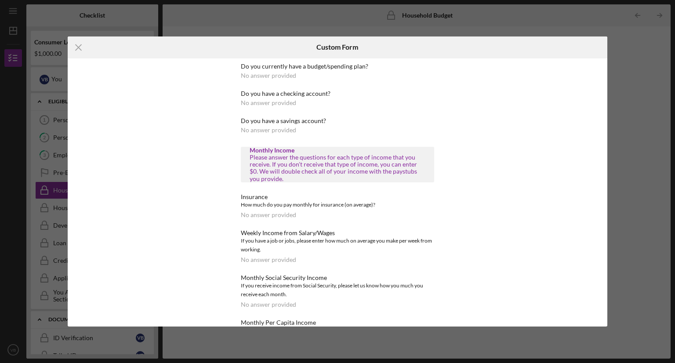
click at [253, 79] on div "No answer provided" at bounding box center [268, 75] width 55 height 7
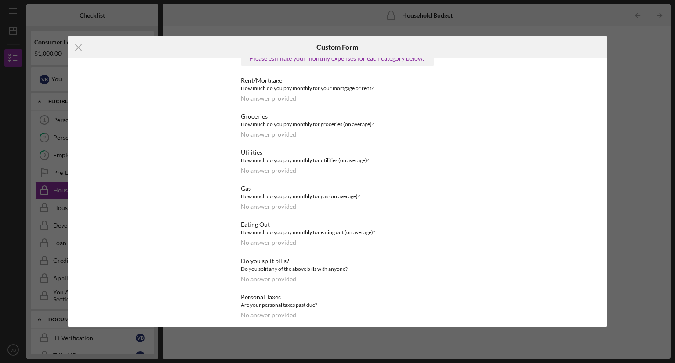
scroll to position [330, 0]
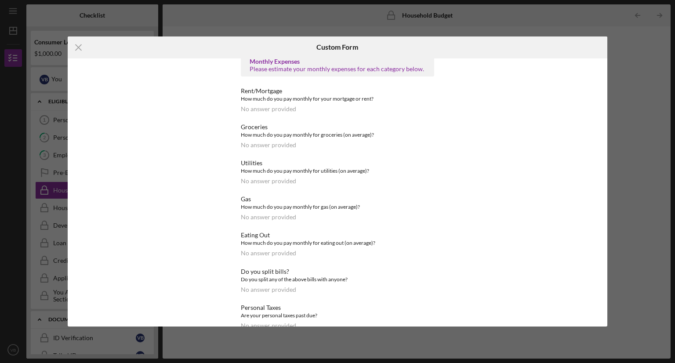
click at [260, 109] on div "No answer provided" at bounding box center [268, 108] width 55 height 7
click at [295, 109] on div "Rent/Mortgage How much do you pay monthly for your mortgage or rent? No answer …" at bounding box center [337, 99] width 193 height 25
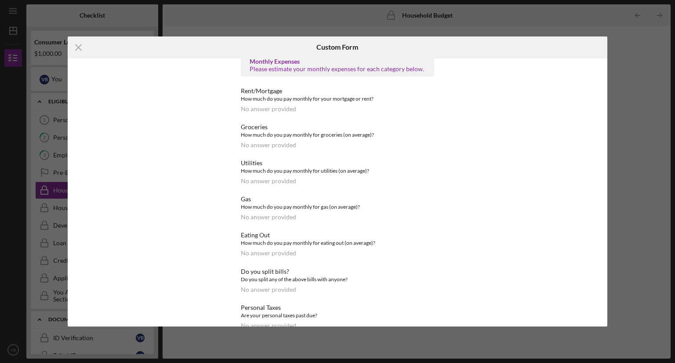
drag, startPoint x: 348, startPoint y: 114, endPoint x: 346, endPoint y: 118, distance: 4.5
click at [346, 118] on div "Do you currently have a budget/spending plan? No answer provided Do you have a …" at bounding box center [337, 53] width 193 height 641
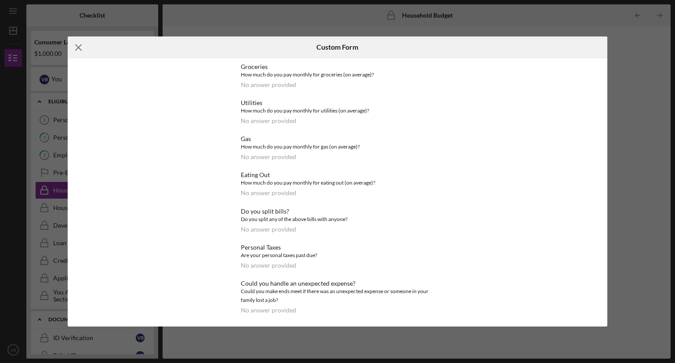
click at [76, 43] on icon "Icon/Menu Close" at bounding box center [79, 47] width 22 height 22
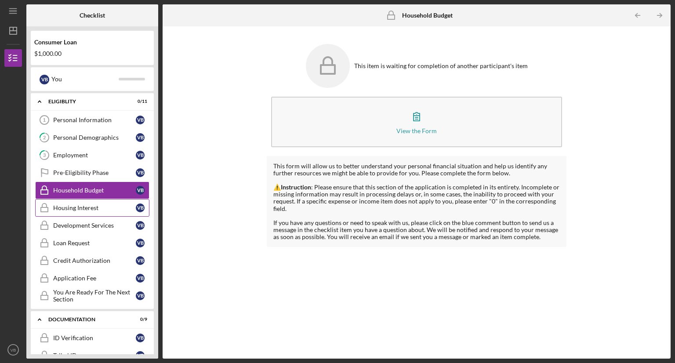
click at [72, 206] on div "Housing Interest" at bounding box center [94, 207] width 83 height 7
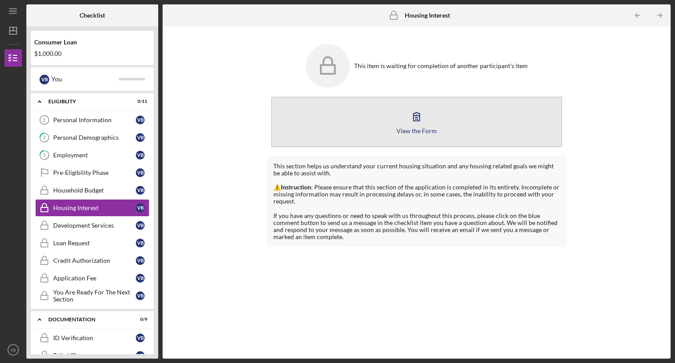
click at [360, 113] on button "View the Form Form" at bounding box center [416, 122] width 291 height 51
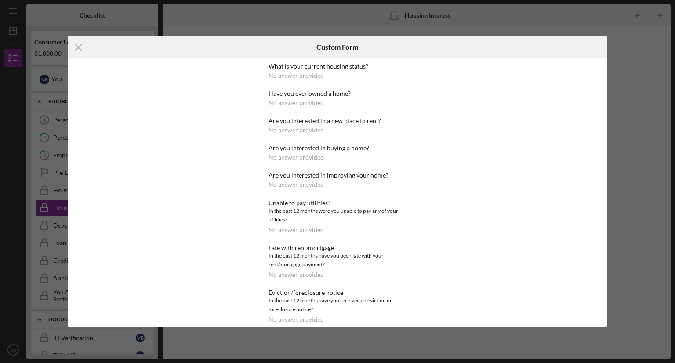
click at [325, 73] on div "What is your current housing status? No answer provided" at bounding box center [337, 71] width 138 height 16
click at [323, 74] on div "What is your current housing status? No answer provided" at bounding box center [337, 71] width 138 height 16
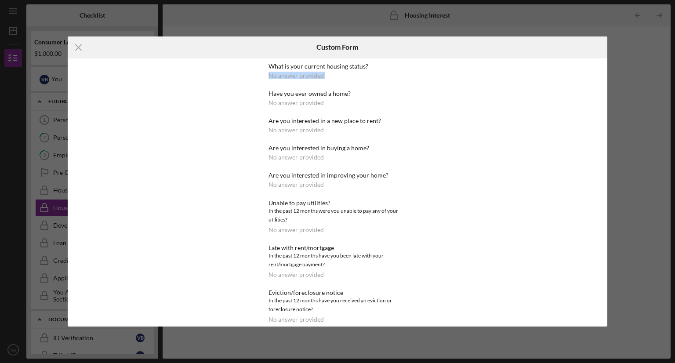
click at [146, 95] on div "What is your current housing status? No answer provided Have you ever owned a h…" at bounding box center [338, 192] width 540 height 268
drag, startPoint x: 146, startPoint y: 95, endPoint x: 105, endPoint y: 70, distance: 47.5
click at [144, 95] on div "What is your current housing status? No answer provided Have you ever owned a h…" at bounding box center [338, 192] width 540 height 268
click at [73, 46] on icon "Icon/Menu Close" at bounding box center [79, 47] width 22 height 22
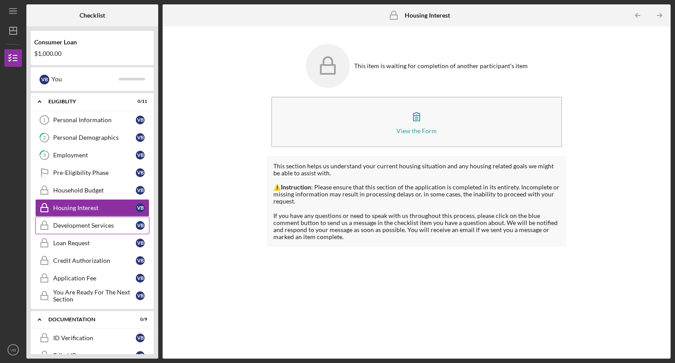
click at [87, 227] on div "Development Services" at bounding box center [94, 225] width 83 height 7
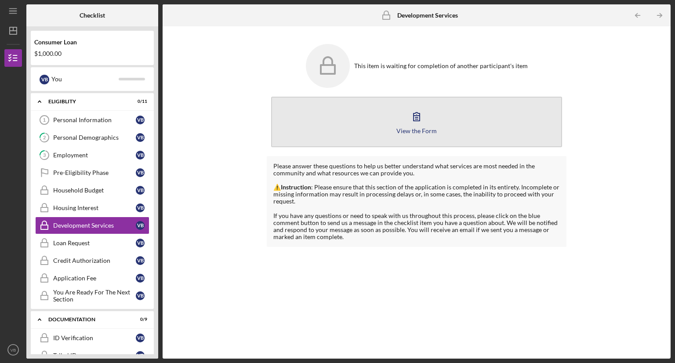
click at [374, 117] on button "View the Form Form" at bounding box center [416, 122] width 291 height 51
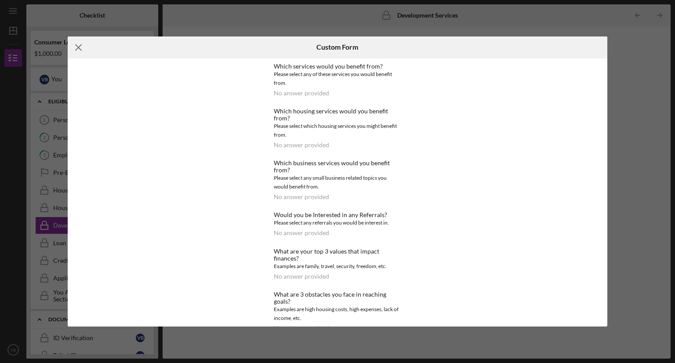
click at [79, 46] on line at bounding box center [79, 47] width 6 height 6
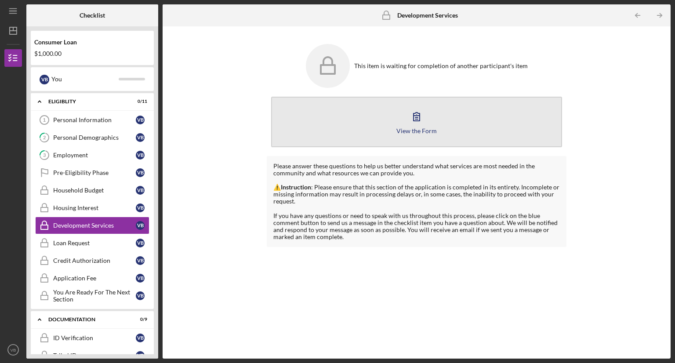
click at [340, 112] on button "View the Form Form" at bounding box center [416, 122] width 291 height 51
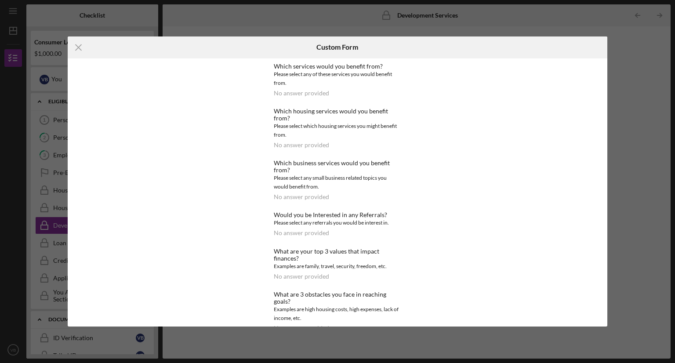
click at [302, 147] on div "No answer provided" at bounding box center [301, 144] width 55 height 7
click at [301, 147] on div "No answer provided" at bounding box center [301, 144] width 55 height 7
drag, startPoint x: 301, startPoint y: 147, endPoint x: 183, endPoint y: 102, distance: 126.2
click at [300, 147] on div "No answer provided" at bounding box center [301, 144] width 55 height 7
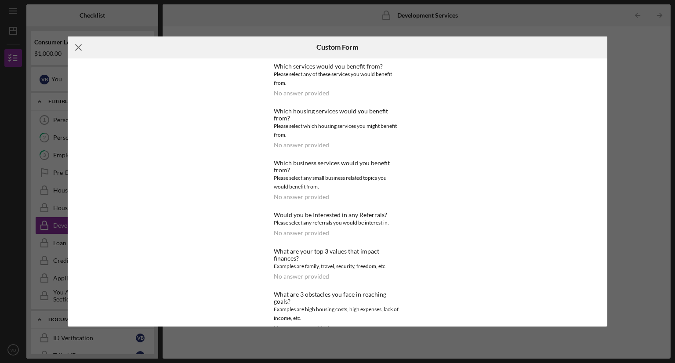
click at [76, 43] on icon "Icon/Menu Close" at bounding box center [79, 47] width 22 height 22
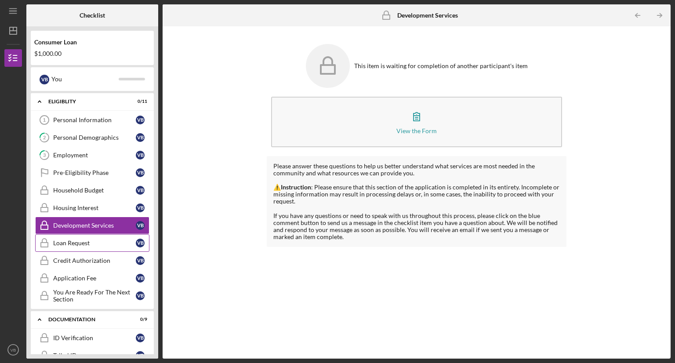
click at [60, 244] on div "Loan Request" at bounding box center [94, 242] width 83 height 7
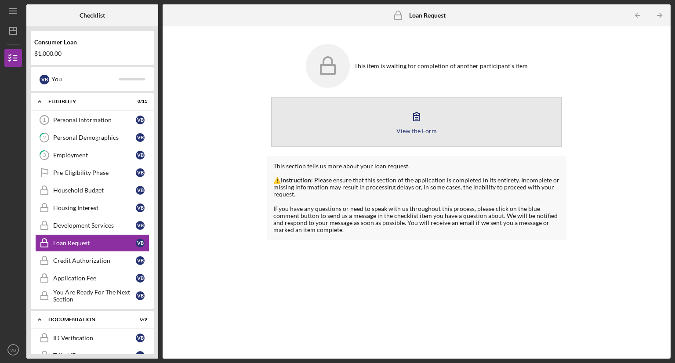
click at [388, 128] on button "View the Form Form" at bounding box center [416, 122] width 291 height 51
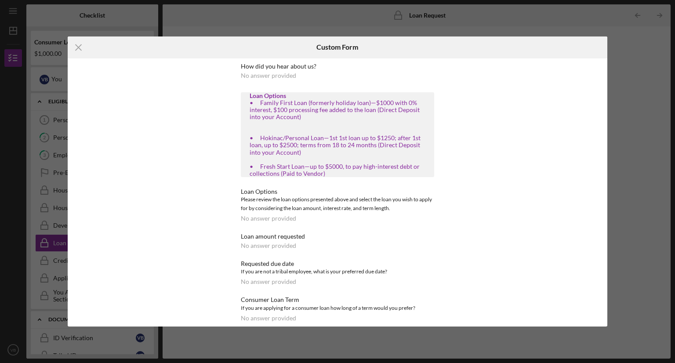
click at [258, 225] on div "How did you hear about us? No answer provided Loan Options • Family First Loan …" at bounding box center [337, 192] width 193 height 259
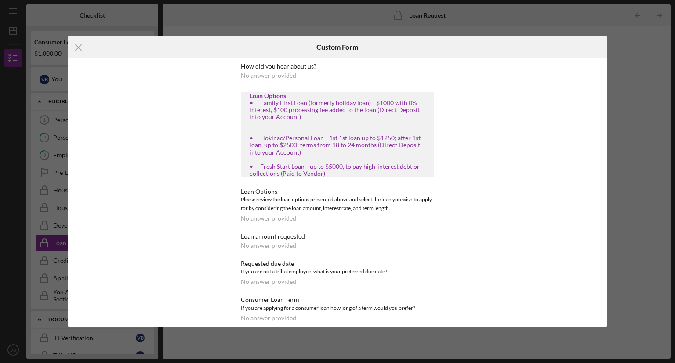
click at [259, 83] on div "How did you hear about us? No answer provided Loan Options • Family First Loan …" at bounding box center [337, 192] width 193 height 259
click at [74, 48] on icon "Icon/Menu Close" at bounding box center [79, 47] width 22 height 22
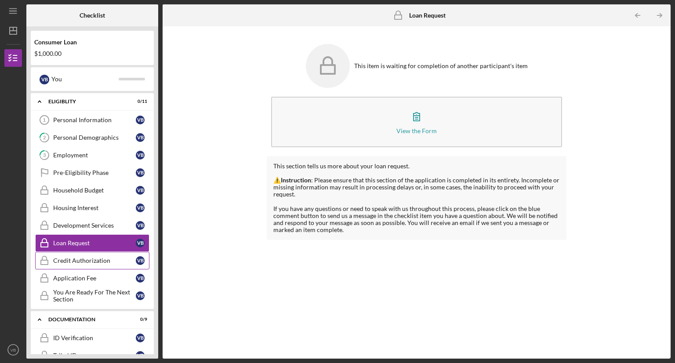
click at [85, 260] on div "Credit Authorization" at bounding box center [94, 260] width 83 height 7
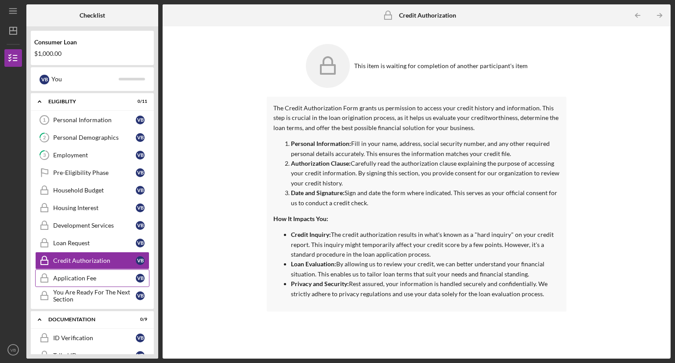
click at [90, 274] on div "Application Fee" at bounding box center [94, 277] width 83 height 7
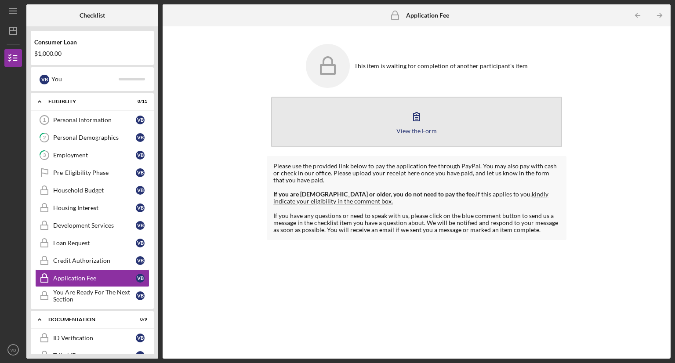
click at [312, 114] on button "View the Form Form" at bounding box center [416, 122] width 291 height 51
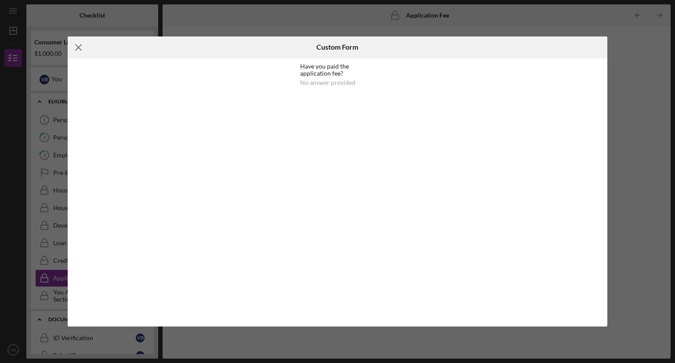
click at [78, 47] on line at bounding box center [79, 47] width 6 height 6
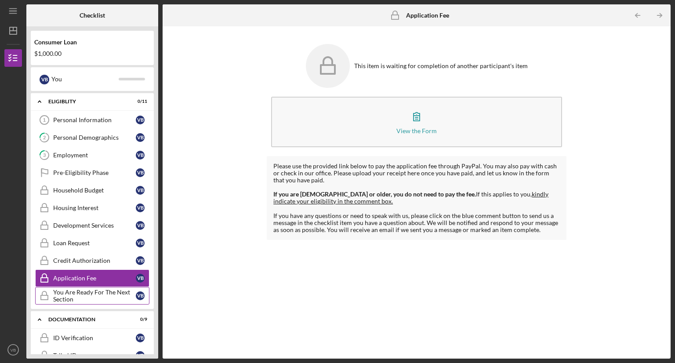
click at [96, 294] on div "You Are Ready For The Next Section" at bounding box center [94, 296] width 83 height 14
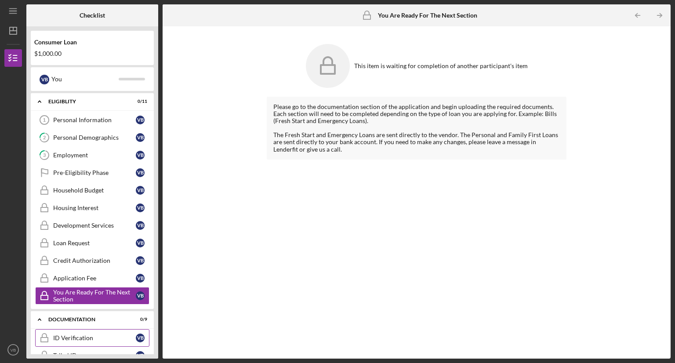
click at [84, 334] on div "ID Verification" at bounding box center [94, 337] width 83 height 7
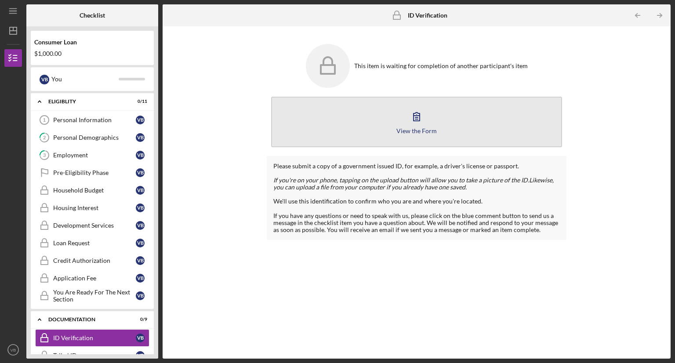
click at [393, 127] on button "View the Form Form" at bounding box center [416, 122] width 291 height 51
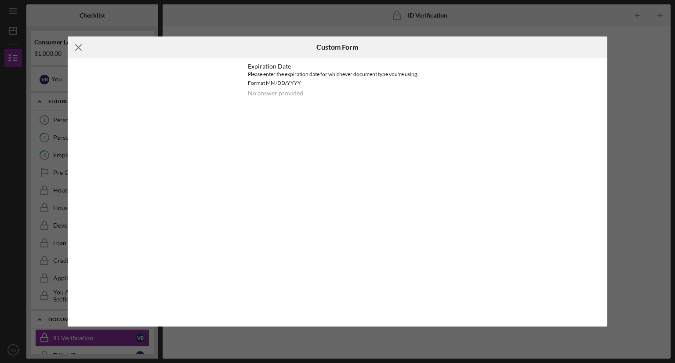
click at [79, 48] on line at bounding box center [79, 47] width 6 height 6
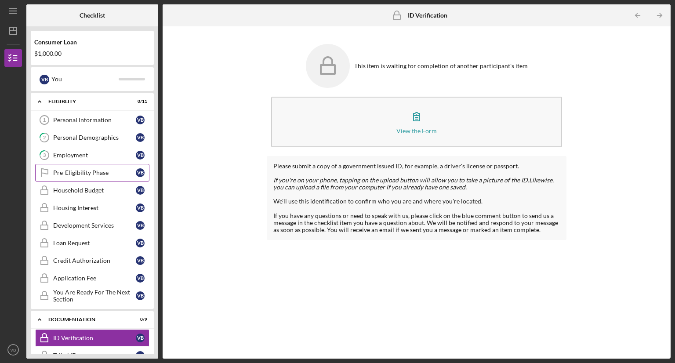
click at [69, 171] on div "Pre-Eligibility Phase" at bounding box center [94, 172] width 83 height 7
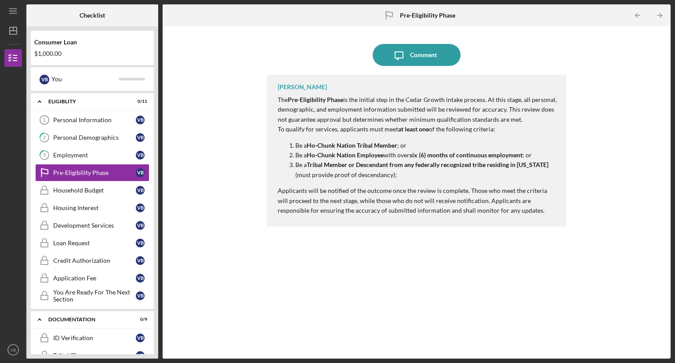
click at [334, 139] on div "The Pre-Eligibility Phase is the initial step in the Cedar Growth intake proces…" at bounding box center [418, 155] width 280 height 120
click at [406, 168] on strong "Tribal Member or Descendant from any federally recognized tribe residing in [US…" at bounding box center [428, 164] width 242 height 7
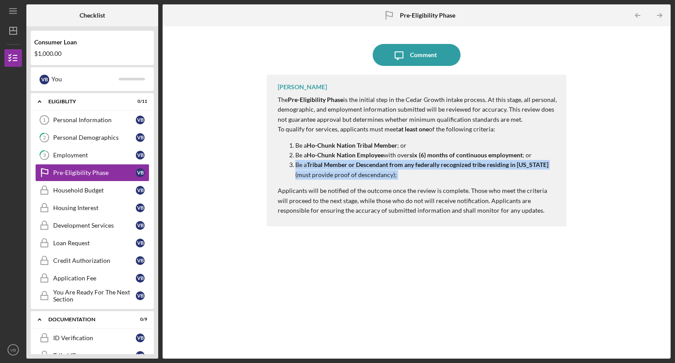
click at [406, 168] on strong "Tribal Member or Descendant from any federally recognized tribe residing in [US…" at bounding box center [428, 164] width 242 height 7
click at [655, 12] on icon "Icon/Table Pagination Arrow" at bounding box center [659, 16] width 20 height 20
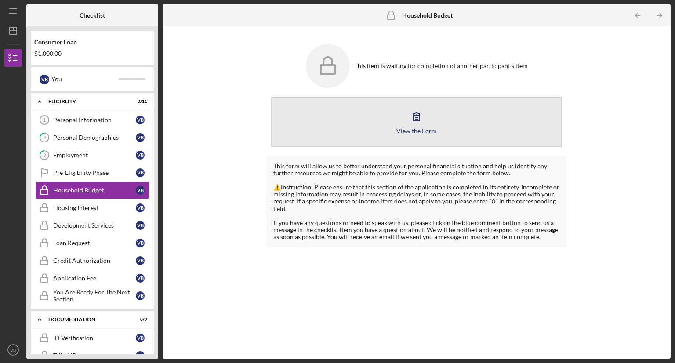
click at [395, 126] on button "View the Form Form" at bounding box center [416, 122] width 291 height 51
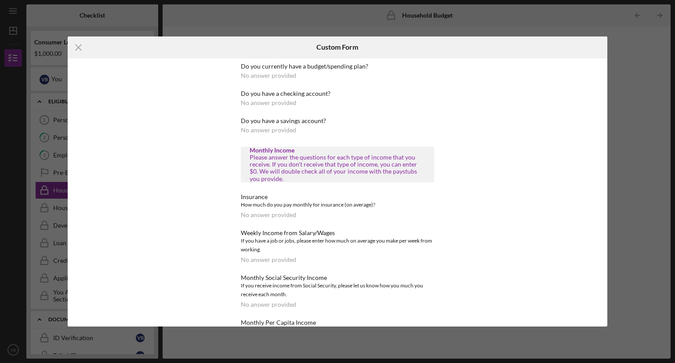
click at [339, 126] on div "Do you have a savings account? No answer provided" at bounding box center [337, 125] width 193 height 16
click at [275, 70] on div "Do you currently have a budget/spending plan? No answer provided" at bounding box center [337, 71] width 193 height 16
click at [271, 73] on div "No answer provided" at bounding box center [268, 75] width 55 height 7
drag, startPoint x: 272, startPoint y: 74, endPoint x: 288, endPoint y: 78, distance: 16.3
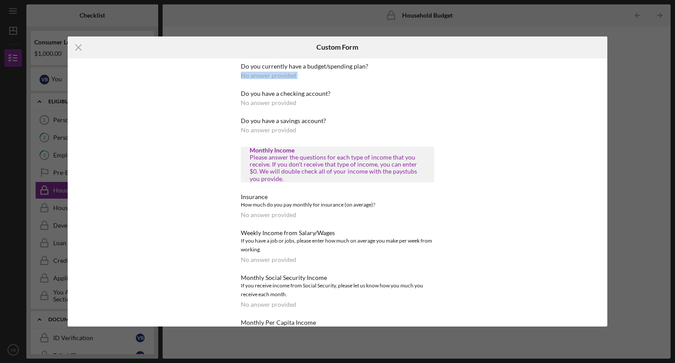
click at [275, 75] on div "No answer provided" at bounding box center [268, 75] width 55 height 7
drag, startPoint x: 414, startPoint y: 82, endPoint x: 429, endPoint y: 93, distance: 18.9
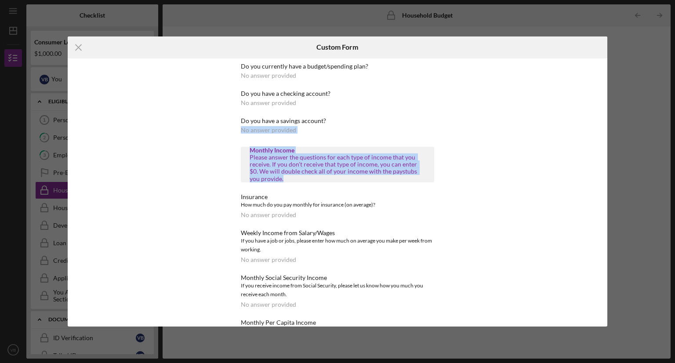
drag, startPoint x: 456, startPoint y: 123, endPoint x: 469, endPoint y: 182, distance: 60.7
click at [466, 182] on div "Do you currently have a budget/spending plan? No answer provided Do you have a …" at bounding box center [338, 192] width 540 height 268
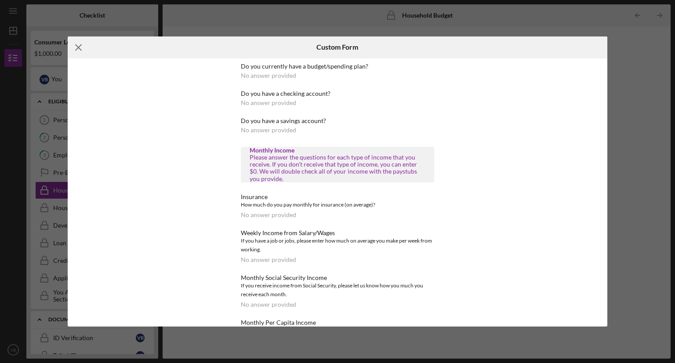
click at [78, 48] on icon "Icon/Menu Close" at bounding box center [79, 47] width 22 height 22
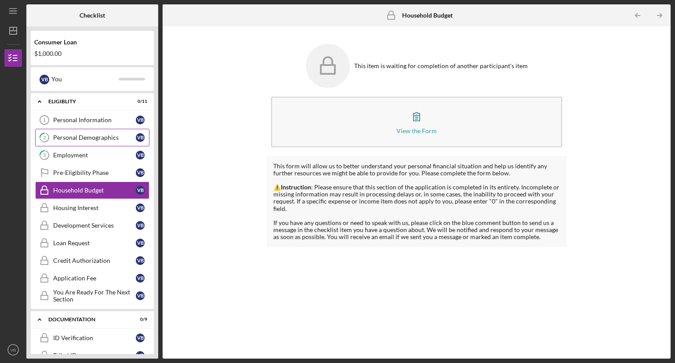
click at [69, 139] on div "Personal Demographics" at bounding box center [94, 137] width 83 height 7
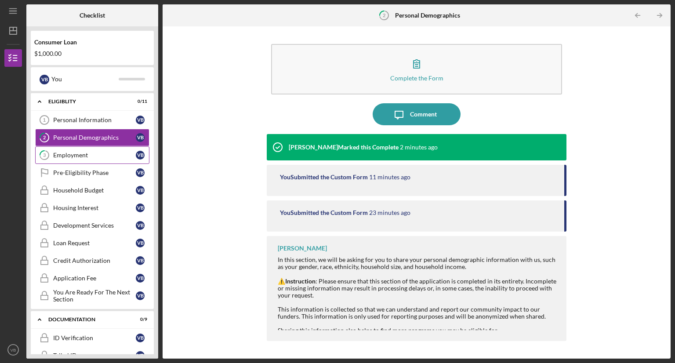
click at [68, 155] on div "Employment" at bounding box center [94, 155] width 83 height 7
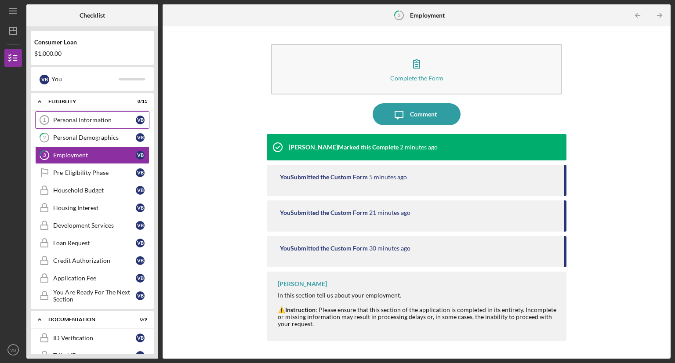
click at [83, 124] on link "Personal Information 1 Personal Information V B" at bounding box center [92, 120] width 114 height 18
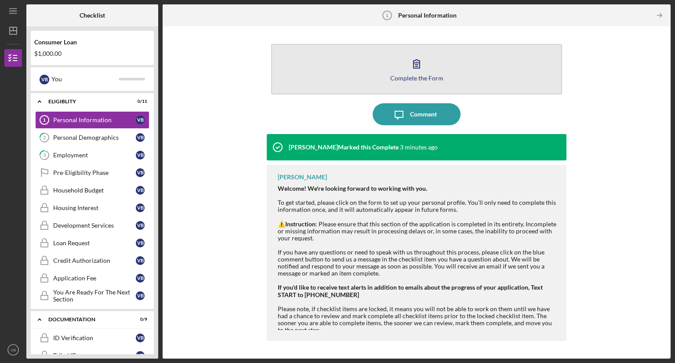
click at [338, 76] on button "Complete the Form Form" at bounding box center [416, 69] width 291 height 51
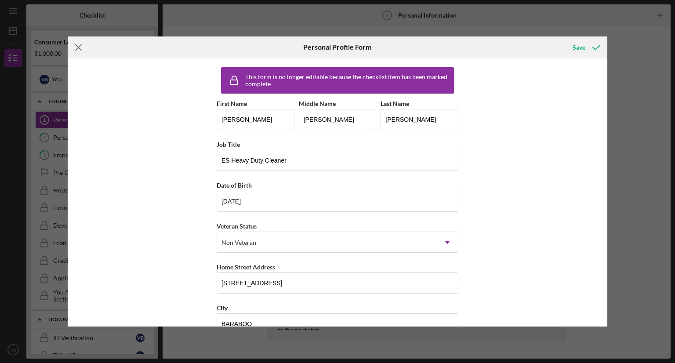
click at [78, 44] on icon "Icon/Menu Close" at bounding box center [79, 47] width 22 height 22
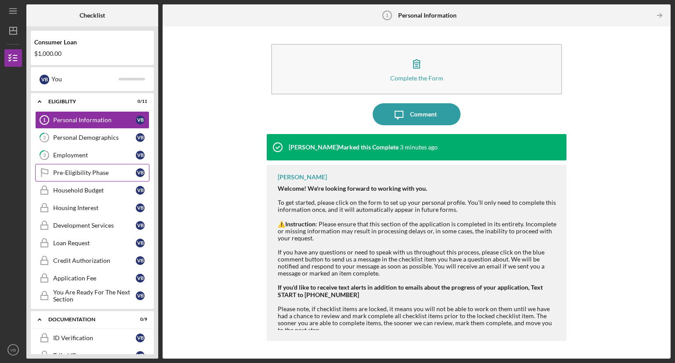
click at [71, 171] on div "Pre-Eligibility Phase" at bounding box center [94, 172] width 83 height 7
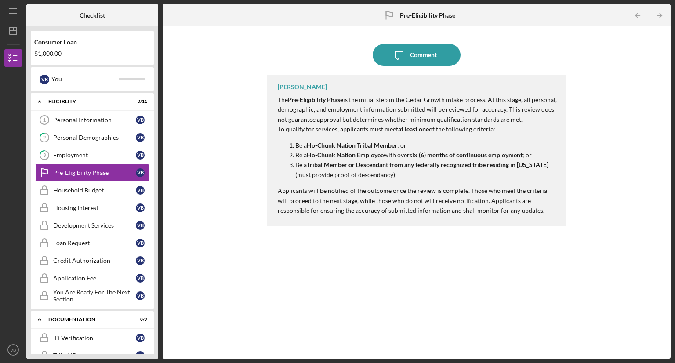
click at [288, 93] on div "Julie Berry The Pre-Eligibility Phase is the initial step in the Cedar Growth i…" at bounding box center [417, 151] width 300 height 152
drag, startPoint x: 323, startPoint y: 152, endPoint x: 326, endPoint y: 131, distance: 20.9
click at [324, 150] on p "Be a Ho-Chunk Nation Employee with over six (6) months of continuous employment…" at bounding box center [426, 155] width 262 height 10
click at [326, 127] on p "To qualify for services, applicants must meet at least one of the following cri…" at bounding box center [418, 129] width 280 height 10
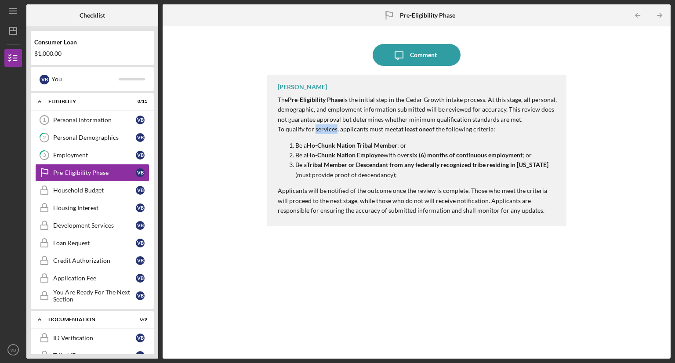
click at [326, 127] on p "To qualify for services, applicants must meet at least one of the following cri…" at bounding box center [418, 129] width 280 height 10
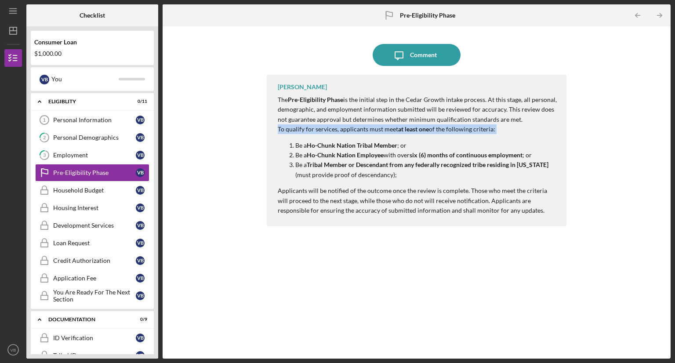
click at [326, 127] on p "To qualify for services, applicants must meet at least one of the following cri…" at bounding box center [418, 129] width 280 height 10
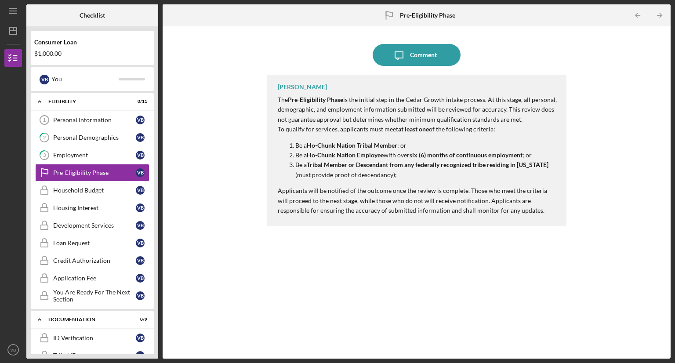
click at [308, 241] on div "Julie Berry The Pre-Eligibility Phase is the initial step in the Cedar Growth i…" at bounding box center [417, 210] width 300 height 271
click at [66, 192] on div "Household Budget" at bounding box center [94, 190] width 83 height 7
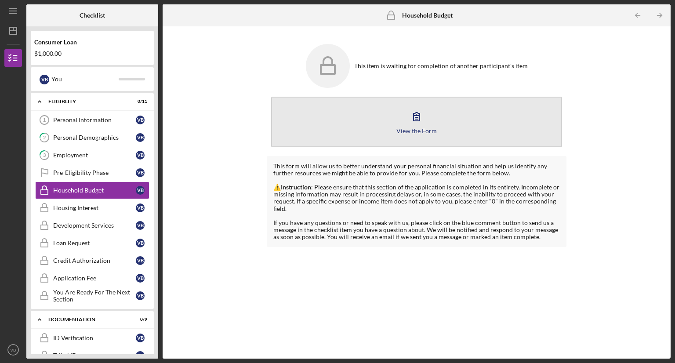
click at [410, 123] on icon "button" at bounding box center [416, 116] width 22 height 22
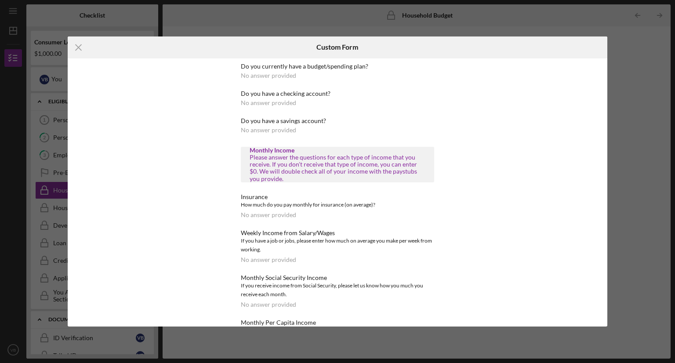
click at [297, 69] on div "Do you currently have a budget/spending plan?" at bounding box center [337, 66] width 193 height 7
click at [296, 69] on div "Do you currently have a budget/spending plan?" at bounding box center [337, 66] width 193 height 7
click at [87, 94] on div "Do you currently have a budget/spending plan? No answer provided Do you have a …" at bounding box center [338, 192] width 540 height 268
click at [75, 46] on icon "Icon/Menu Close" at bounding box center [79, 47] width 22 height 22
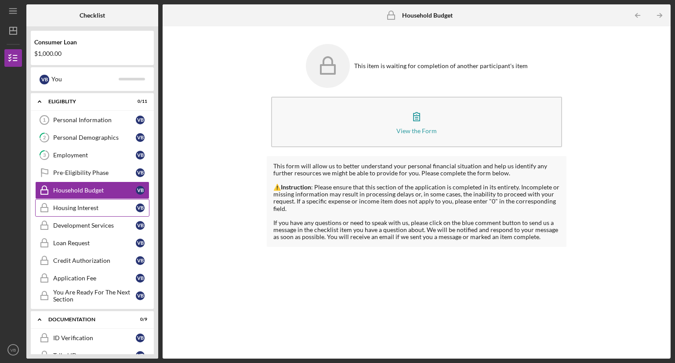
click at [76, 209] on div "Housing Interest" at bounding box center [94, 207] width 83 height 7
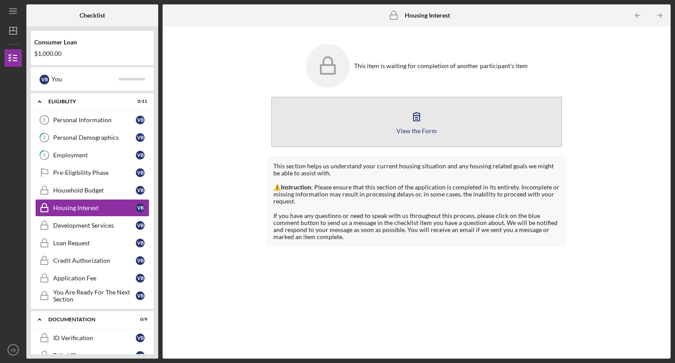
click at [374, 127] on button "View the Form Form" at bounding box center [416, 122] width 291 height 51
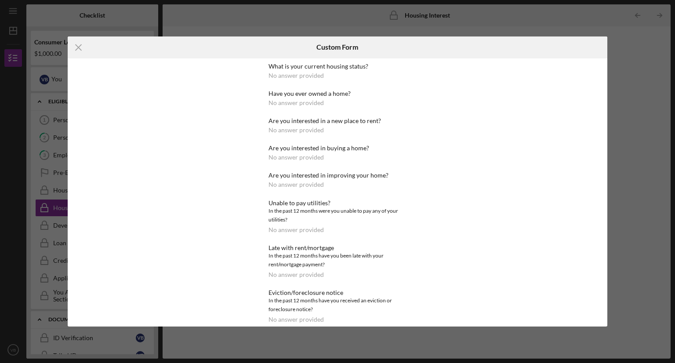
click at [290, 75] on div "No answer provided" at bounding box center [295, 75] width 55 height 7
click at [76, 47] on icon "Icon/Menu Close" at bounding box center [79, 47] width 22 height 22
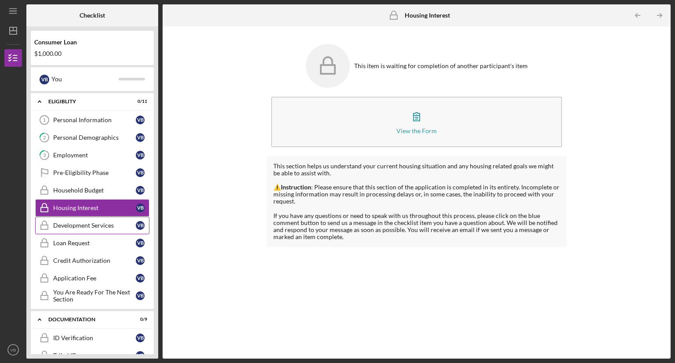
click at [90, 230] on link "Development Services Development Services V B" at bounding box center [92, 226] width 114 height 18
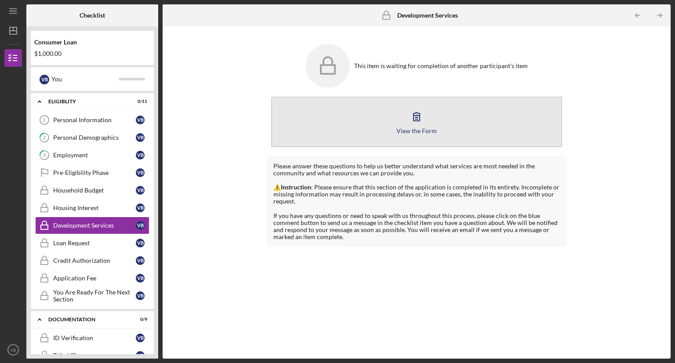
click at [446, 123] on button "View the Form Form" at bounding box center [416, 122] width 291 height 51
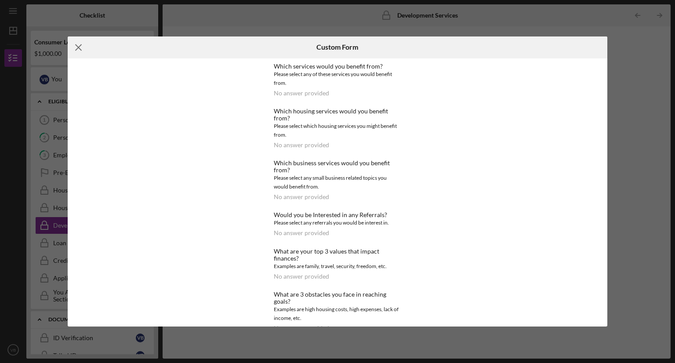
click at [77, 43] on icon "Icon/Menu Close" at bounding box center [79, 47] width 22 height 22
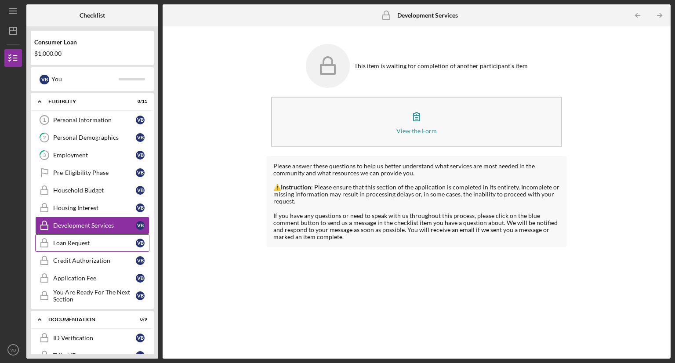
click at [81, 242] on div "Loan Request" at bounding box center [94, 242] width 83 height 7
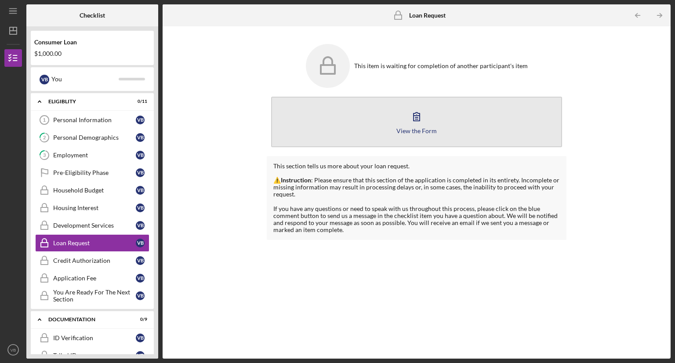
click at [403, 126] on button "View the Form Form" at bounding box center [416, 122] width 291 height 51
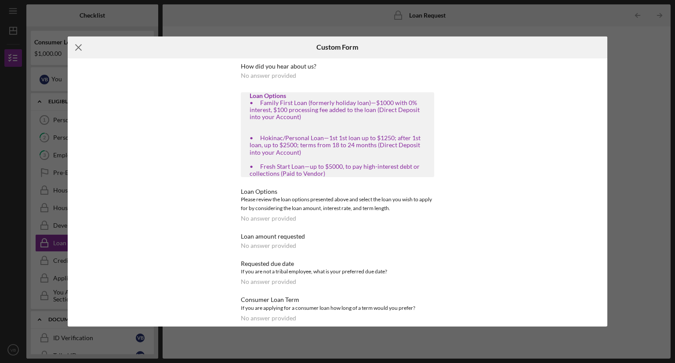
click at [84, 44] on icon "Icon/Menu Close" at bounding box center [79, 47] width 22 height 22
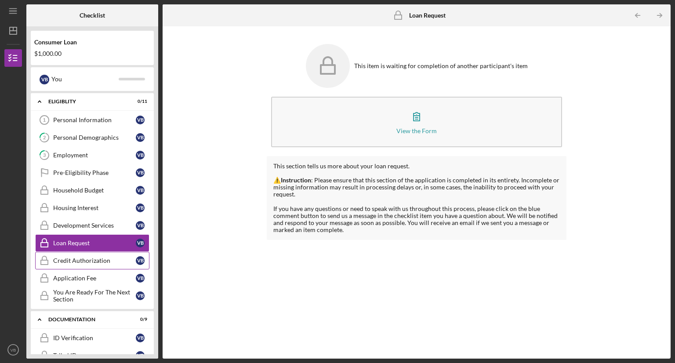
click at [109, 257] on div "Credit Authorization" at bounding box center [94, 260] width 83 height 7
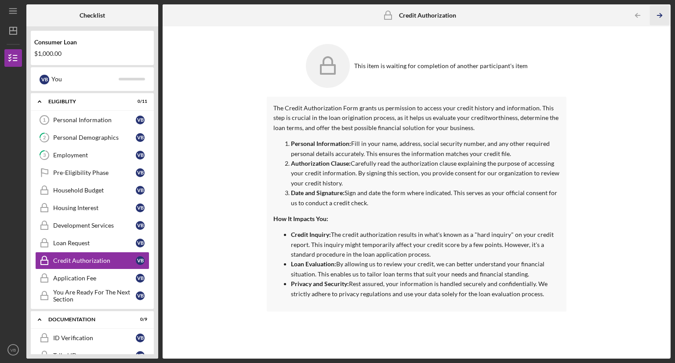
click at [663, 14] on icon "Icon/Table Pagination Arrow" at bounding box center [659, 16] width 20 height 20
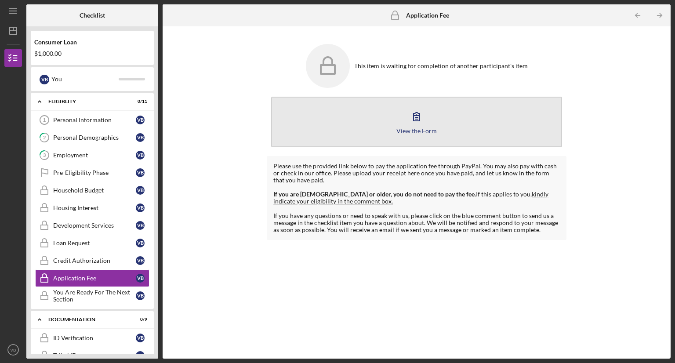
click at [406, 124] on icon "button" at bounding box center [416, 116] width 22 height 22
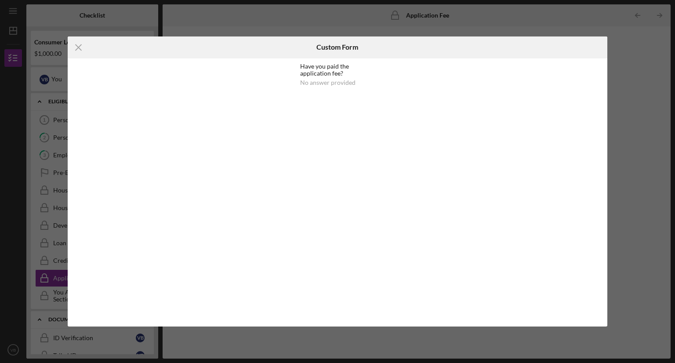
click at [80, 44] on icon "Icon/Menu Close" at bounding box center [79, 47] width 22 height 22
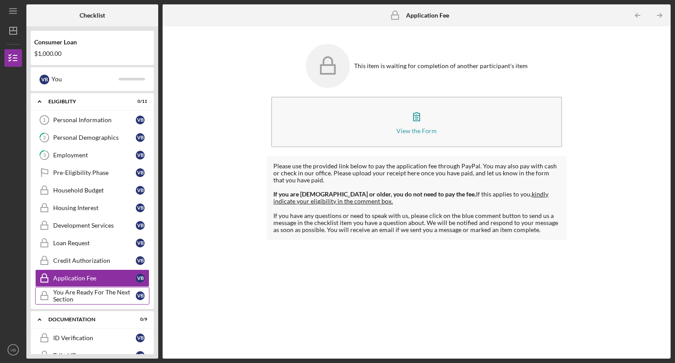
click at [72, 290] on div "You Are Ready For The Next Section" at bounding box center [94, 296] width 83 height 14
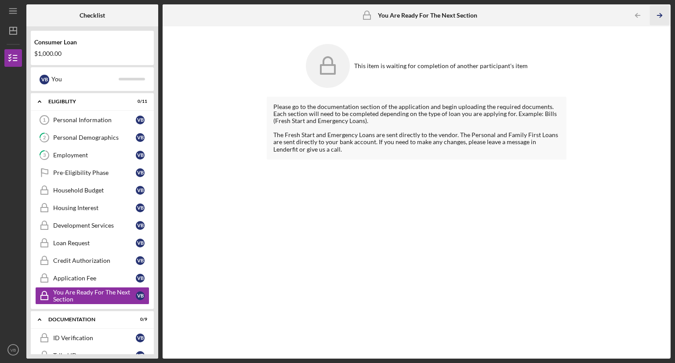
click at [660, 14] on polyline "button" at bounding box center [660, 16] width 2 height 4
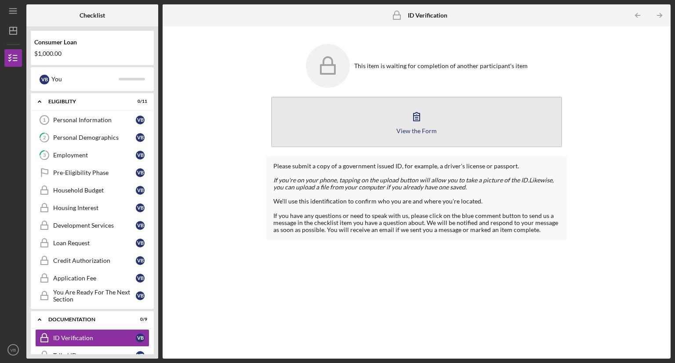
click at [444, 132] on button "View the Form Form" at bounding box center [416, 122] width 291 height 51
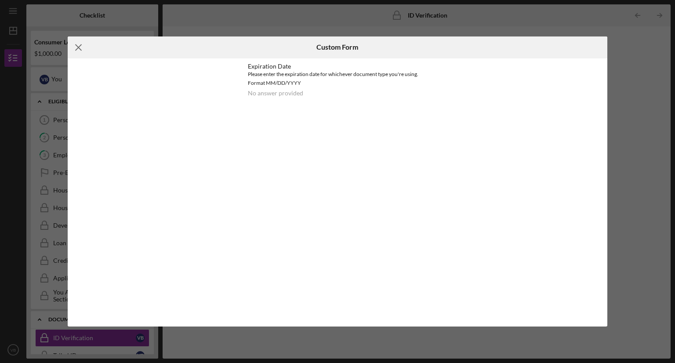
click at [73, 44] on icon "Icon/Menu Close" at bounding box center [79, 47] width 22 height 22
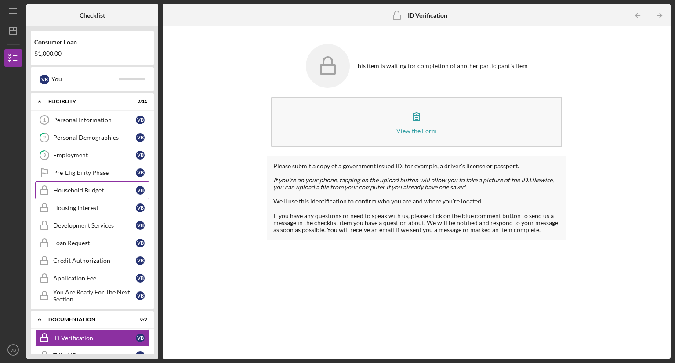
click at [76, 192] on div "Household Budget" at bounding box center [94, 190] width 83 height 7
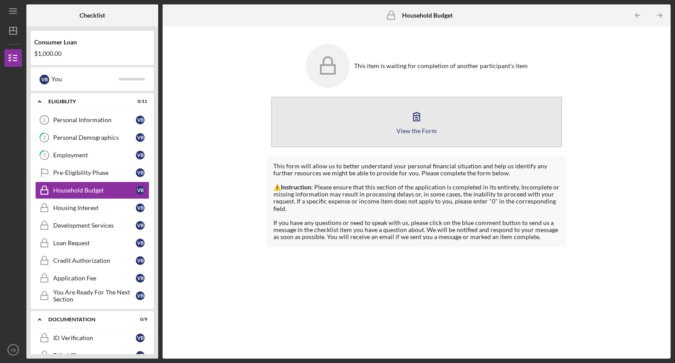
click at [415, 127] on div "View the Form" at bounding box center [416, 130] width 40 height 7
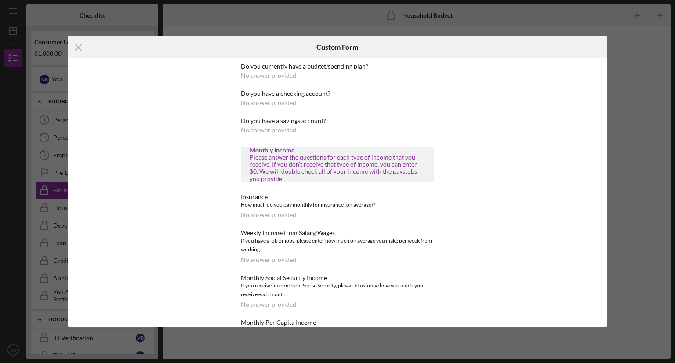
click at [395, 68] on div "Do you currently have a budget/spending plan?" at bounding box center [337, 66] width 193 height 7
click at [257, 78] on div "No answer provided" at bounding box center [268, 75] width 55 height 7
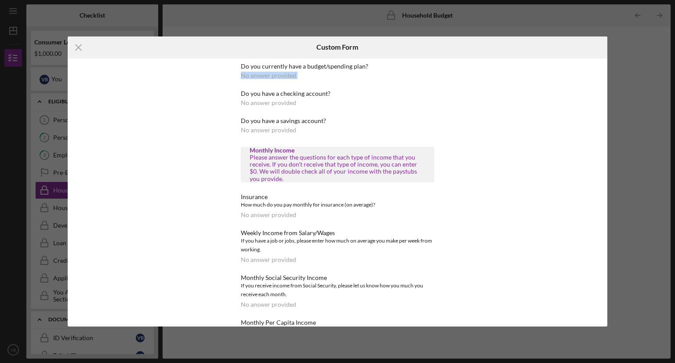
click at [257, 78] on div "No answer provided" at bounding box center [268, 75] width 55 height 7
click at [448, 90] on div "Do you currently have a budget/spending plan? No answer provided Do you have a …" at bounding box center [338, 192] width 242 height 268
drag, startPoint x: 448, startPoint y: 90, endPoint x: 409, endPoint y: 95, distance: 39.4
click at [448, 90] on div "Do you currently have a budget/spending plan? No answer provided Do you have a …" at bounding box center [338, 192] width 242 height 268
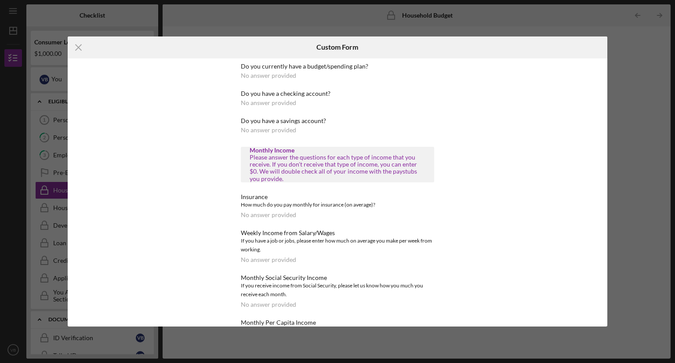
drag, startPoint x: 256, startPoint y: 128, endPoint x: 241, endPoint y: 128, distance: 14.9
click at [255, 128] on div "No answer provided" at bounding box center [268, 129] width 55 height 7
drag, startPoint x: 241, startPoint y: 128, endPoint x: 158, endPoint y: 131, distance: 82.6
click at [241, 128] on div "No answer provided" at bounding box center [268, 129] width 55 height 7
click at [253, 74] on div "No answer provided" at bounding box center [268, 75] width 55 height 7
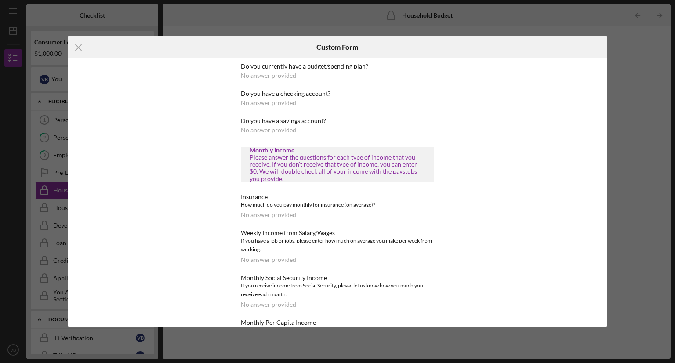
drag, startPoint x: 254, startPoint y: 74, endPoint x: 297, endPoint y: 74, distance: 43.0
click at [256, 74] on div "No answer provided" at bounding box center [268, 75] width 55 height 7
click at [297, 74] on div "Do you currently have a budget/spending plan? No answer provided" at bounding box center [337, 71] width 193 height 16
drag, startPoint x: 297, startPoint y: 74, endPoint x: 310, endPoint y: 74, distance: 12.7
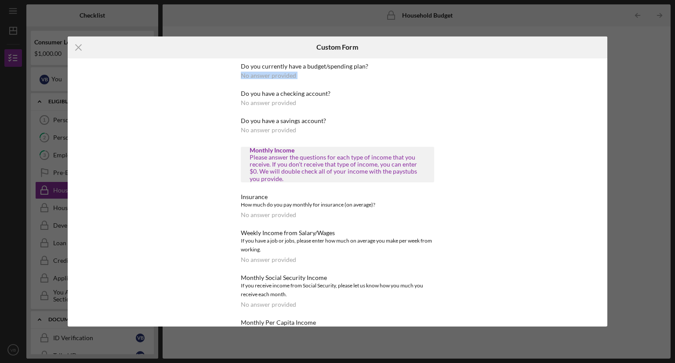
click at [301, 74] on div "Do you currently have a budget/spending plan? No answer provided" at bounding box center [337, 71] width 193 height 16
click at [164, 101] on div "Do you currently have a budget/spending plan? No answer provided Do you have a …" at bounding box center [338, 192] width 540 height 268
click at [81, 43] on icon "Icon/Menu Close" at bounding box center [79, 47] width 22 height 22
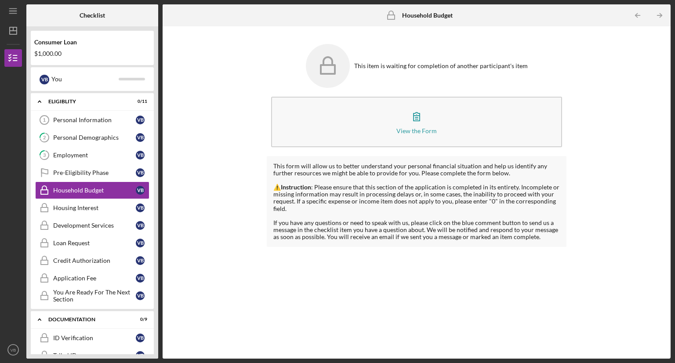
click at [167, 255] on div "This item is waiting for completion of another participant's item View the Form…" at bounding box center [416, 192] width 499 height 323
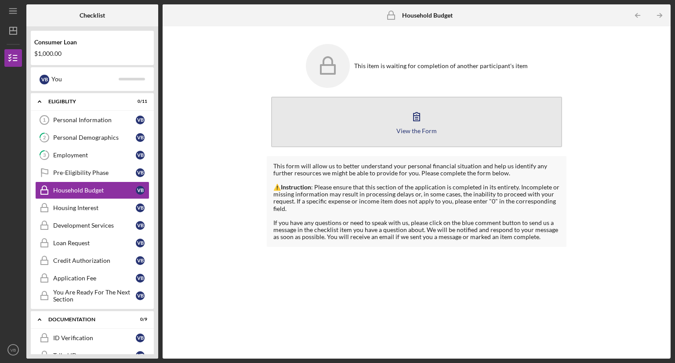
click at [386, 131] on button "View the Form Form" at bounding box center [416, 122] width 291 height 51
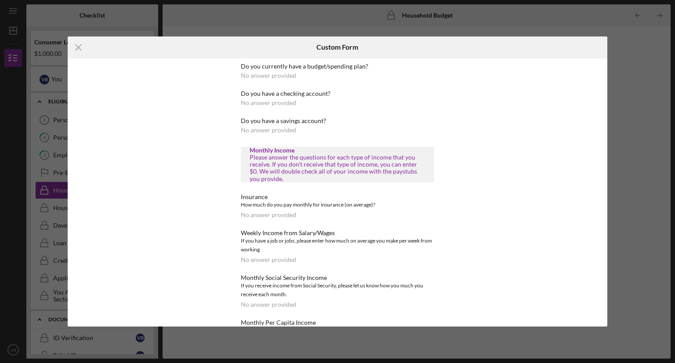
click at [320, 77] on div "Do you currently have a budget/spending plan? No answer provided" at bounding box center [337, 71] width 193 height 16
drag, startPoint x: 320, startPoint y: 77, endPoint x: 1, endPoint y: 82, distance: 318.9
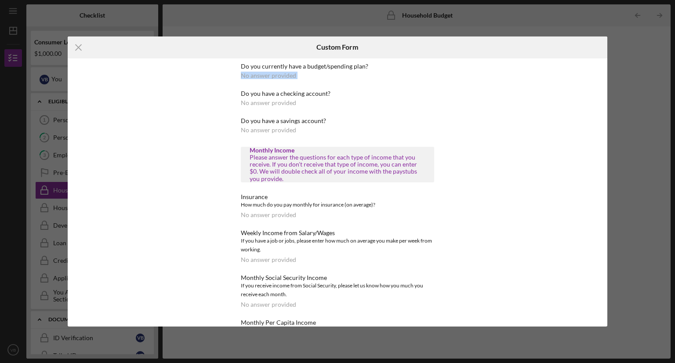
click at [318, 77] on div "Do you currently have a budget/spending plan? No answer provided" at bounding box center [337, 71] width 193 height 16
drag, startPoint x: 83, startPoint y: 59, endPoint x: 80, endPoint y: 55, distance: 4.8
click at [81, 57] on div "Icon/Menu Close Custom Form Do you currently have a budget/spending plan? No an…" at bounding box center [338, 181] width 540 height 290
click at [84, 39] on icon "Icon/Menu Close" at bounding box center [79, 47] width 22 height 22
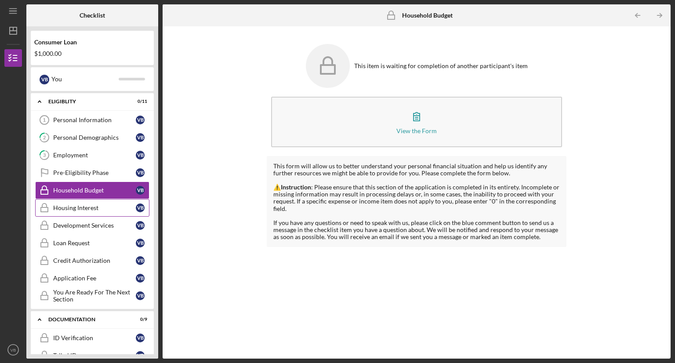
click at [90, 205] on div "Housing Interest" at bounding box center [94, 207] width 83 height 7
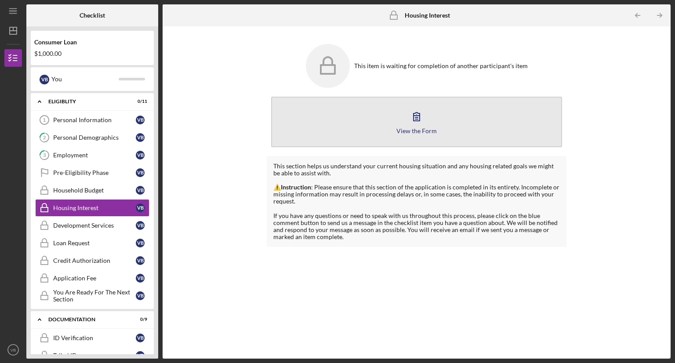
click at [347, 124] on button "View the Form Form" at bounding box center [416, 122] width 291 height 51
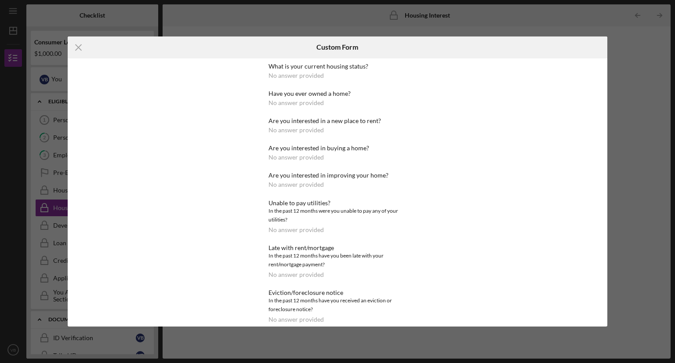
click at [336, 92] on div "Have you ever owned a home?" at bounding box center [337, 93] width 138 height 7
click at [326, 78] on div "What is your current housing status? No answer provided" at bounding box center [337, 71] width 138 height 16
click at [325, 76] on div "What is your current housing status? No answer provided" at bounding box center [337, 71] width 138 height 16
click at [76, 47] on icon "Icon/Menu Close" at bounding box center [79, 47] width 22 height 22
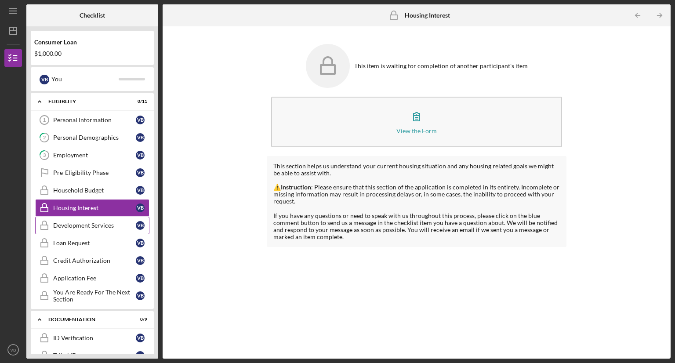
click at [68, 222] on div "Development Services" at bounding box center [94, 225] width 83 height 7
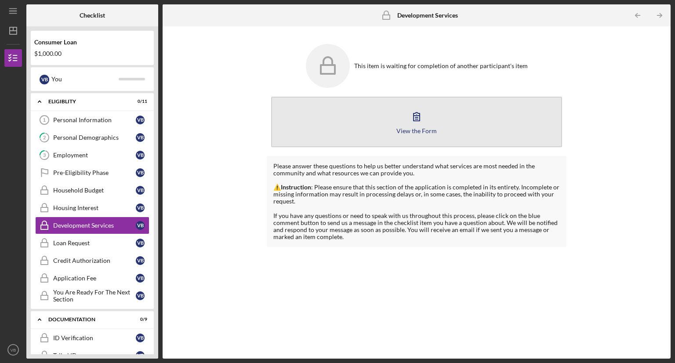
click at [359, 127] on button "View the Form Form" at bounding box center [416, 122] width 291 height 51
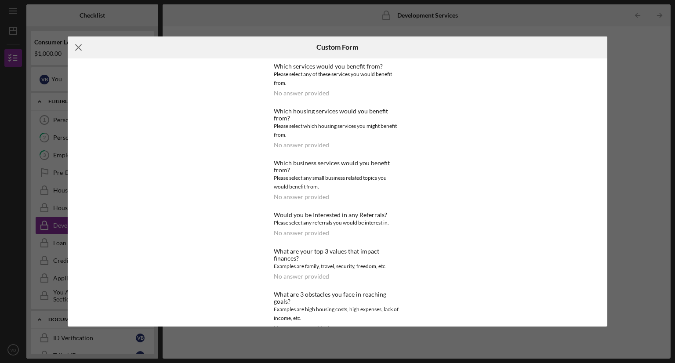
click at [74, 43] on icon "Icon/Menu Close" at bounding box center [79, 47] width 22 height 22
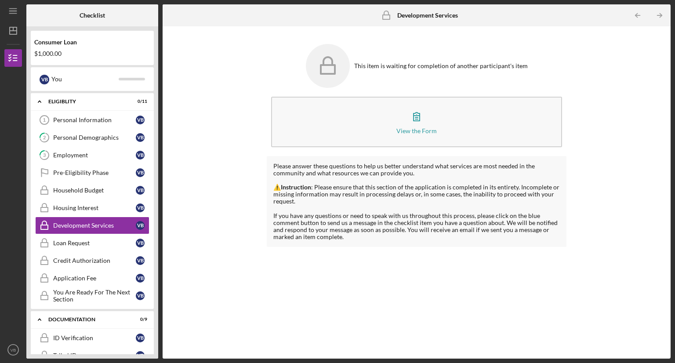
click at [197, 188] on div "This item is waiting for completion of another participant's item View the Form…" at bounding box center [416, 192] width 499 height 323
click at [53, 241] on icon "Loan Request" at bounding box center [44, 243] width 22 height 22
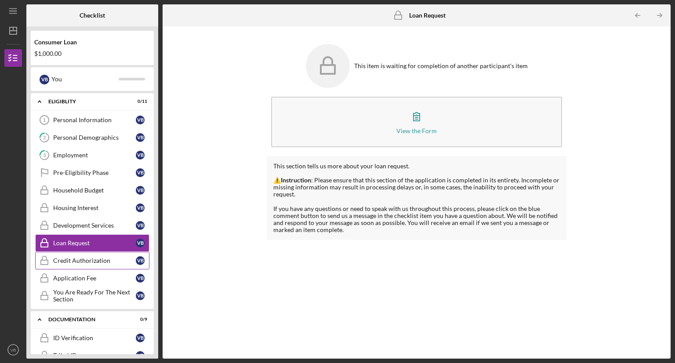
click at [86, 259] on div "Credit Authorization" at bounding box center [94, 260] width 83 height 7
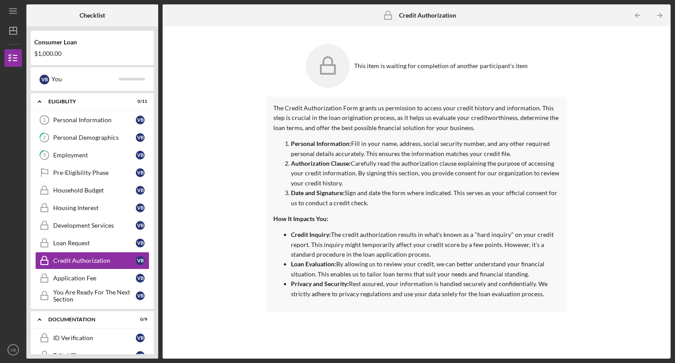
click at [169, 170] on div "This item is waiting for completion of another participant's item The Credit Au…" at bounding box center [416, 192] width 499 height 323
click at [657, 14] on icon "Icon/Table Pagination Arrow" at bounding box center [659, 16] width 20 height 20
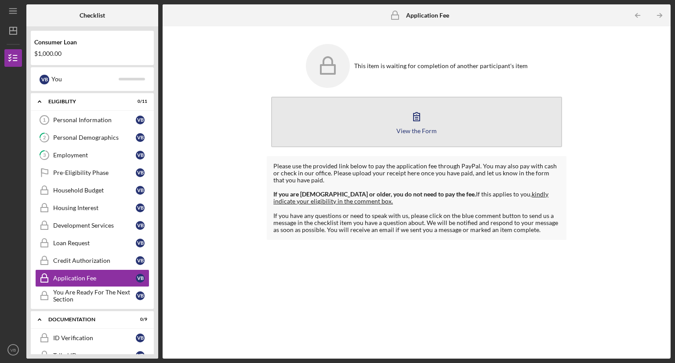
click at [430, 120] on button "View the Form Form" at bounding box center [416, 122] width 291 height 51
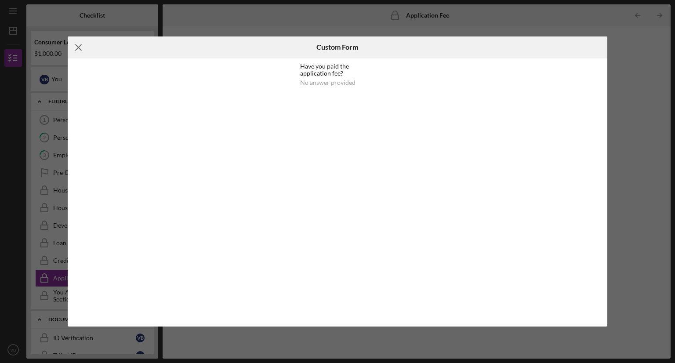
click at [79, 46] on line at bounding box center [79, 47] width 6 height 6
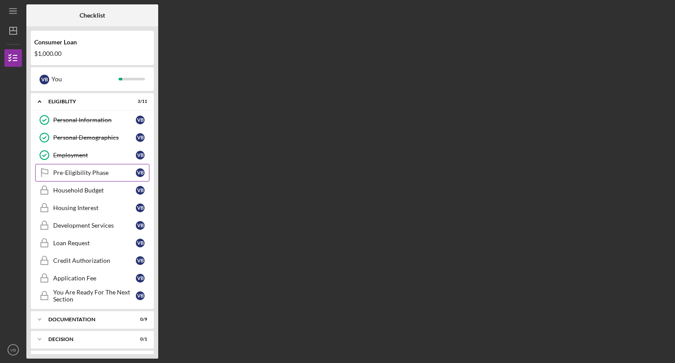
click at [74, 173] on div "Pre-Eligibility Phase" at bounding box center [94, 172] width 83 height 7
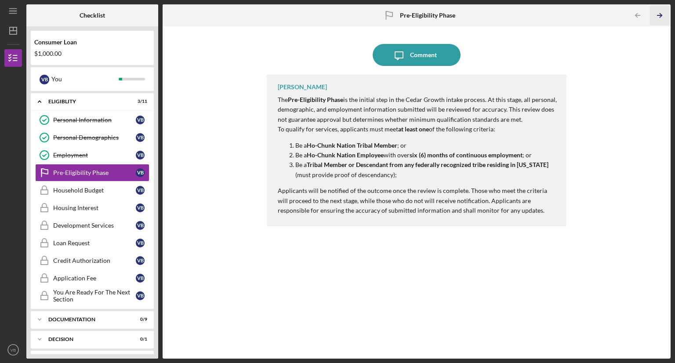
click at [658, 16] on icon "Icon/Table Pagination Arrow" at bounding box center [659, 16] width 20 height 20
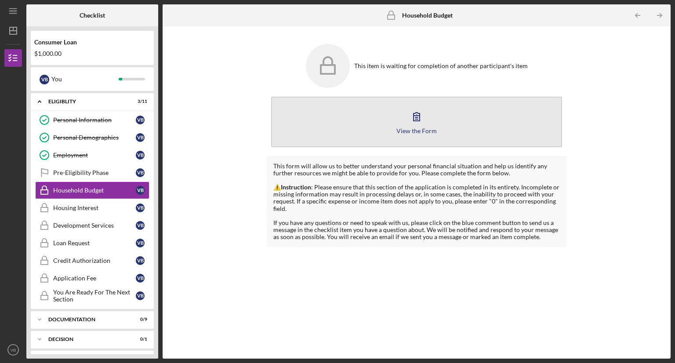
click at [415, 130] on div "View the Form" at bounding box center [416, 130] width 40 height 7
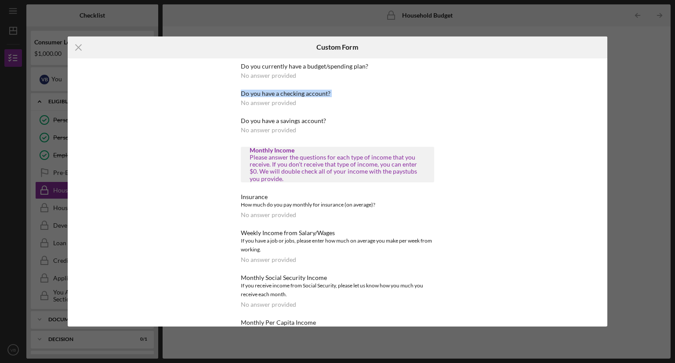
click at [76, 48] on icon "Icon/Menu Close" at bounding box center [79, 47] width 22 height 22
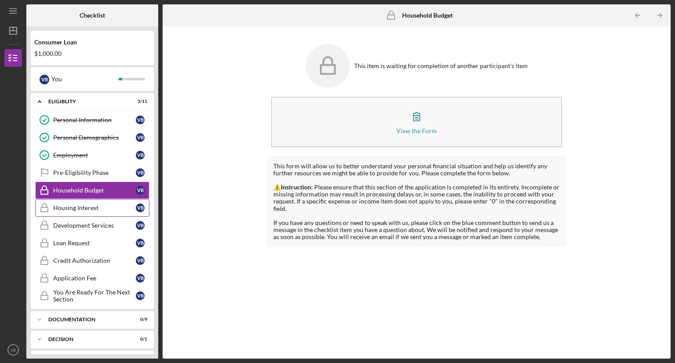
click at [60, 208] on div "Housing Interest" at bounding box center [94, 207] width 83 height 7
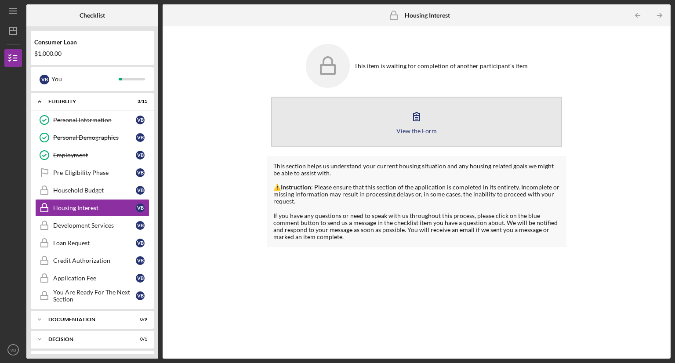
click at [434, 115] on button "View the Form Form" at bounding box center [416, 122] width 291 height 51
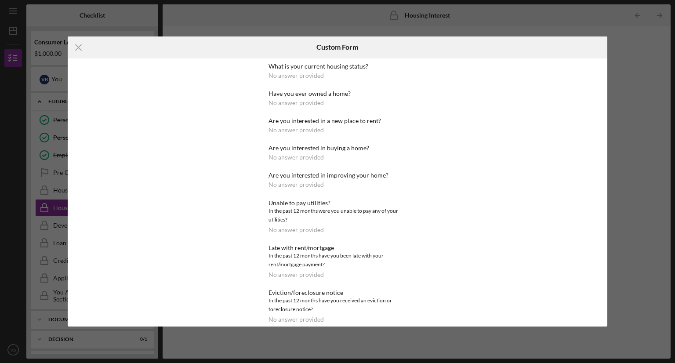
click at [325, 74] on div "What is your current housing status? No answer provided" at bounding box center [337, 71] width 138 height 16
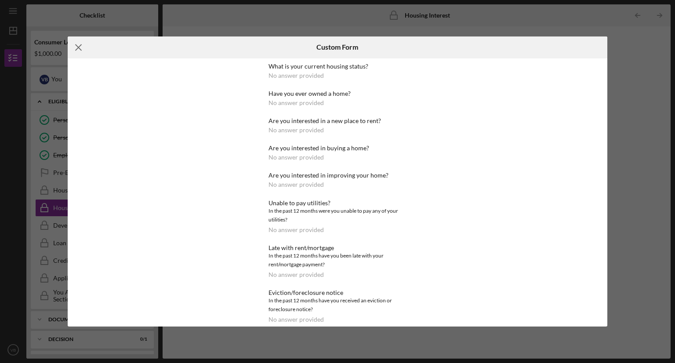
click at [75, 47] on icon "Icon/Menu Close" at bounding box center [79, 47] width 22 height 22
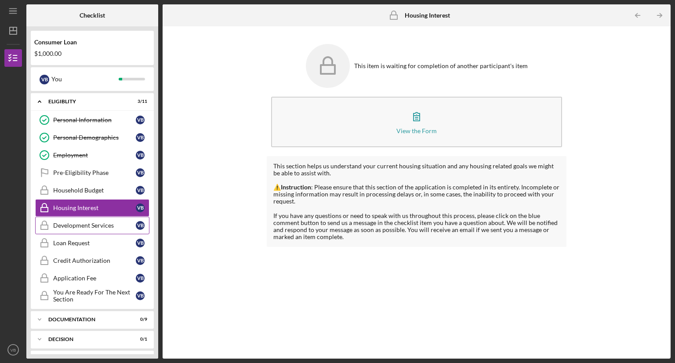
click at [77, 225] on div "Development Services" at bounding box center [94, 225] width 83 height 7
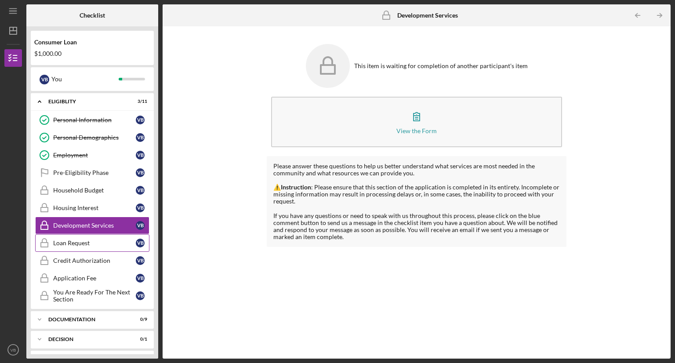
click at [77, 243] on div "Loan Request" at bounding box center [94, 242] width 83 height 7
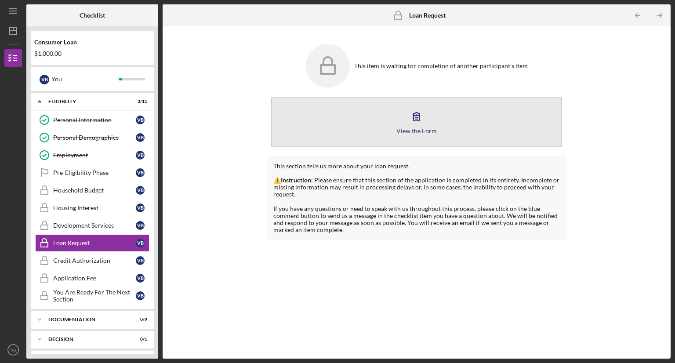
click at [428, 123] on button "View the Form Form" at bounding box center [416, 122] width 291 height 51
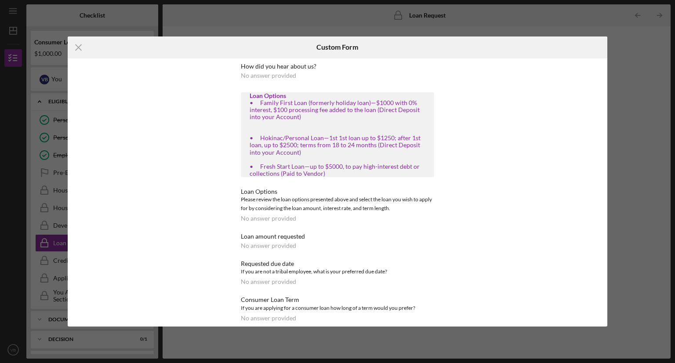
click at [255, 220] on div "No answer provided" at bounding box center [268, 218] width 55 height 7
click at [75, 42] on icon "Icon/Menu Close" at bounding box center [79, 47] width 22 height 22
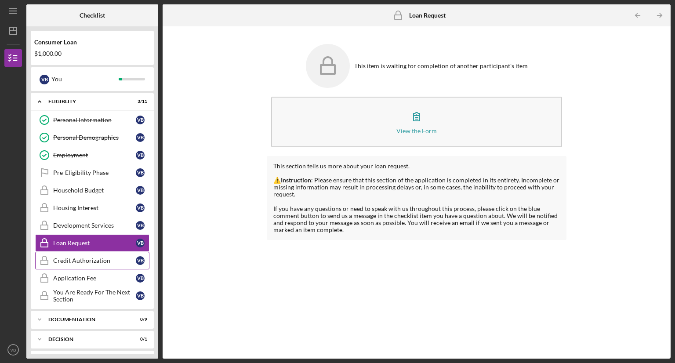
click at [91, 266] on link "Credit Authorization Credit Authorization V B" at bounding box center [92, 261] width 114 height 18
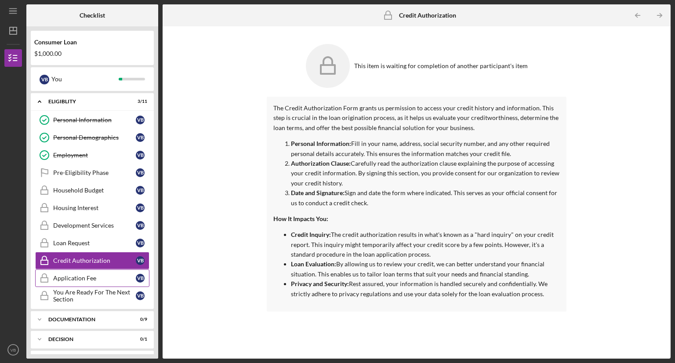
click at [91, 278] on div "Application Fee" at bounding box center [94, 277] width 83 height 7
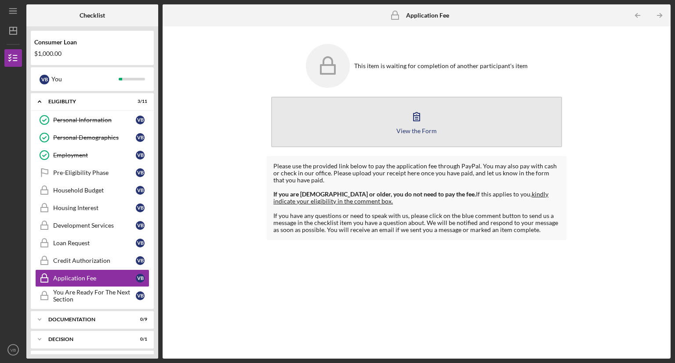
click at [374, 123] on button "View the Form Form" at bounding box center [416, 122] width 291 height 51
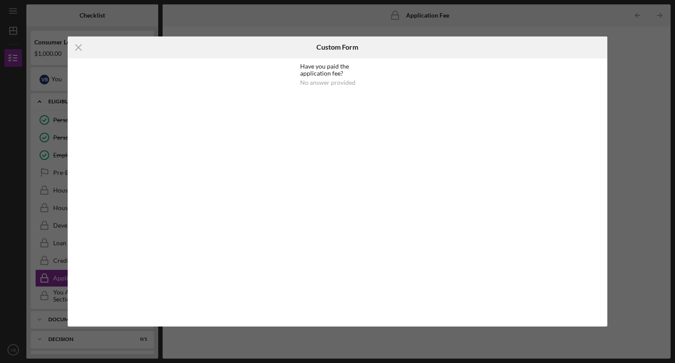
drag, startPoint x: 76, startPoint y: 45, endPoint x: 83, endPoint y: 49, distance: 8.7
click at [76, 44] on line at bounding box center [79, 47] width 6 height 6
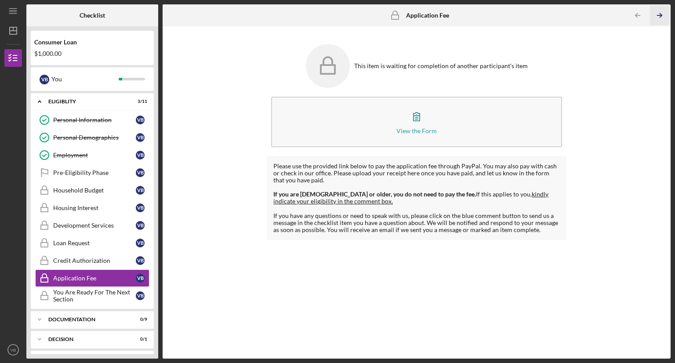
click at [658, 14] on icon "Icon/Table Pagination Arrow" at bounding box center [659, 16] width 20 height 20
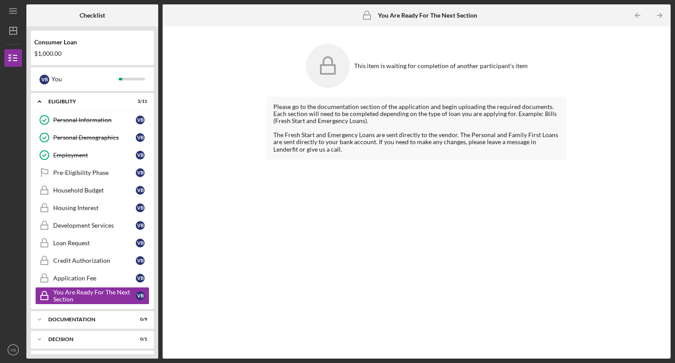
click at [320, 76] on icon at bounding box center [328, 66] width 44 height 44
click at [328, 69] on icon at bounding box center [328, 66] width 44 height 44
click at [329, 69] on icon at bounding box center [328, 66] width 44 height 44
drag, startPoint x: 329, startPoint y: 69, endPoint x: 353, endPoint y: 69, distance: 23.7
click at [338, 69] on icon at bounding box center [328, 66] width 44 height 44
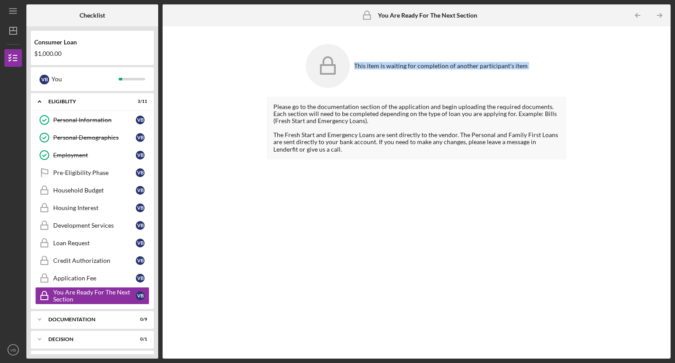
click at [660, 12] on icon "Icon/Table Pagination Arrow" at bounding box center [659, 16] width 20 height 20
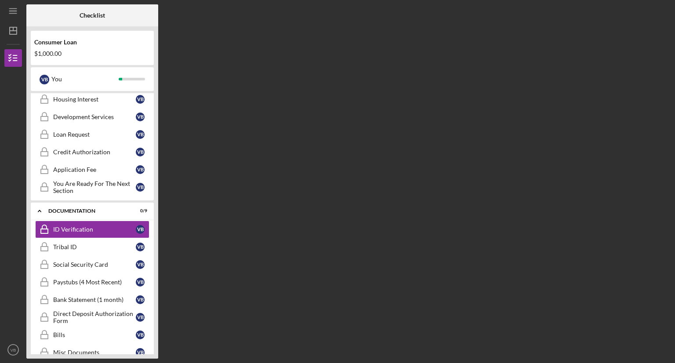
scroll to position [112, 0]
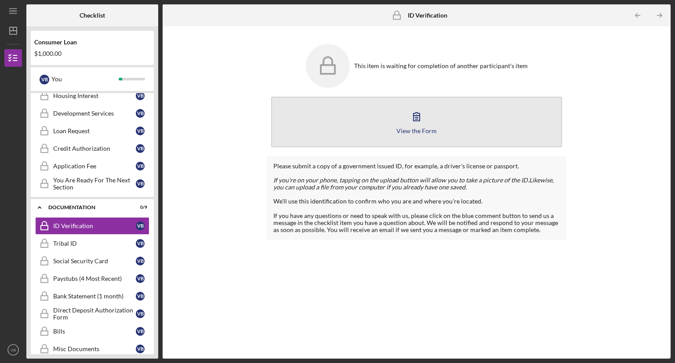
click at [403, 115] on button "View the Form Form" at bounding box center [416, 122] width 291 height 51
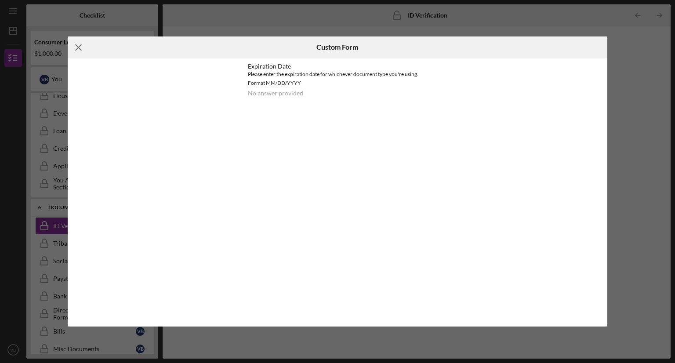
click at [77, 43] on icon "Icon/Menu Close" at bounding box center [79, 47] width 22 height 22
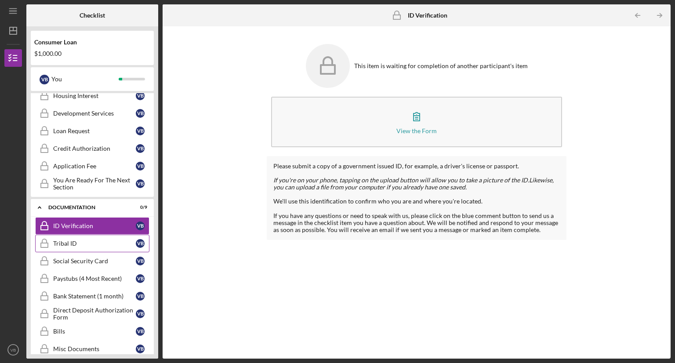
click at [44, 235] on icon "Tribal ID" at bounding box center [44, 243] width 22 height 22
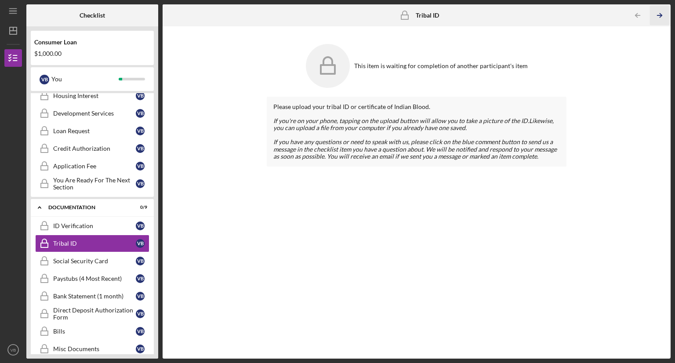
click at [657, 14] on icon "Icon/Table Pagination Arrow" at bounding box center [659, 16] width 20 height 20
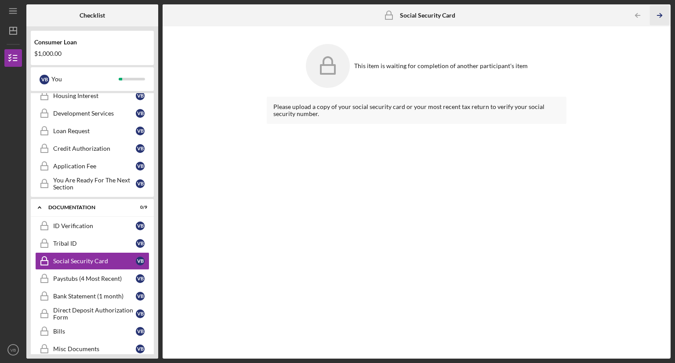
click at [657, 14] on icon "Icon/Table Pagination Arrow" at bounding box center [659, 16] width 20 height 20
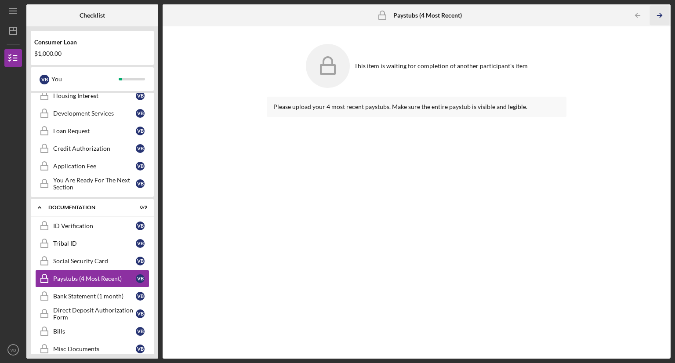
click at [657, 14] on icon "Icon/Table Pagination Arrow" at bounding box center [659, 16] width 20 height 20
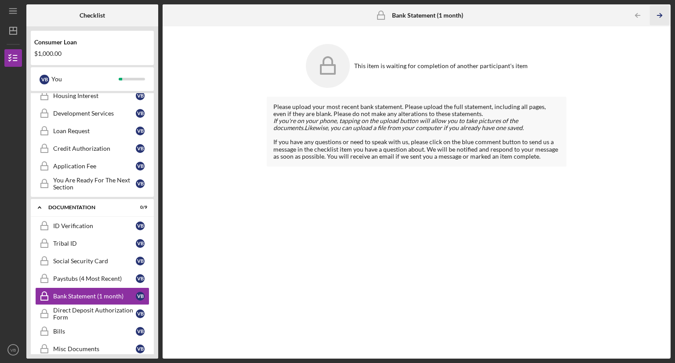
click at [657, 14] on icon "Icon/Table Pagination Arrow" at bounding box center [659, 16] width 20 height 20
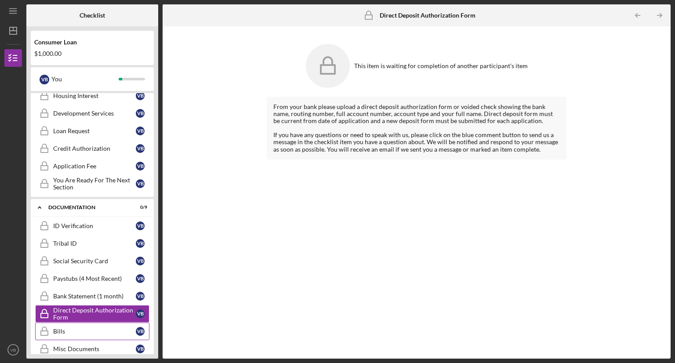
click at [67, 331] on div "Bills" at bounding box center [94, 331] width 83 height 7
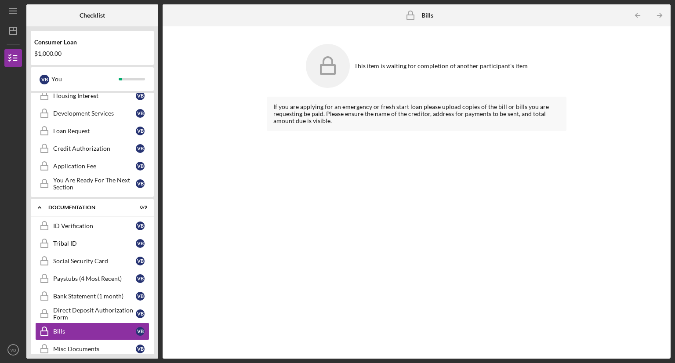
click at [388, 63] on div "This item is waiting for completion of another participant's item" at bounding box center [440, 65] width 173 height 7
click at [657, 13] on icon "Icon/Table Pagination Arrow" at bounding box center [659, 16] width 20 height 20
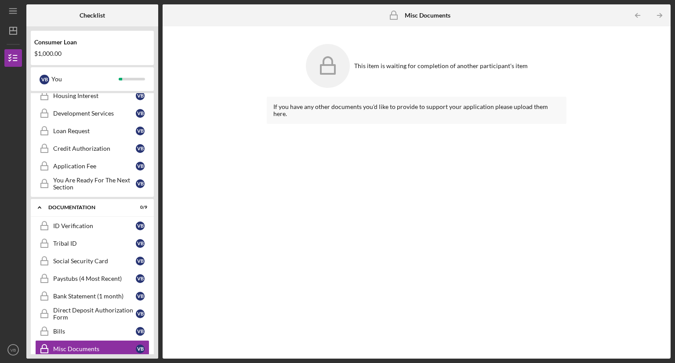
click at [657, 13] on icon "Icon/Table Pagination Arrow" at bounding box center [659, 16] width 20 height 20
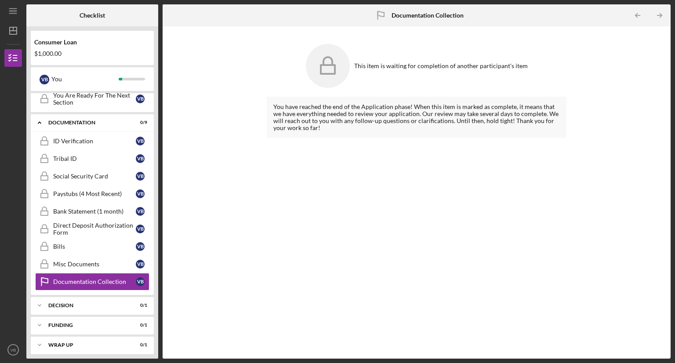
scroll to position [198, 0]
click at [639, 13] on icon "Icon/Table Pagination Arrow" at bounding box center [637, 16] width 20 height 20
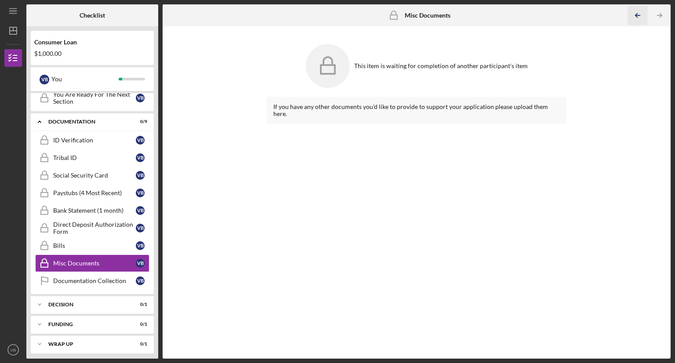
click at [639, 14] on icon "Icon/Table Pagination Arrow" at bounding box center [637, 16] width 20 height 20
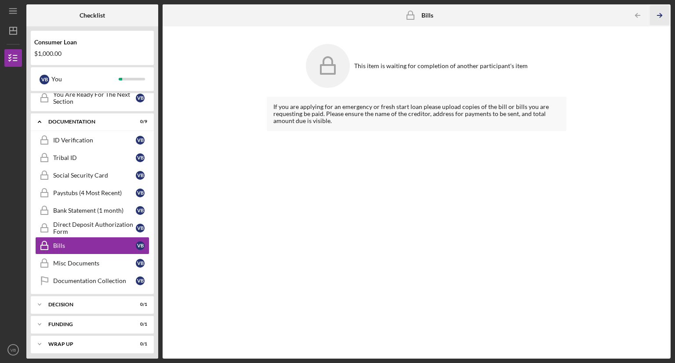
click at [658, 9] on icon "Icon/Table Pagination Arrow" at bounding box center [659, 16] width 20 height 20
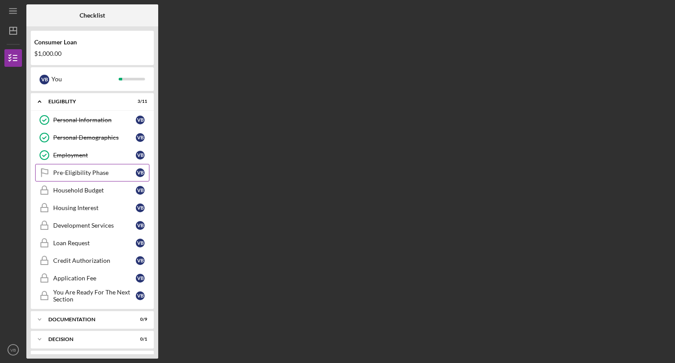
click at [70, 170] on div "Pre-Eligibility Phase" at bounding box center [94, 172] width 83 height 7
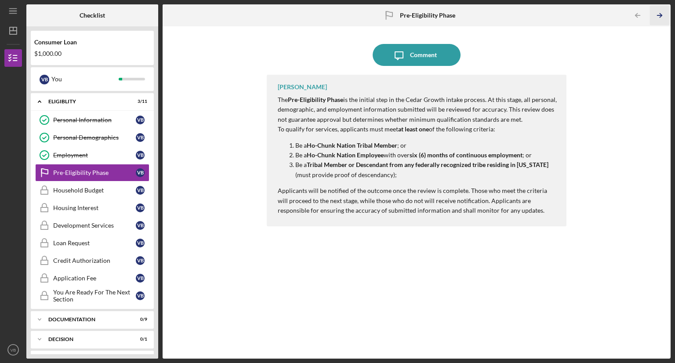
click at [655, 11] on icon "Icon/Table Pagination Arrow" at bounding box center [659, 16] width 20 height 20
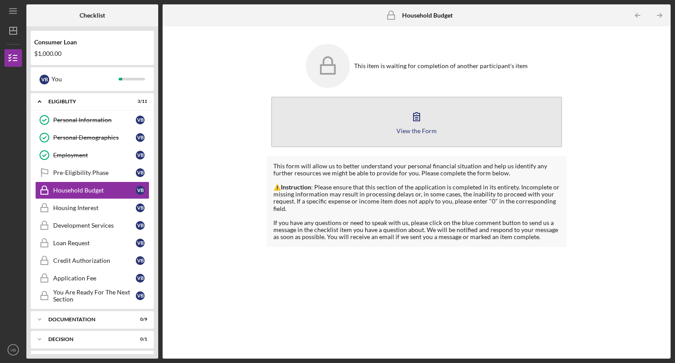
click at [411, 127] on div "View the Form" at bounding box center [416, 130] width 40 height 7
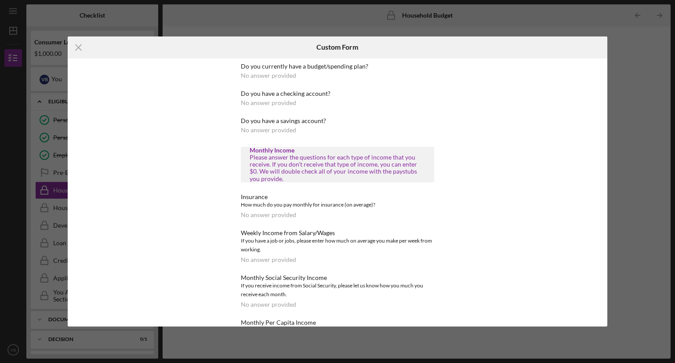
click at [293, 69] on div "Do you currently have a budget/spending plan?" at bounding box center [337, 66] width 193 height 7
drag, startPoint x: 293, startPoint y: 69, endPoint x: 297, endPoint y: 74, distance: 6.2
click at [293, 69] on div "Do you currently have a budget/spending plan?" at bounding box center [337, 66] width 193 height 7
click at [267, 77] on div "No answer provided" at bounding box center [268, 75] width 55 height 7
click at [269, 77] on div "No answer provided" at bounding box center [268, 75] width 55 height 7
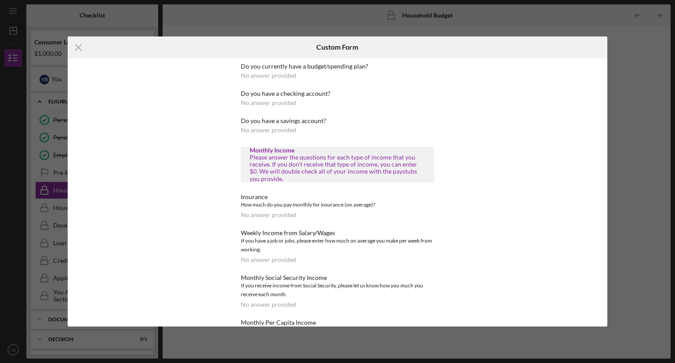
click at [368, 305] on div "Monthly Social Security Income If you receive income from Social Security, plea…" at bounding box center [337, 291] width 193 height 34
click at [368, 304] on div "Monthly Social Security Income If you receive income from Social Security, plea…" at bounding box center [337, 291] width 193 height 34
click at [76, 45] on line at bounding box center [79, 47] width 6 height 6
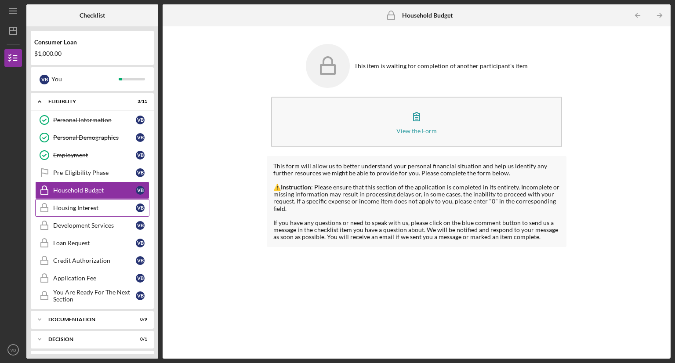
click at [66, 208] on div "Housing Interest" at bounding box center [94, 207] width 83 height 7
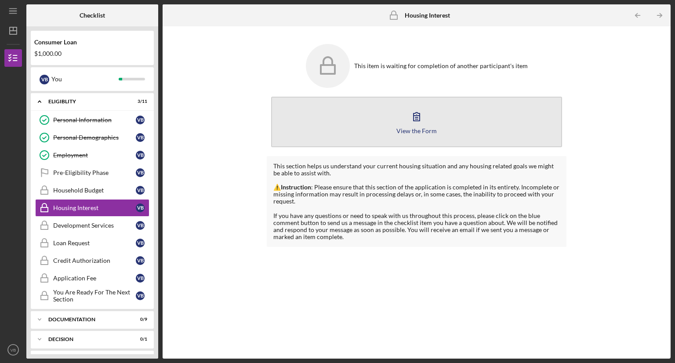
click at [432, 129] on div "View the Form" at bounding box center [416, 130] width 40 height 7
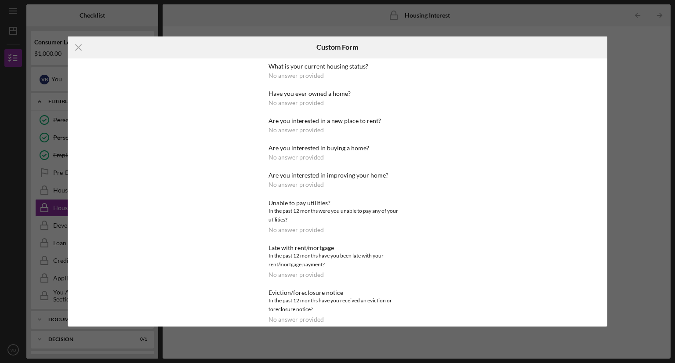
click at [309, 99] on div "No answer provided" at bounding box center [295, 102] width 55 height 7
drag, startPoint x: 309, startPoint y: 99, endPoint x: 23, endPoint y: 97, distance: 286.3
click at [288, 99] on div "No answer provided" at bounding box center [295, 102] width 55 height 7
click at [81, 48] on icon "Icon/Menu Close" at bounding box center [79, 47] width 22 height 22
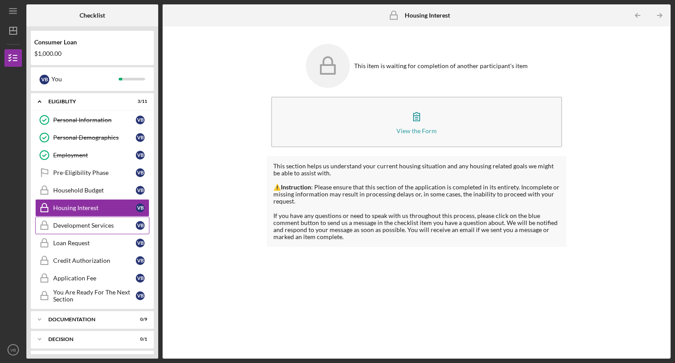
click at [88, 227] on div "Development Services" at bounding box center [94, 225] width 83 height 7
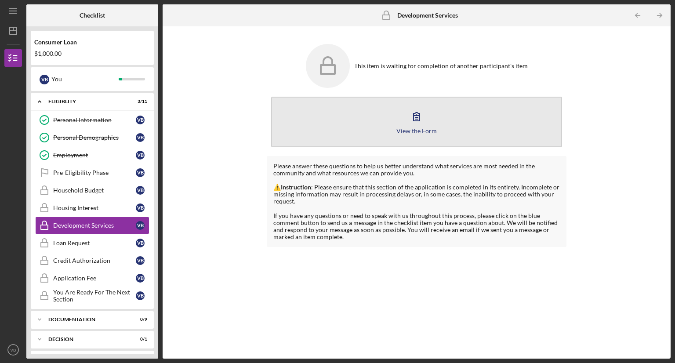
click at [372, 114] on button "View the Form Form" at bounding box center [416, 122] width 291 height 51
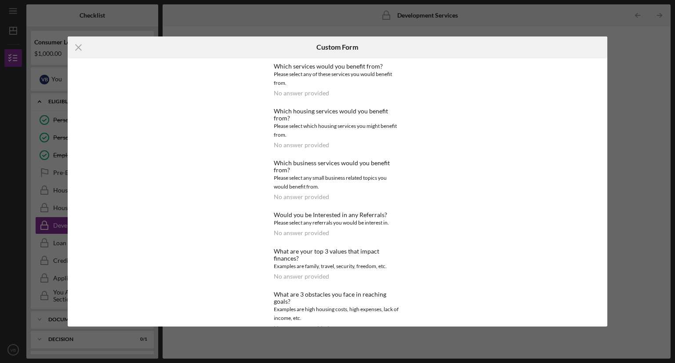
drag, startPoint x: 78, startPoint y: 44, endPoint x: 97, endPoint y: 54, distance: 20.8
click at [81, 45] on icon "Icon/Menu Close" at bounding box center [79, 47] width 22 height 22
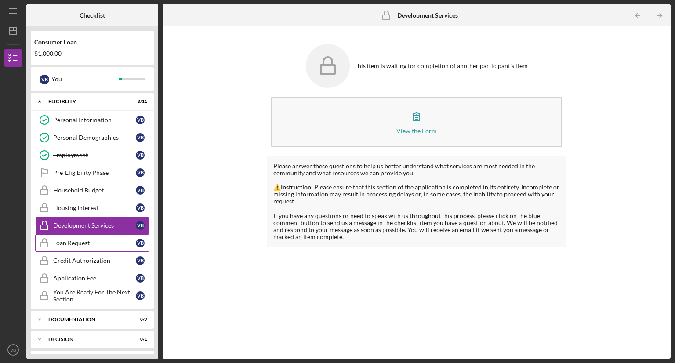
click at [66, 239] on div "Loan Request" at bounding box center [94, 242] width 83 height 7
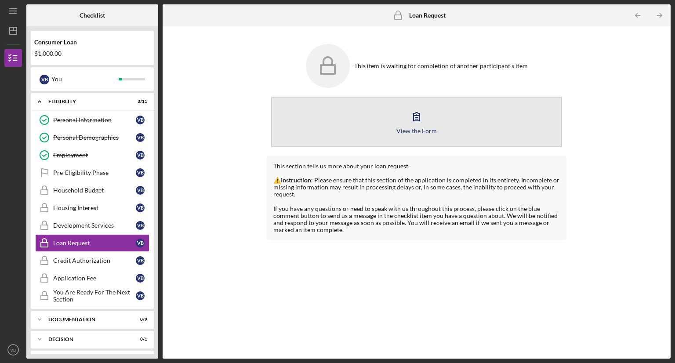
click at [383, 132] on button "View the Form Form" at bounding box center [416, 122] width 291 height 51
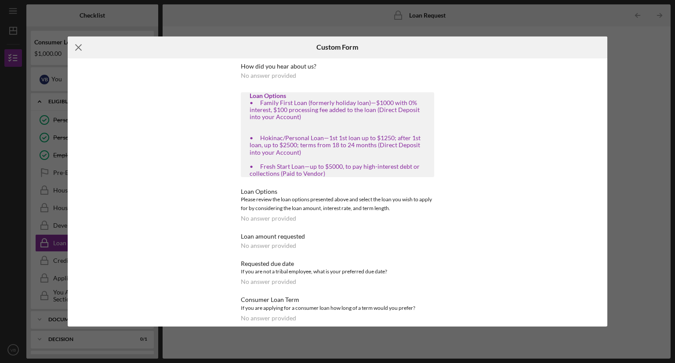
click at [78, 45] on icon "Icon/Menu Close" at bounding box center [79, 47] width 22 height 22
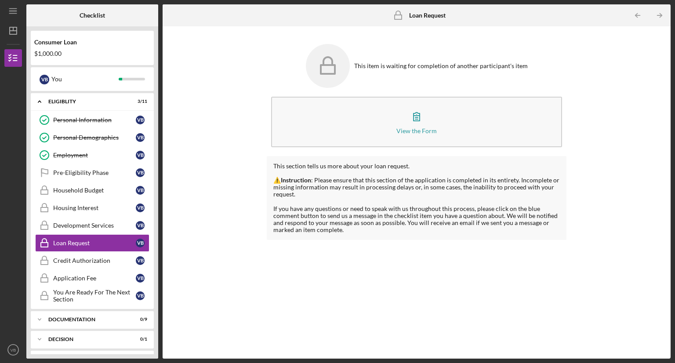
click at [658, 13] on icon "Icon/Table Pagination Arrow" at bounding box center [659, 16] width 20 height 20
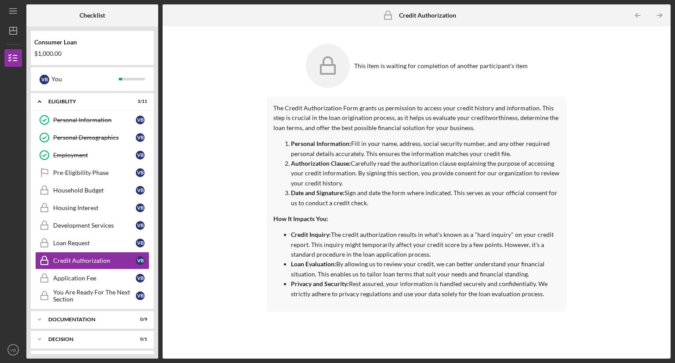
click at [2, 107] on div "Icon/Menu Credit Authorization Credit Authorization Checklist Consumer Loan $1,…" at bounding box center [337, 181] width 675 height 363
